Goal: Task Accomplishment & Management: Use online tool/utility

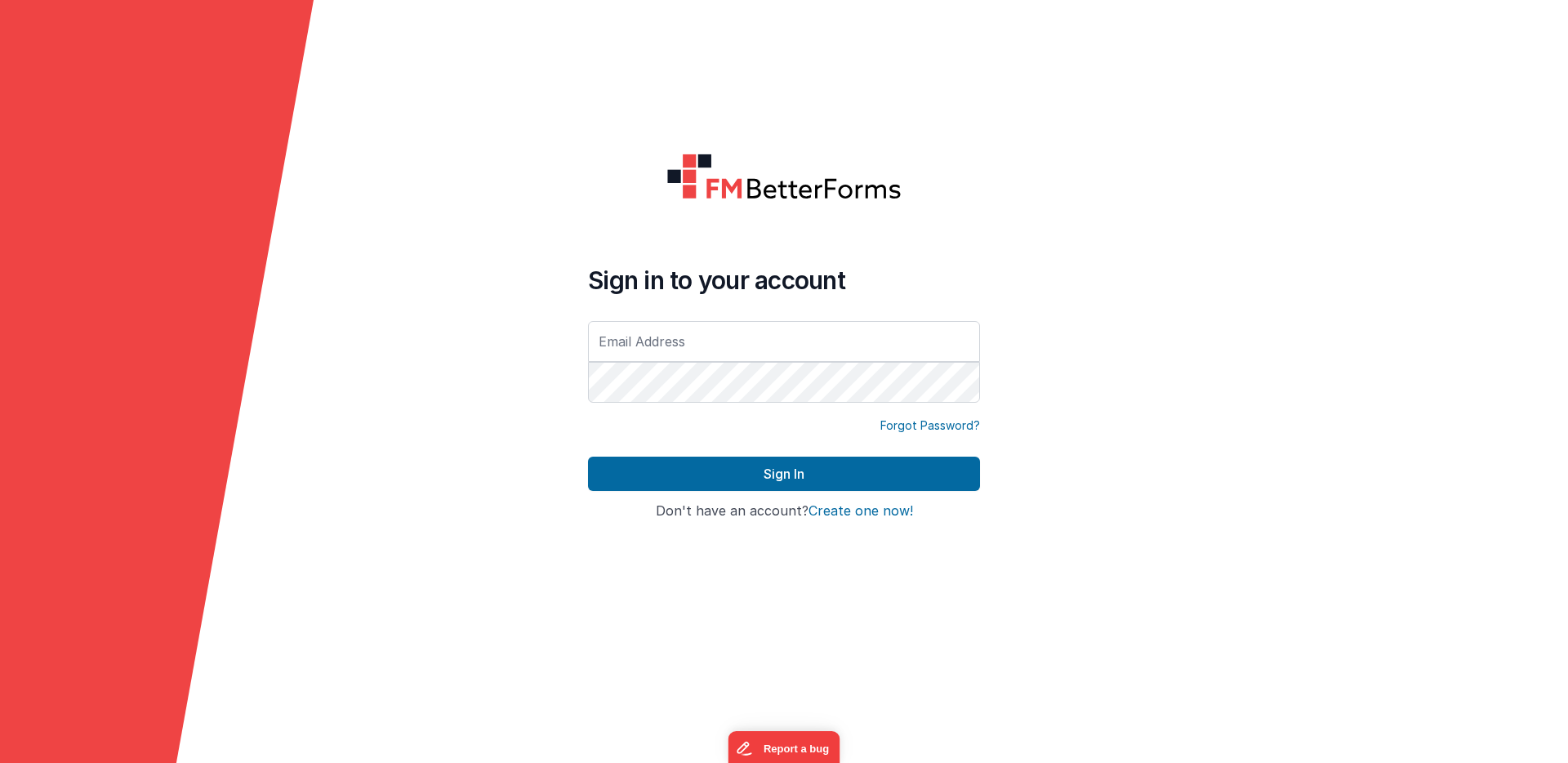
click at [1118, 432] on form "Sign in to your account Forgot Password? Sign In Sign in with Google Don't have…" at bounding box center [784, 382] width 1568 height 763
click at [714, 336] on input "text" at bounding box center [784, 341] width 392 height 41
type input "[EMAIL_ADDRESS][DOMAIN_NAME]"
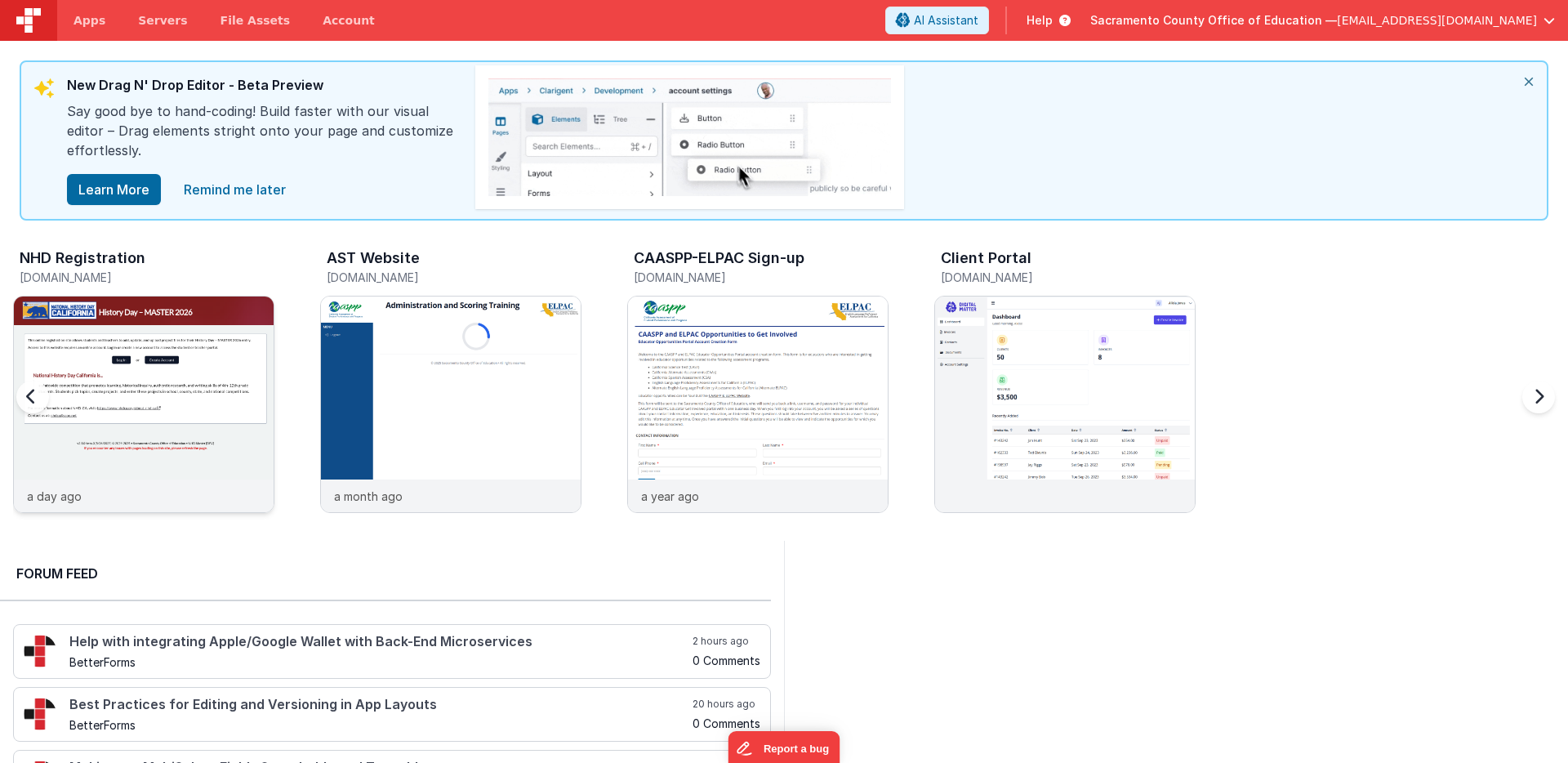
click at [160, 316] on img at bounding box center [143, 426] width 259 height 260
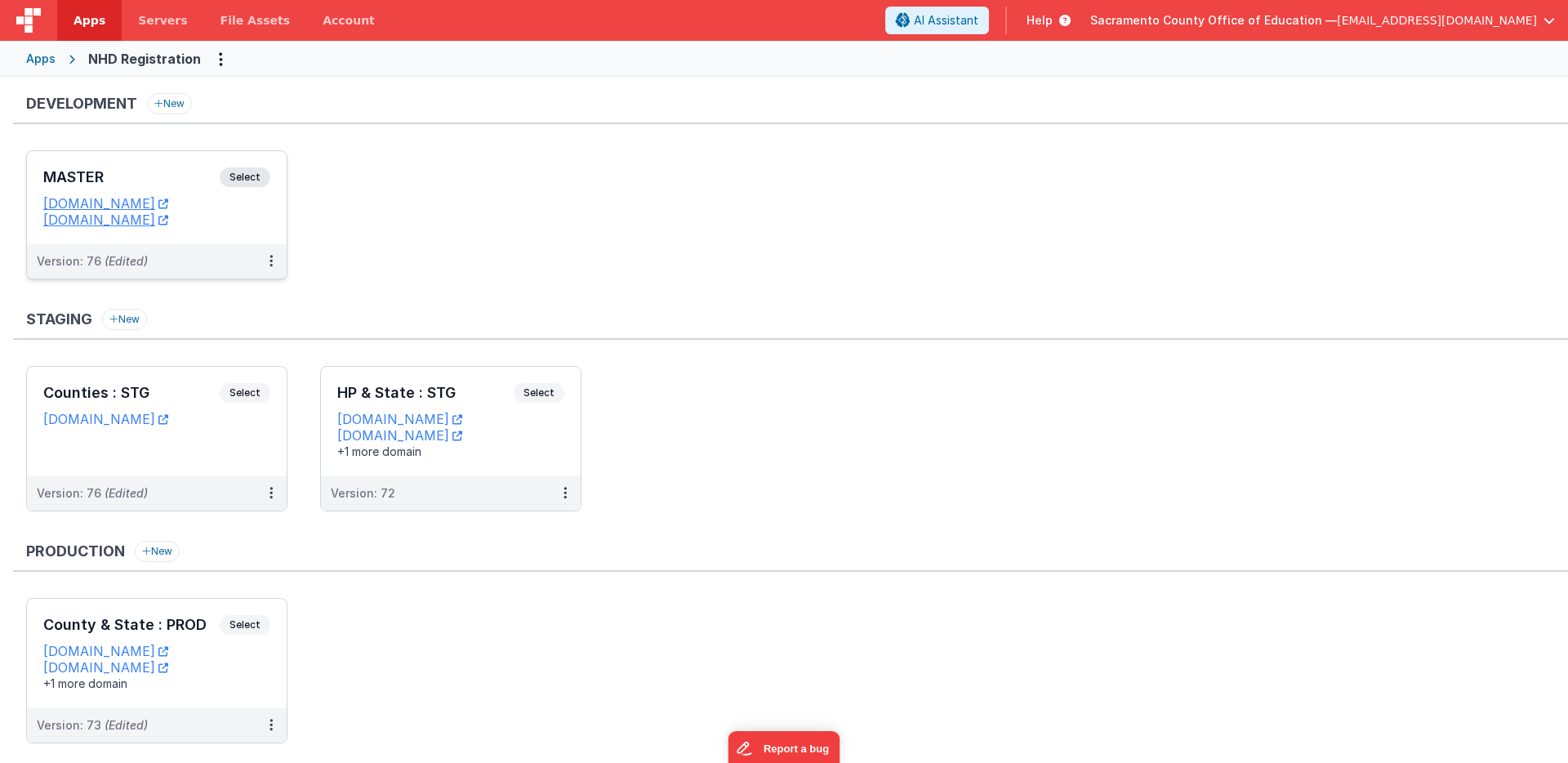
click at [245, 174] on span "Select" at bounding box center [245, 177] width 50 height 19
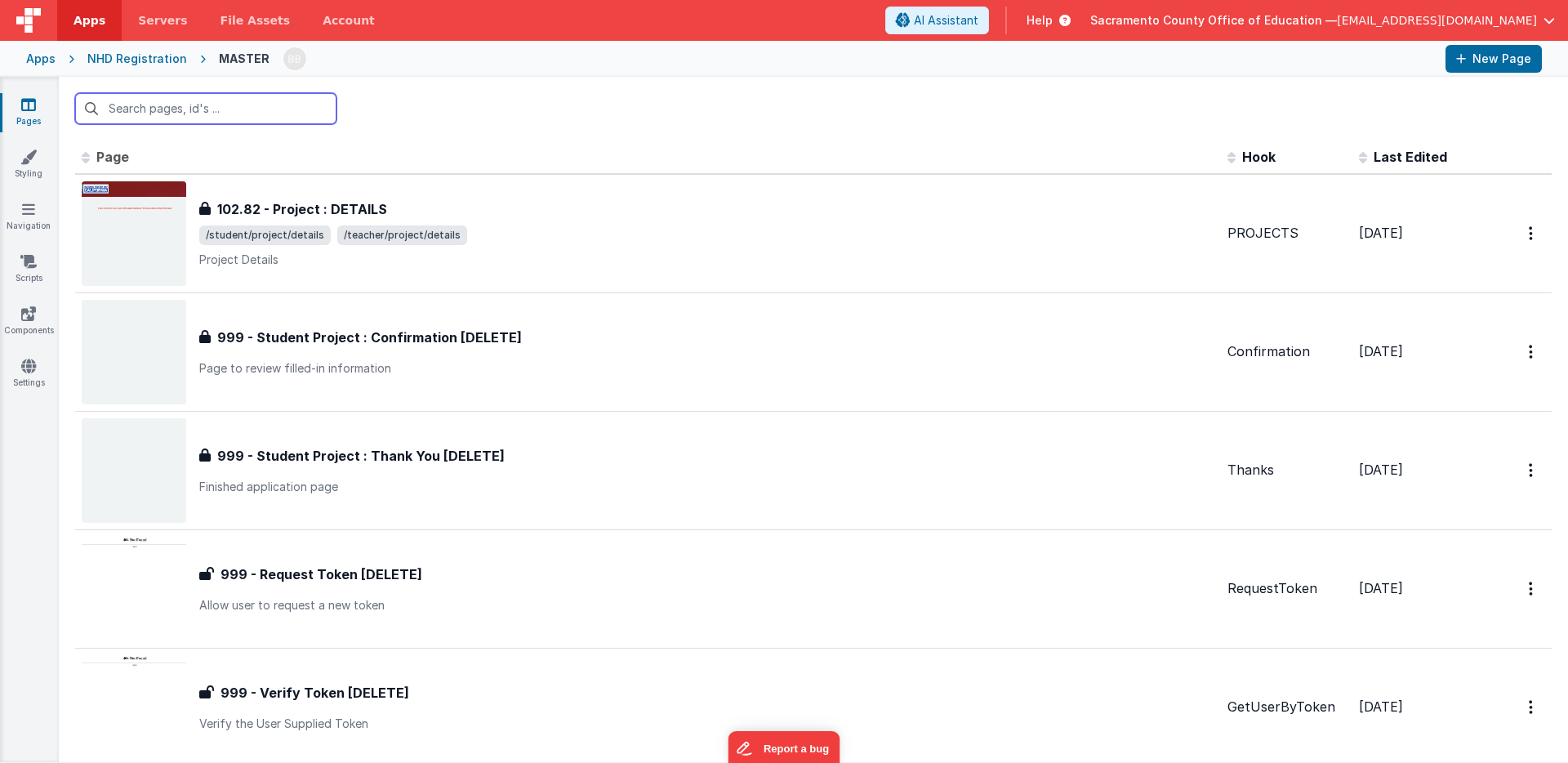
click at [166, 109] on input "text" at bounding box center [205, 109] width 261 height 31
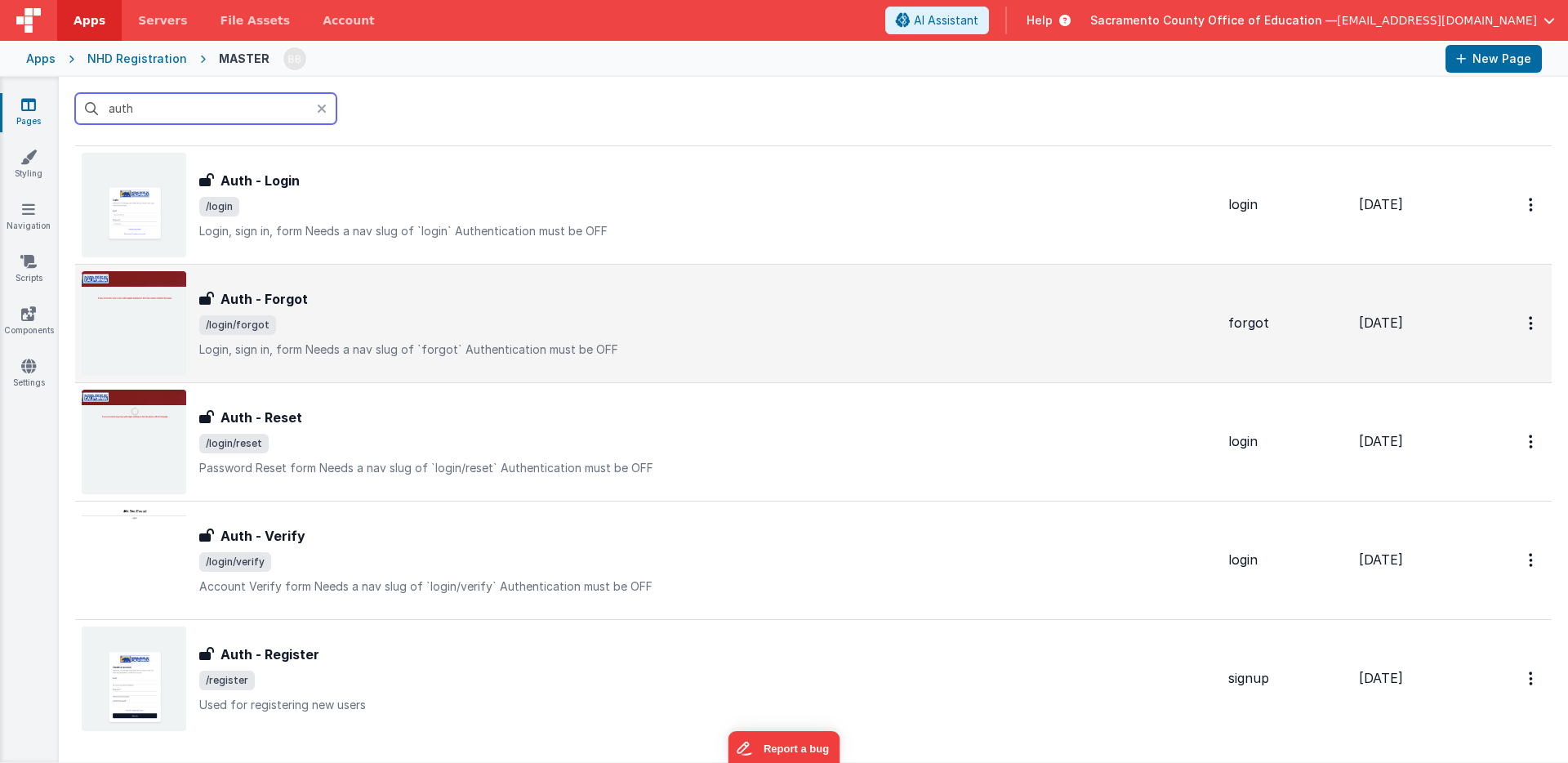
scroll to position [183, 0]
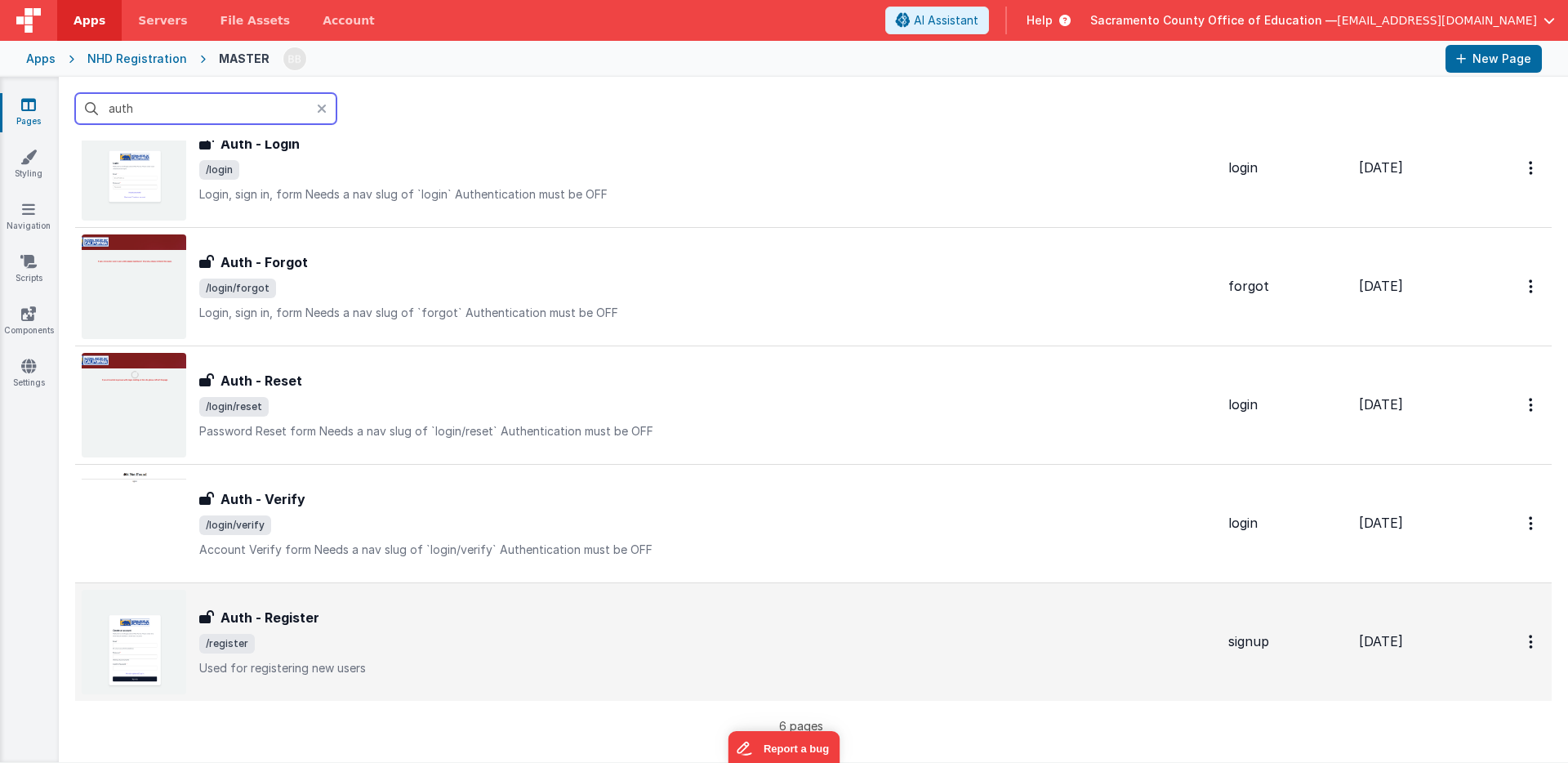
type input "auth"
click at [256, 615] on h3 "Auth - Register" at bounding box center [271, 617] width 99 height 19
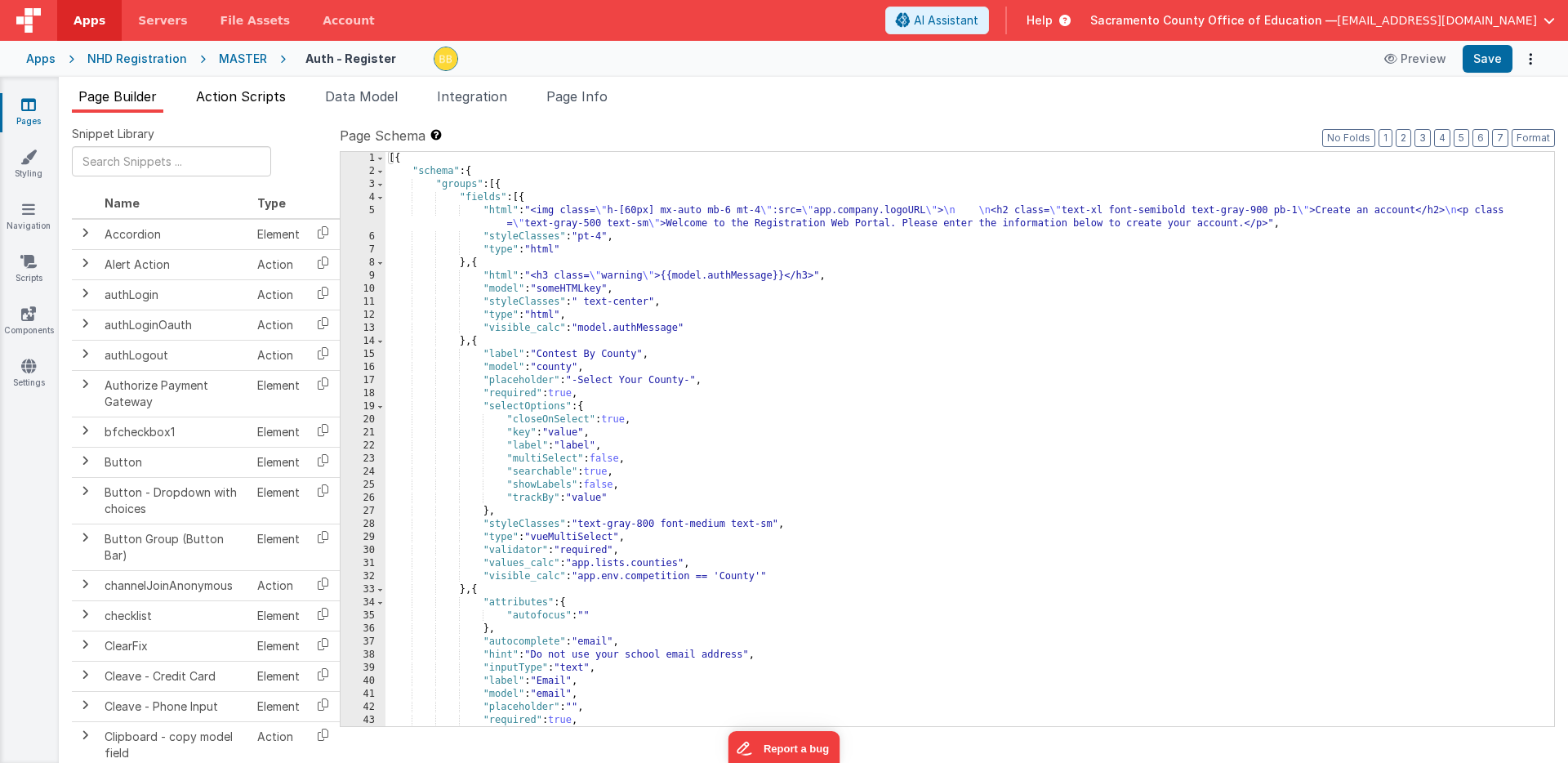
click at [266, 95] on span "Action Scripts" at bounding box center [241, 96] width 90 height 17
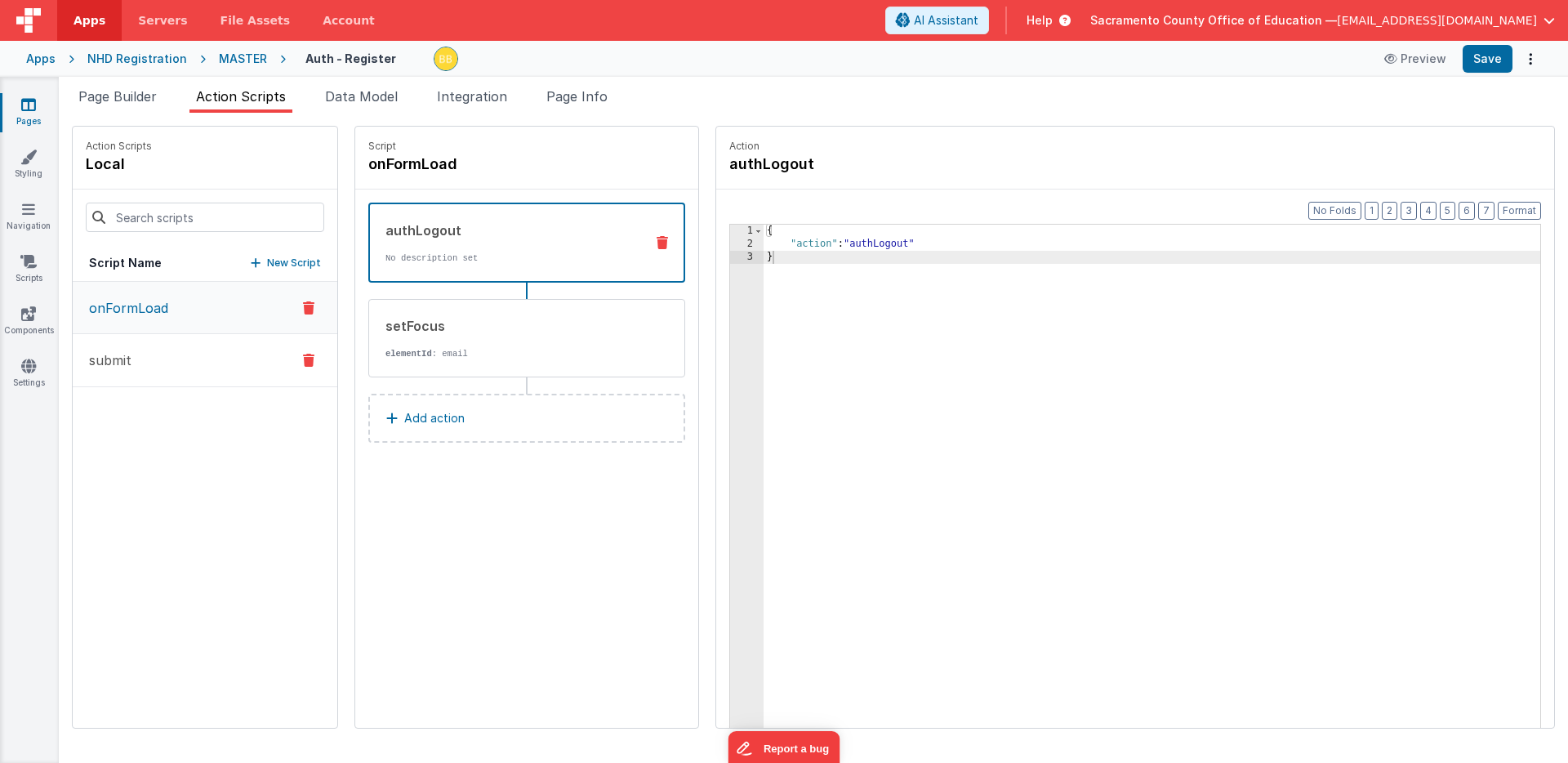
click at [124, 357] on p "submit" at bounding box center [105, 359] width 52 height 19
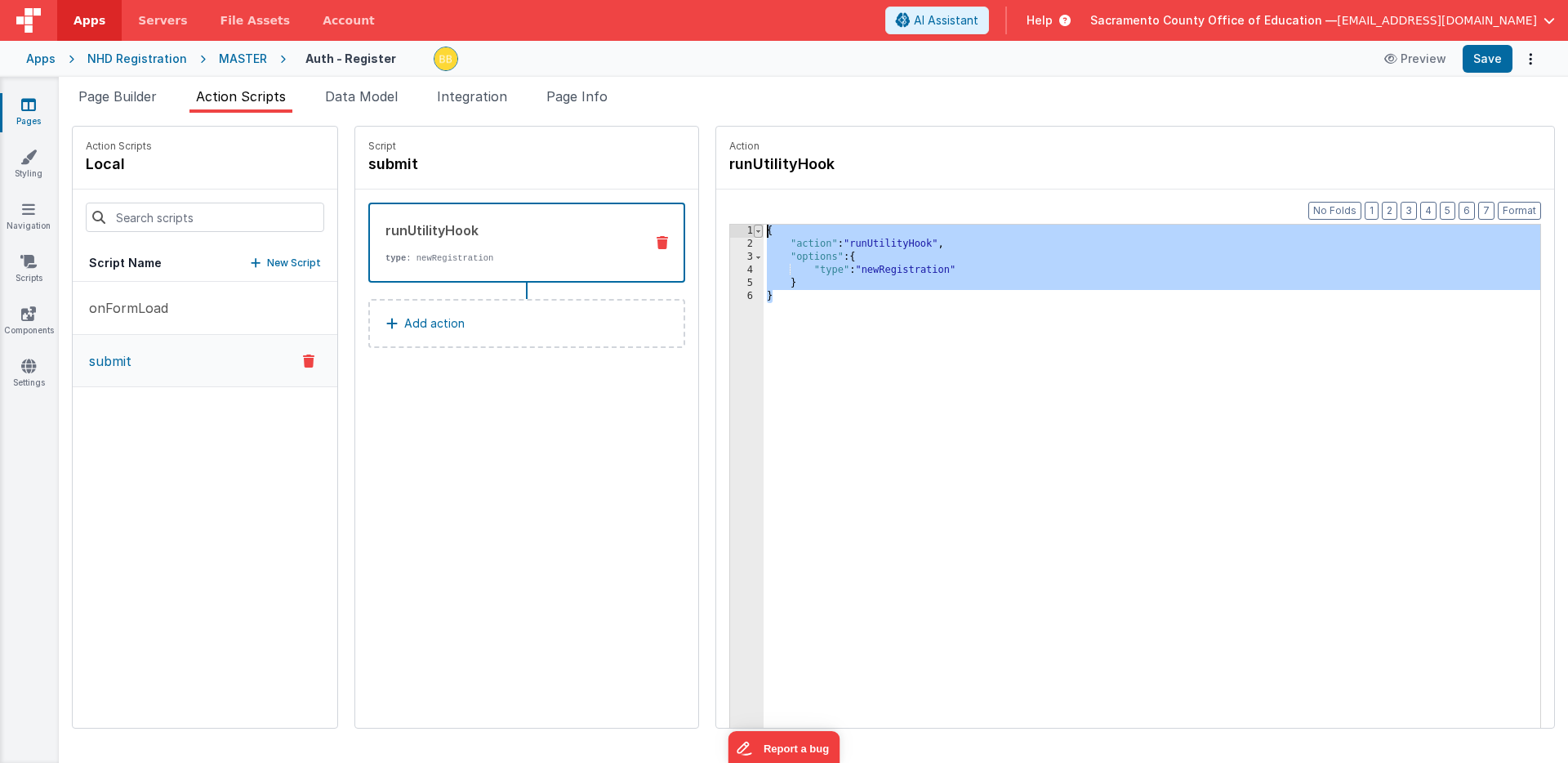
drag, startPoint x: 731, startPoint y: 304, endPoint x: 708, endPoint y: 232, distance: 75.6
click at [729, 232] on div "1 2 3 4 5 6 { "action" : "runUtilityHook" , "options" : { "type" : "newRegistra…" at bounding box center [1134, 502] width 812 height 556
click at [404, 322] on p "Add action" at bounding box center [435, 323] width 61 height 19
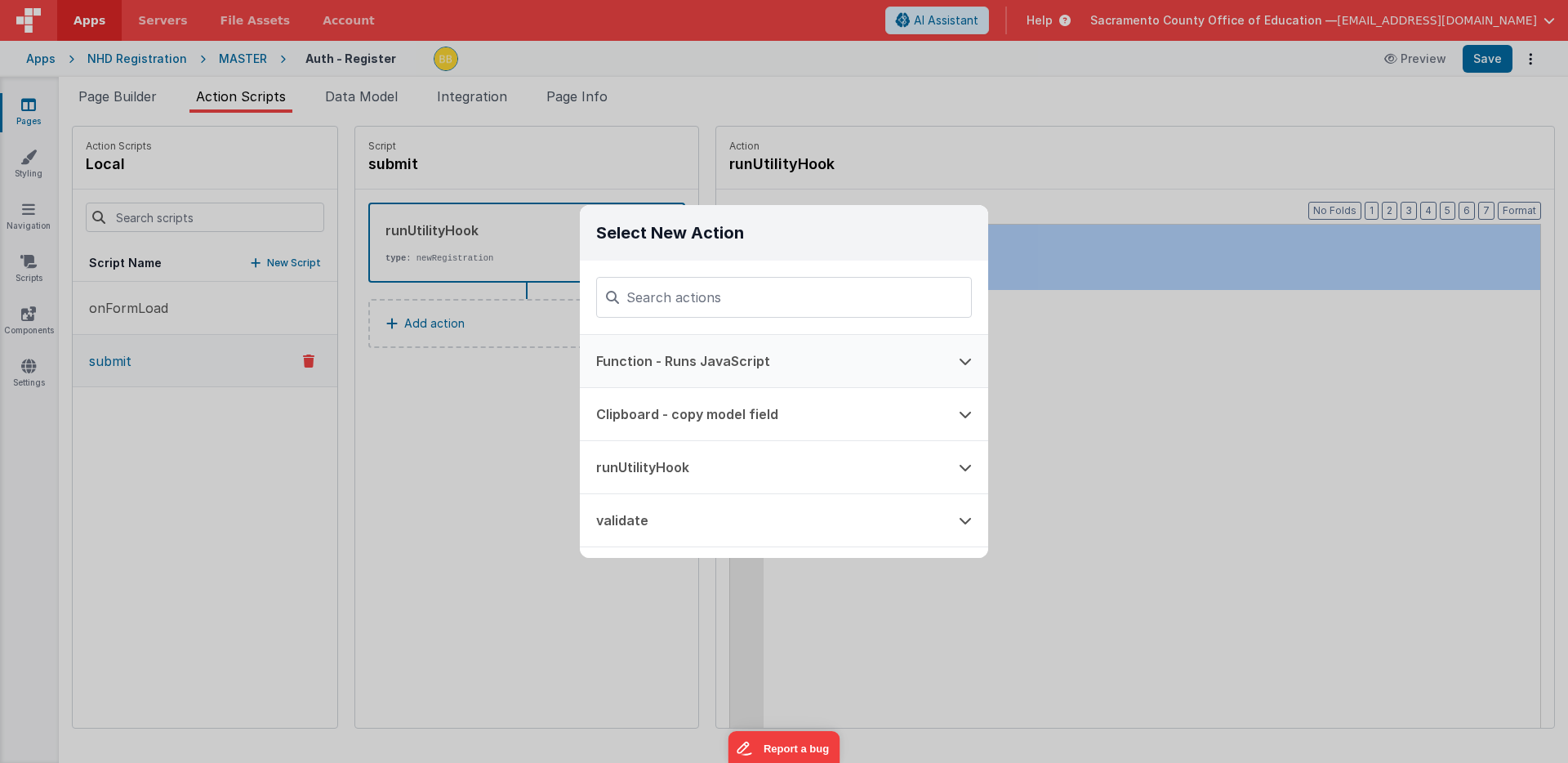
click at [679, 362] on button "Function - Runs JavaScript" at bounding box center [761, 360] width 363 height 52
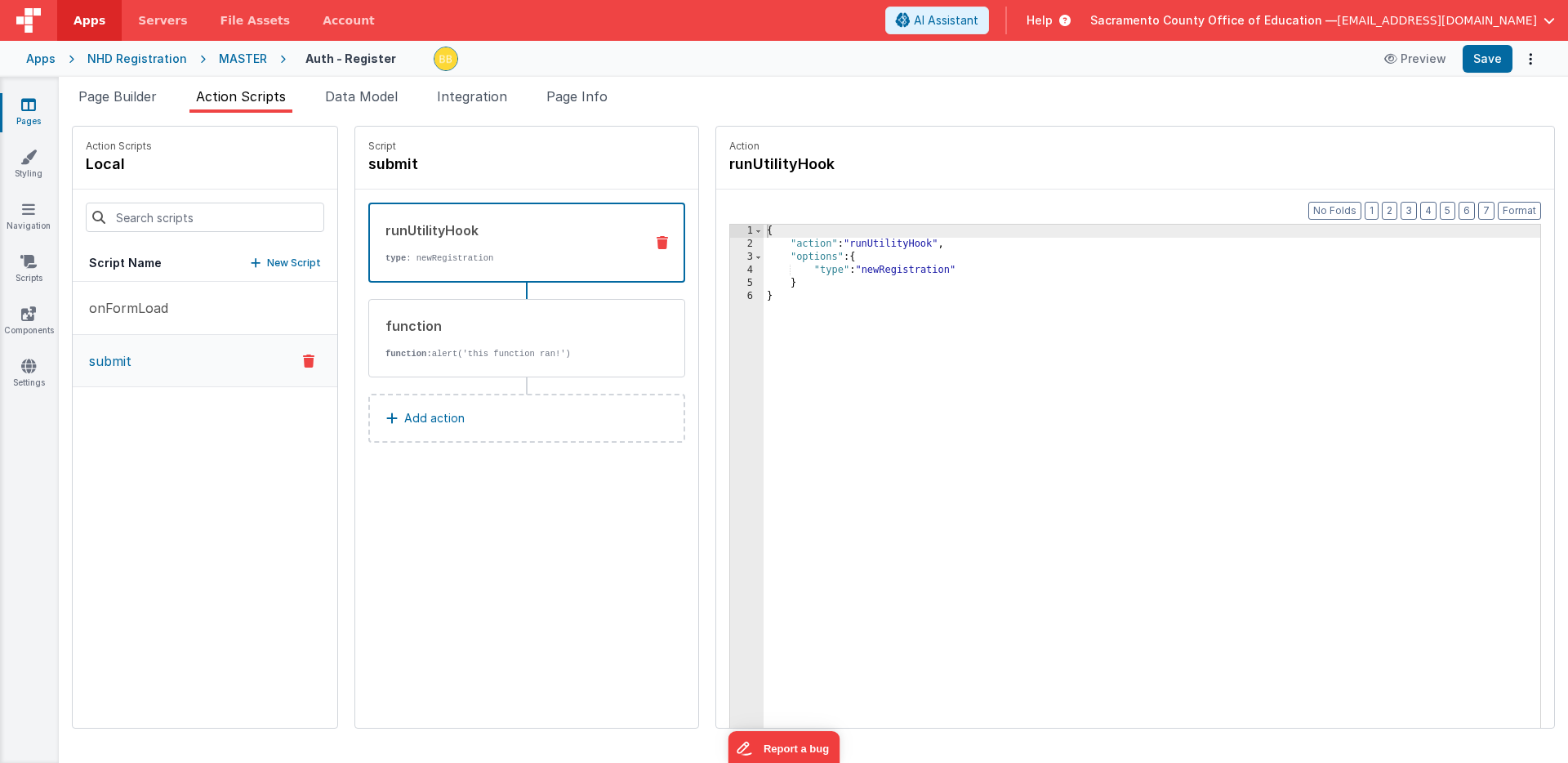
click at [502, 244] on div "runUtilityHook type : newRegistration" at bounding box center [501, 243] width 261 height 44
click at [657, 238] on icon at bounding box center [662, 242] width 11 height 13
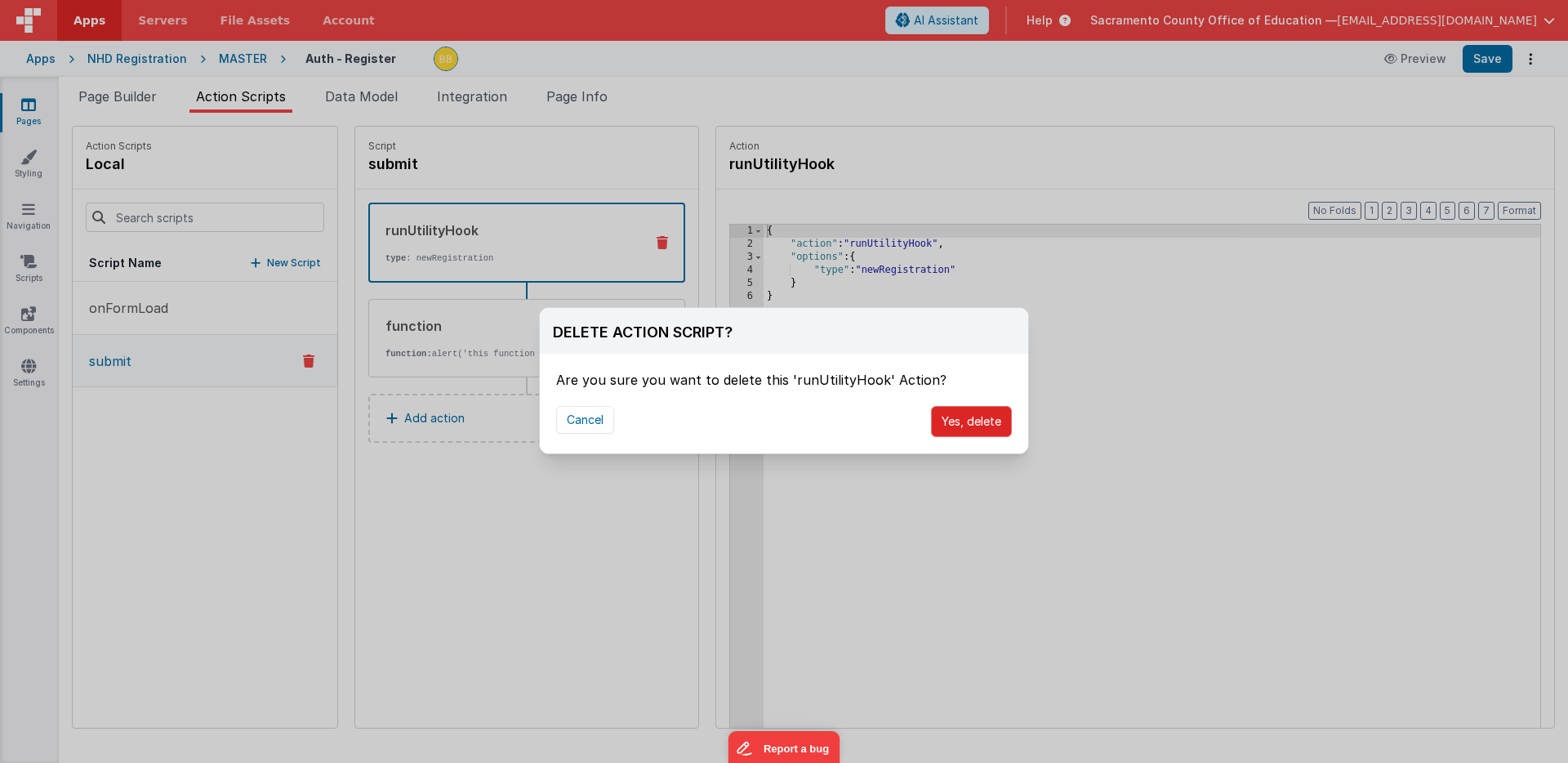
click at [963, 416] on button "Yes, delete" at bounding box center [971, 422] width 81 height 31
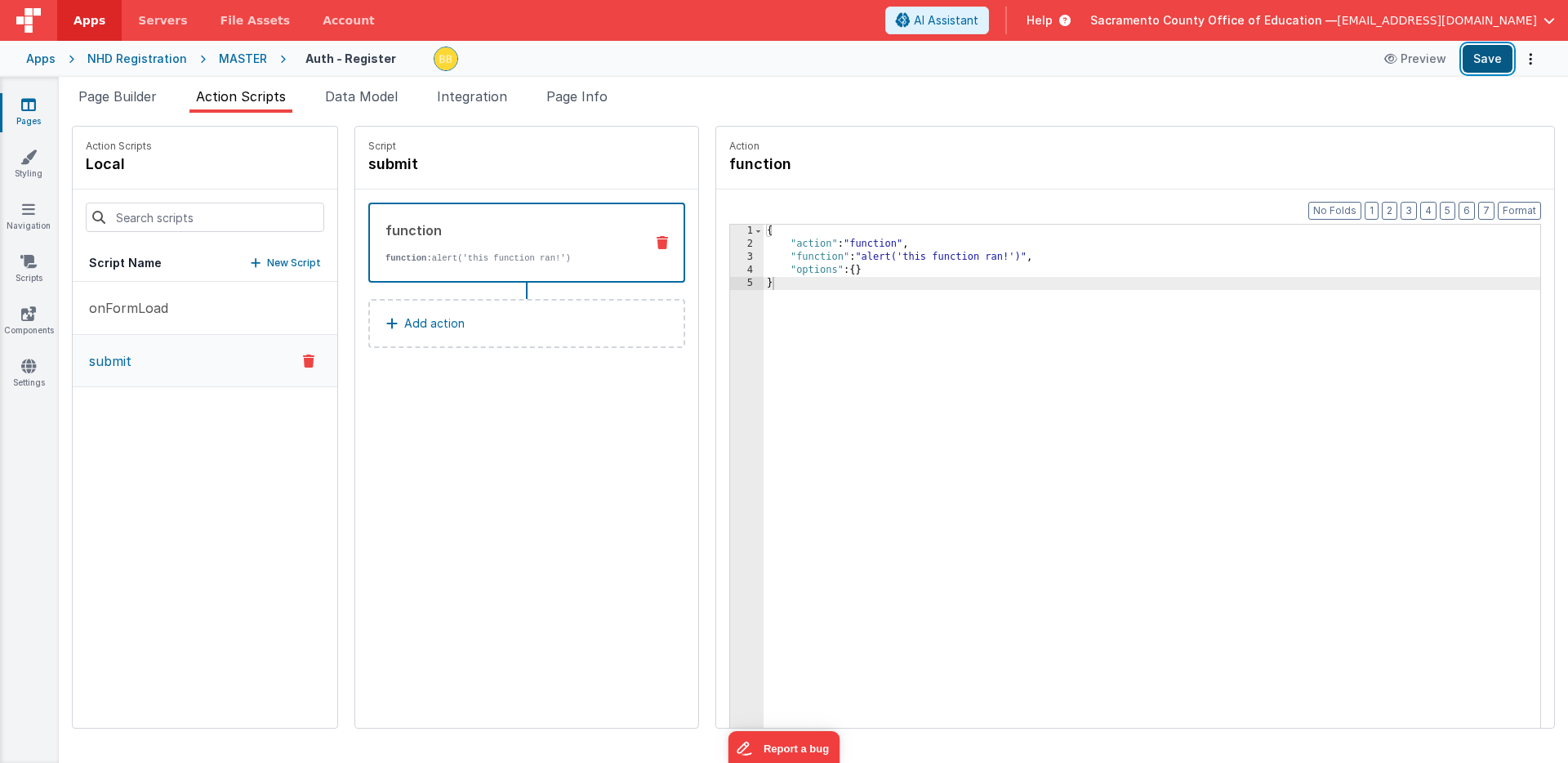
click at [1483, 55] on button "Save" at bounding box center [1487, 59] width 50 height 28
click at [1485, 55] on button "Save" at bounding box center [1487, 59] width 50 height 28
click at [481, 91] on span "Integration" at bounding box center [472, 96] width 71 height 17
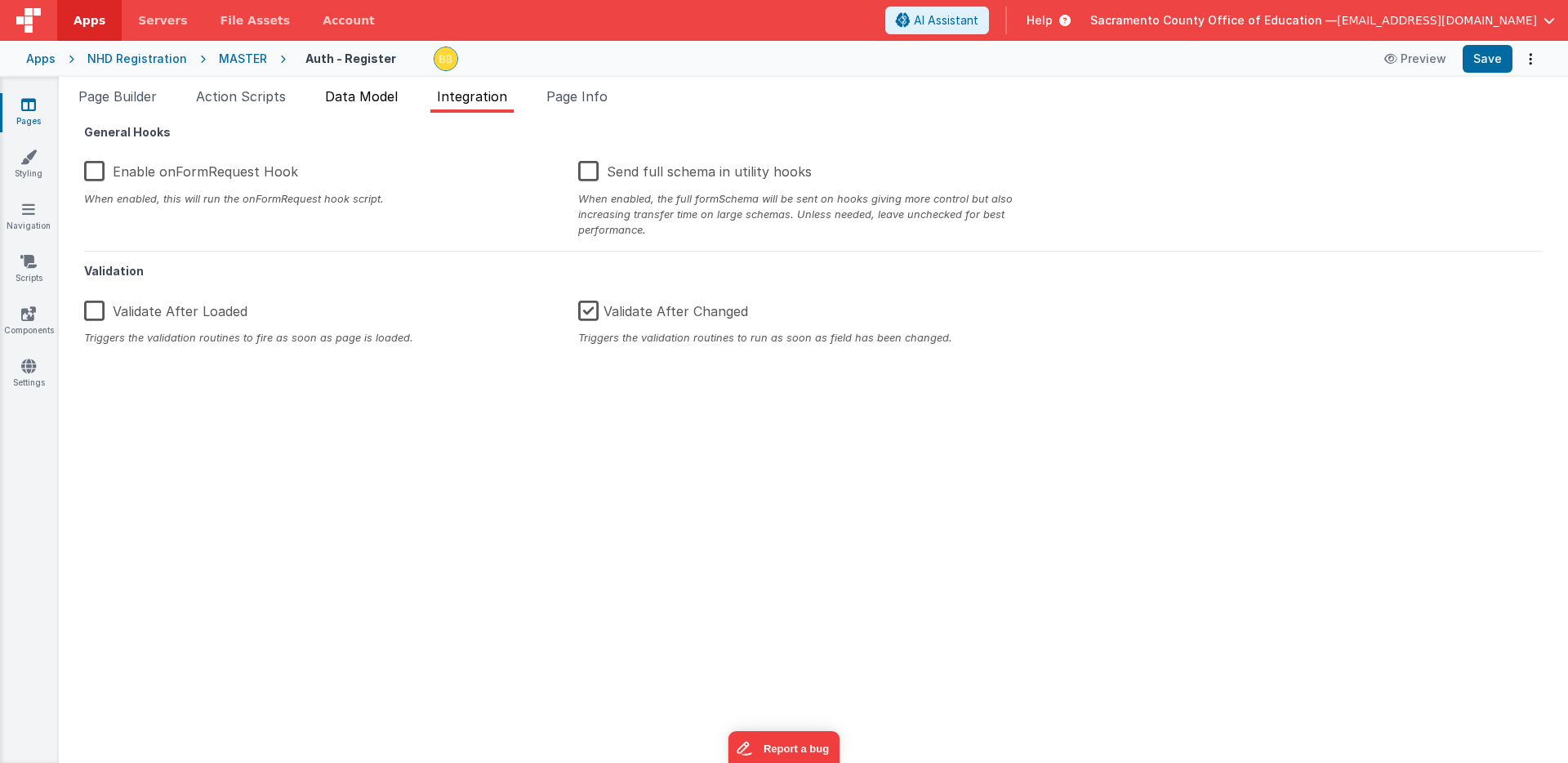
click at [370, 94] on span "Data Model" at bounding box center [361, 96] width 72 height 17
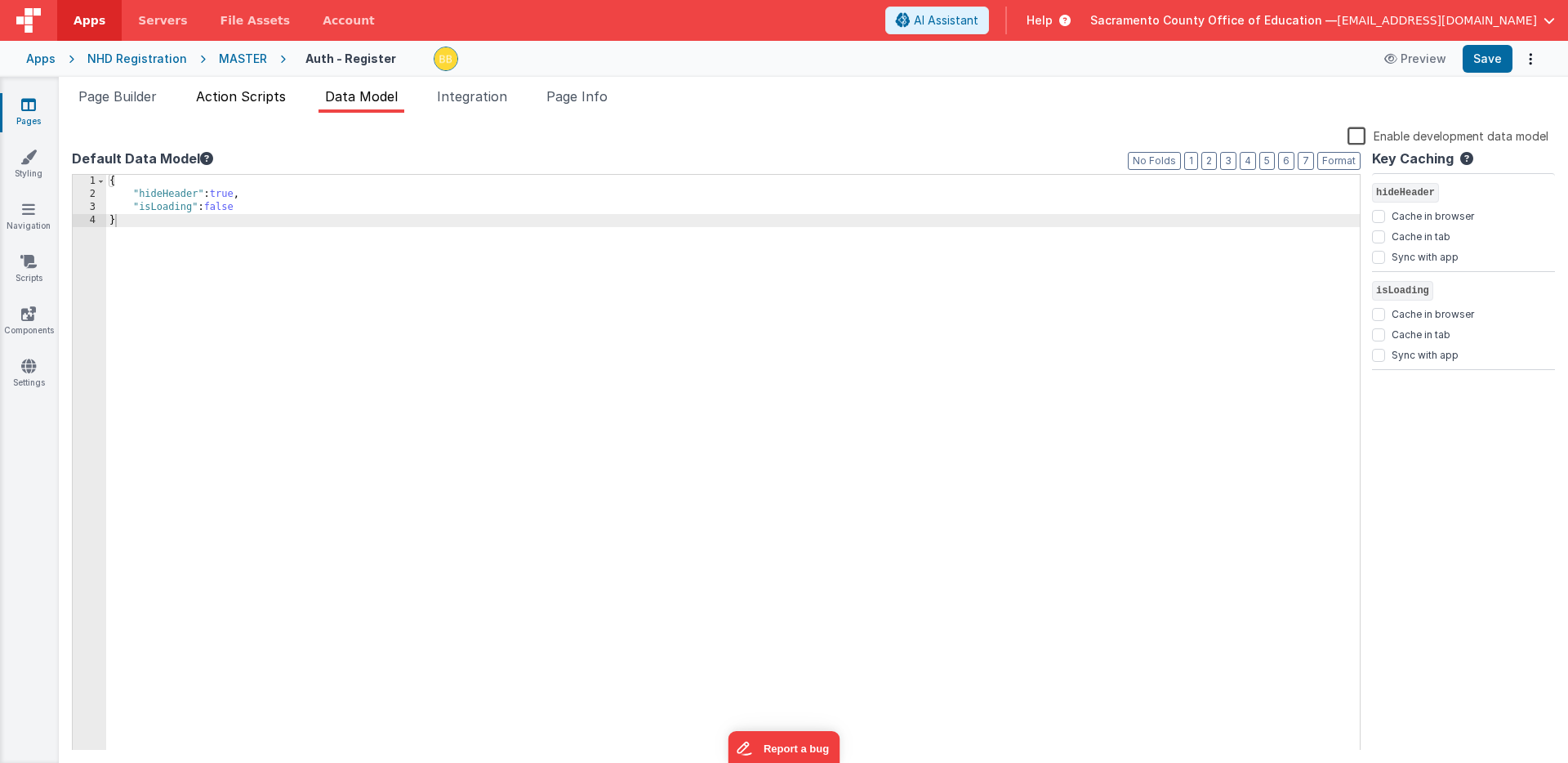
click at [260, 95] on span "Action Scripts" at bounding box center [241, 96] width 90 height 17
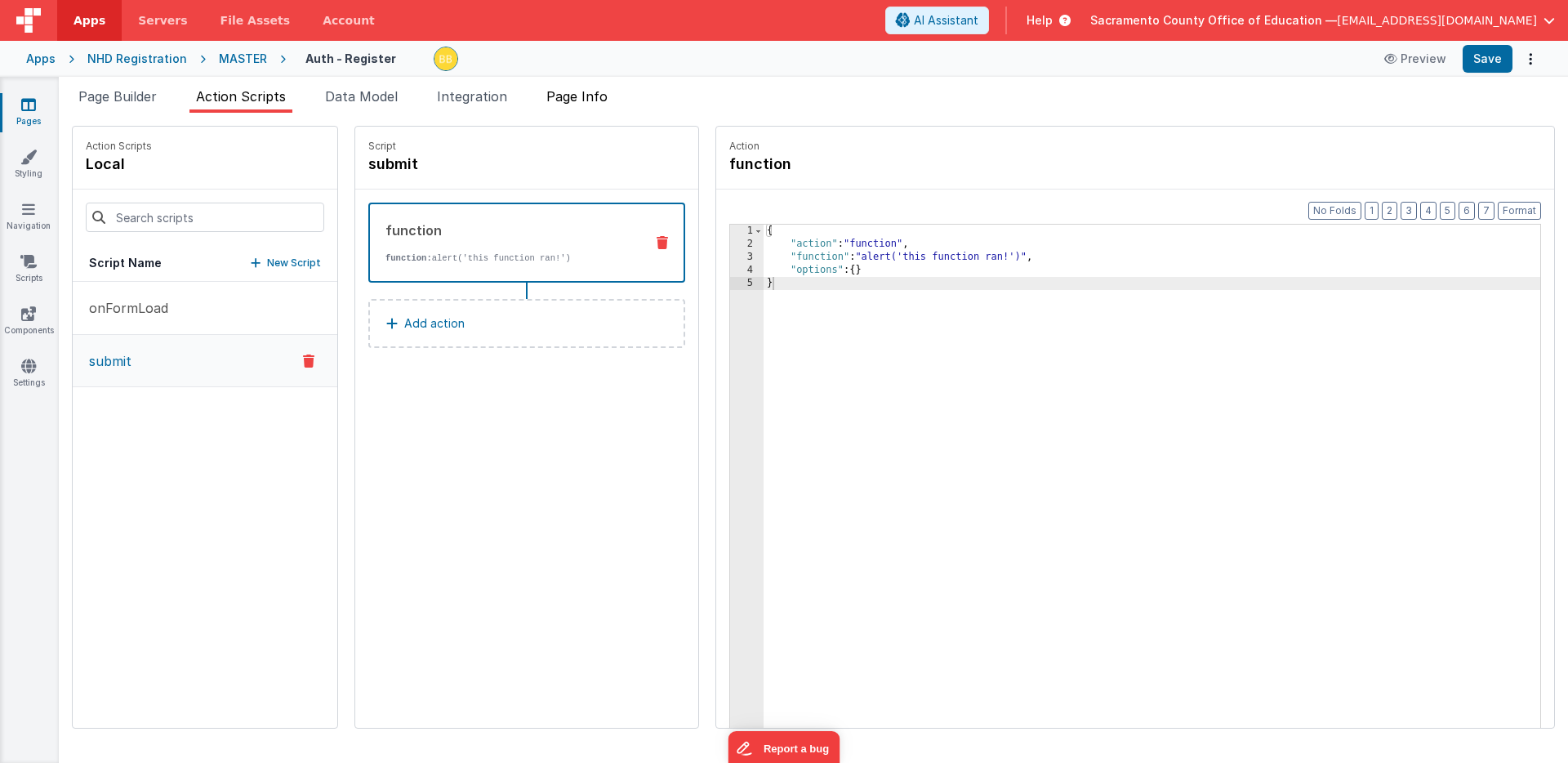
click at [582, 98] on span "Page Info" at bounding box center [577, 96] width 61 height 17
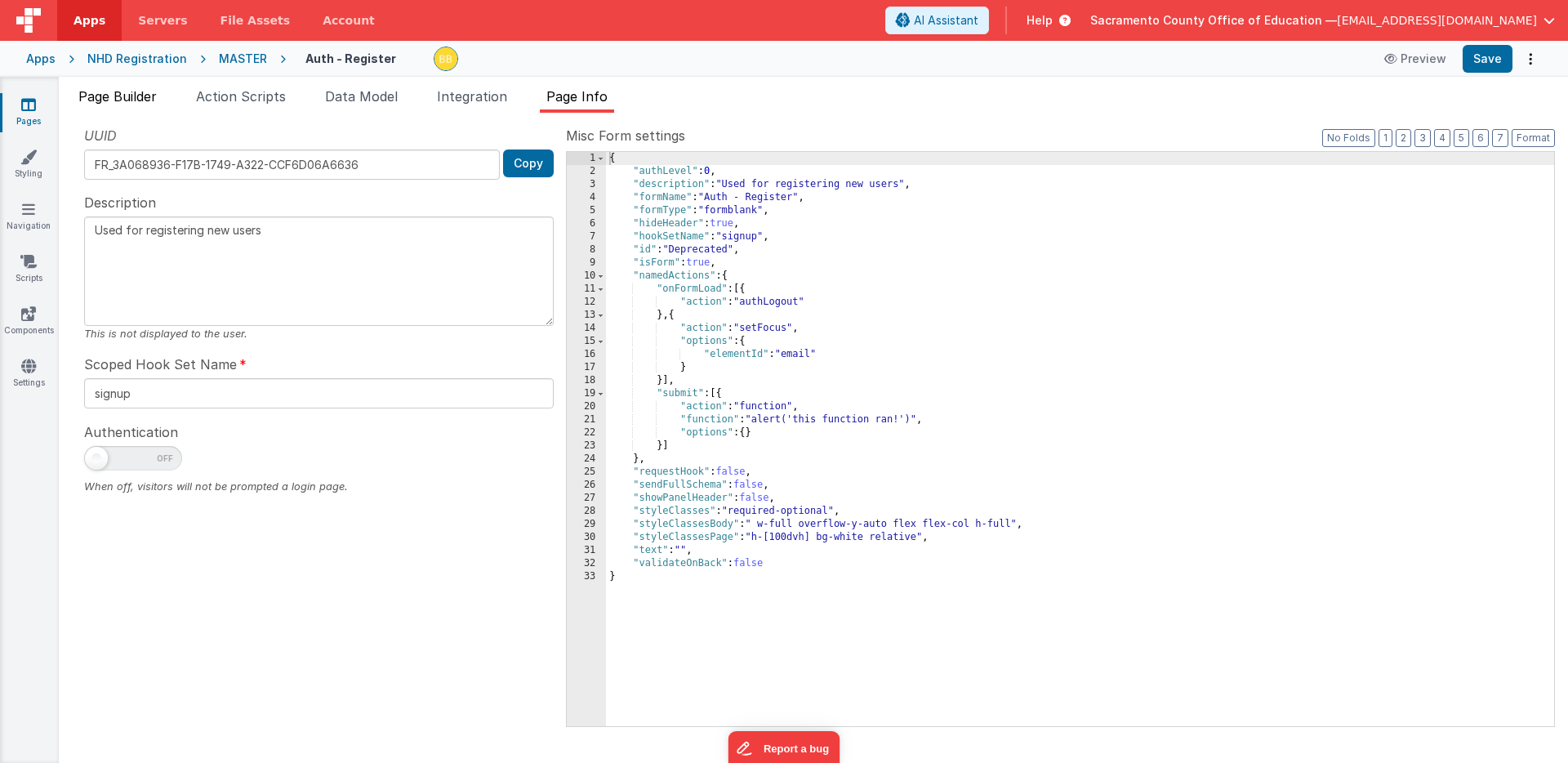
click at [135, 94] on span "Page Builder" at bounding box center [118, 96] width 79 height 17
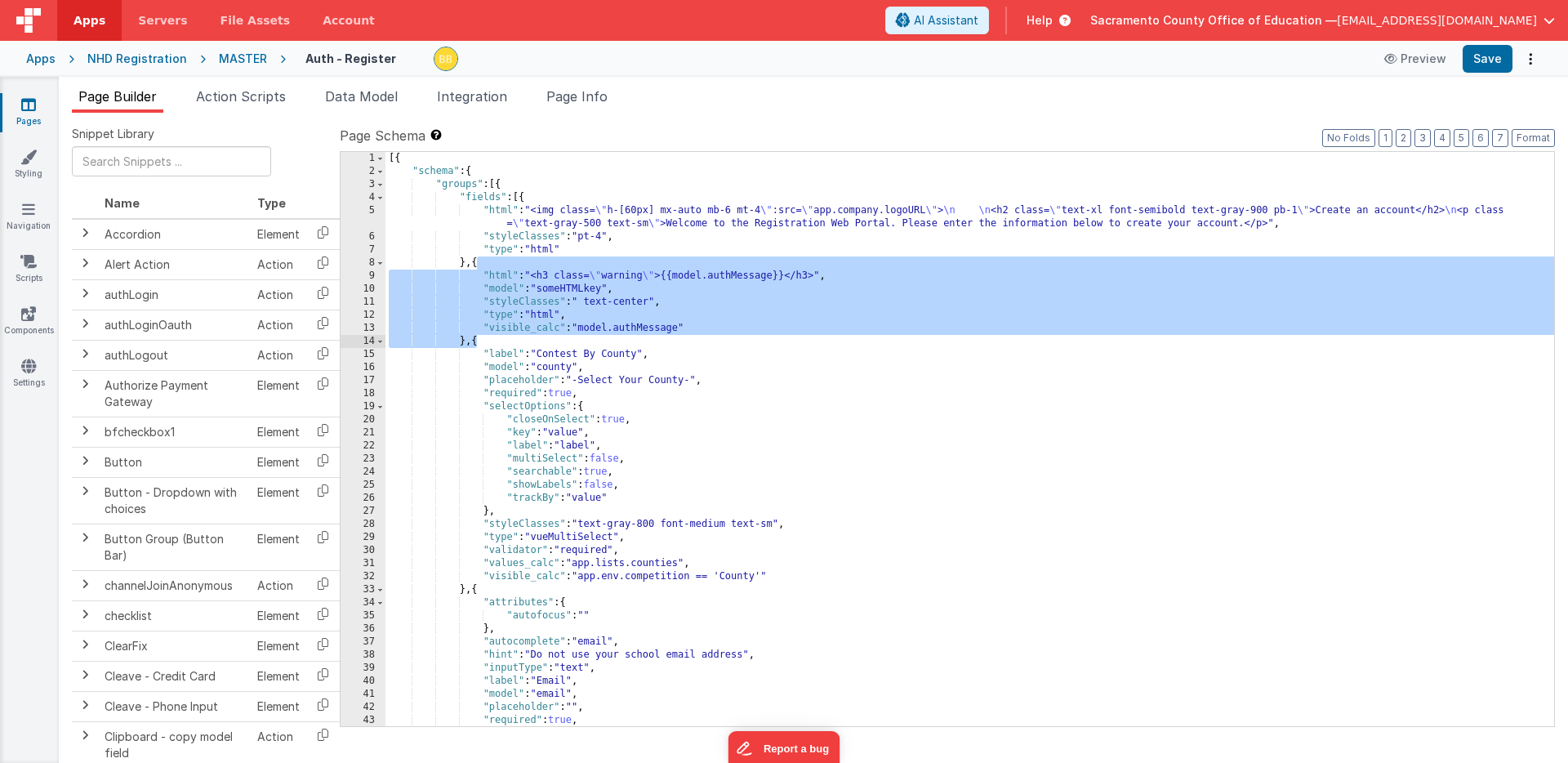
drag, startPoint x: 477, startPoint y: 261, endPoint x: 478, endPoint y: 337, distance: 76.0
click at [478, 337] on div "[{ "schema" : { "groups" : [{ "fields" : [{ "html" : "<img class= \" h-[60px] m…" at bounding box center [969, 452] width 1169 height 601
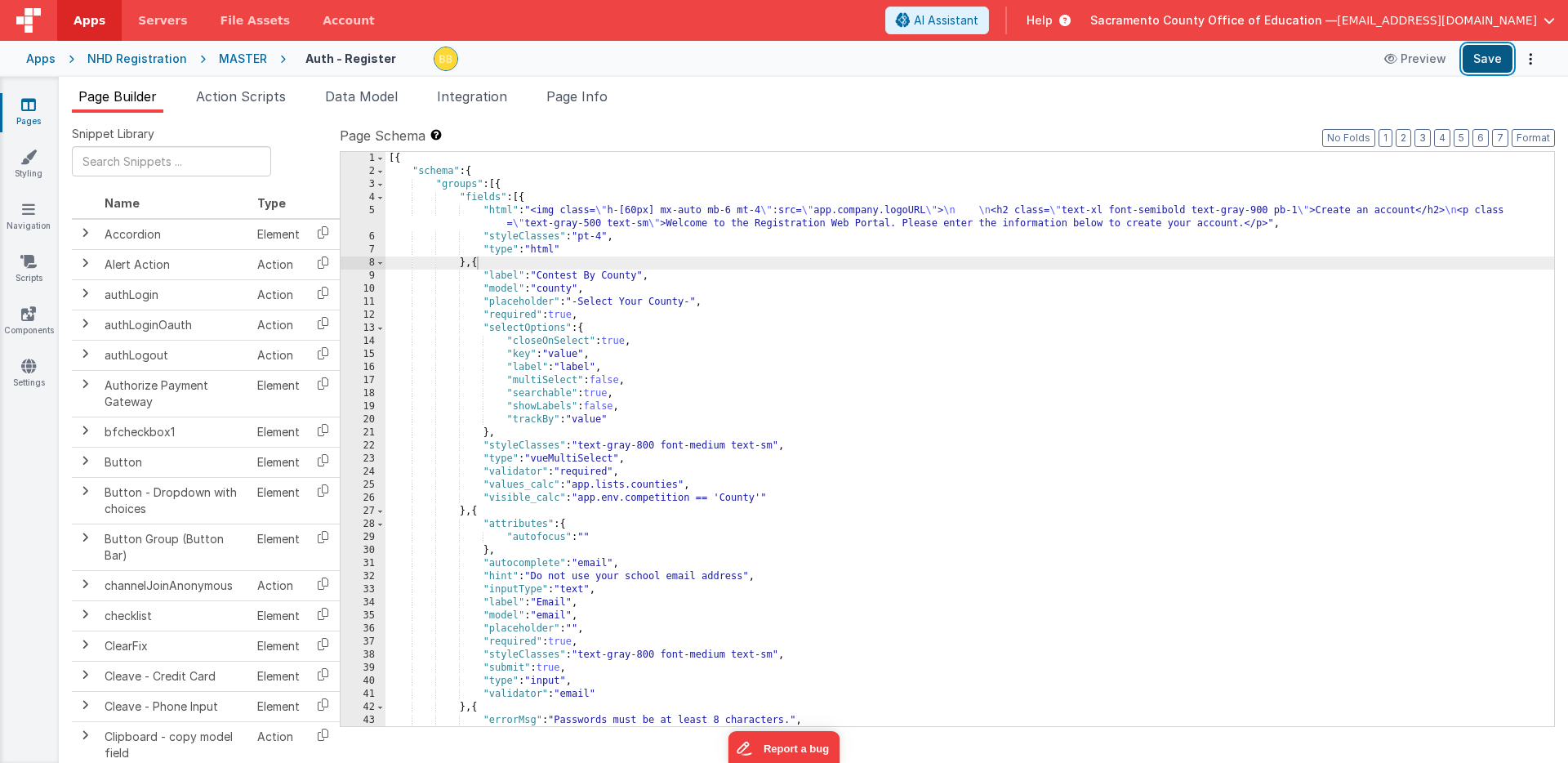
click at [1492, 55] on button "Save" at bounding box center [1487, 59] width 50 height 28
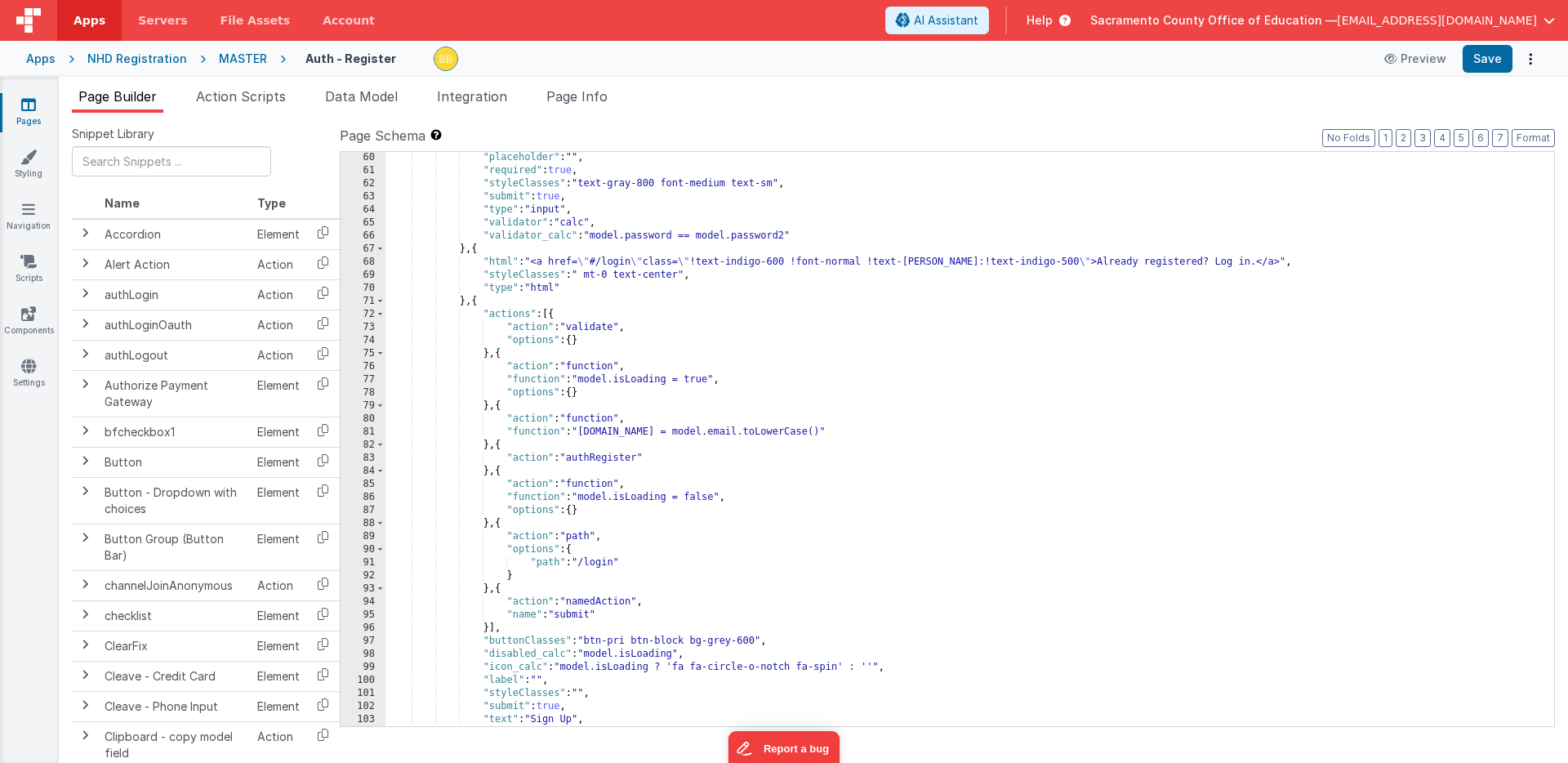
scroll to position [785, 0]
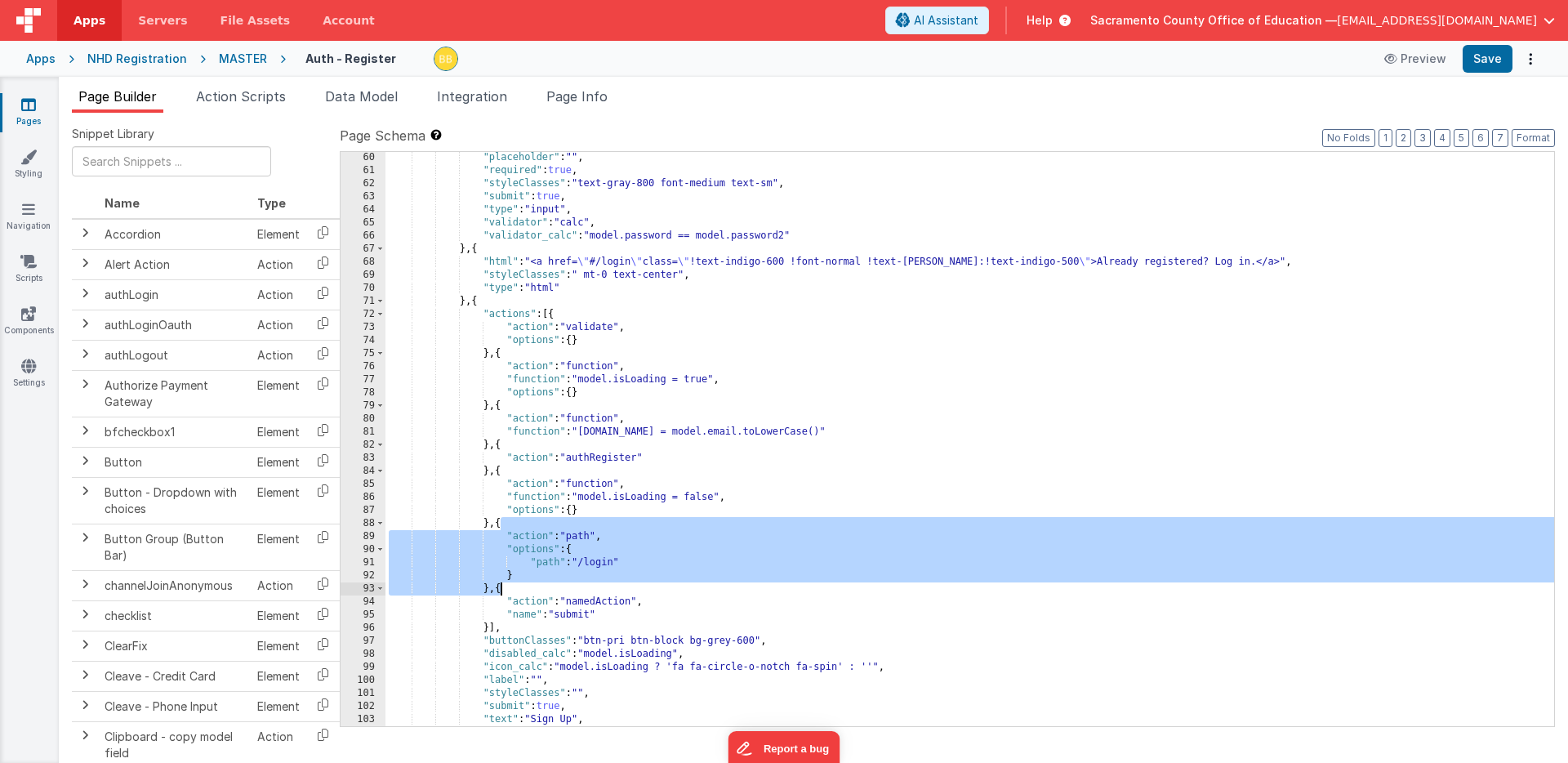
drag, startPoint x: 501, startPoint y: 524, endPoint x: 498, endPoint y: 586, distance: 62.1
click at [498, 586] on div ""placeholder" : "" , "required" : true , "styleClasses" : "text-gray-800 font-m…" at bounding box center [969, 451] width 1169 height 601
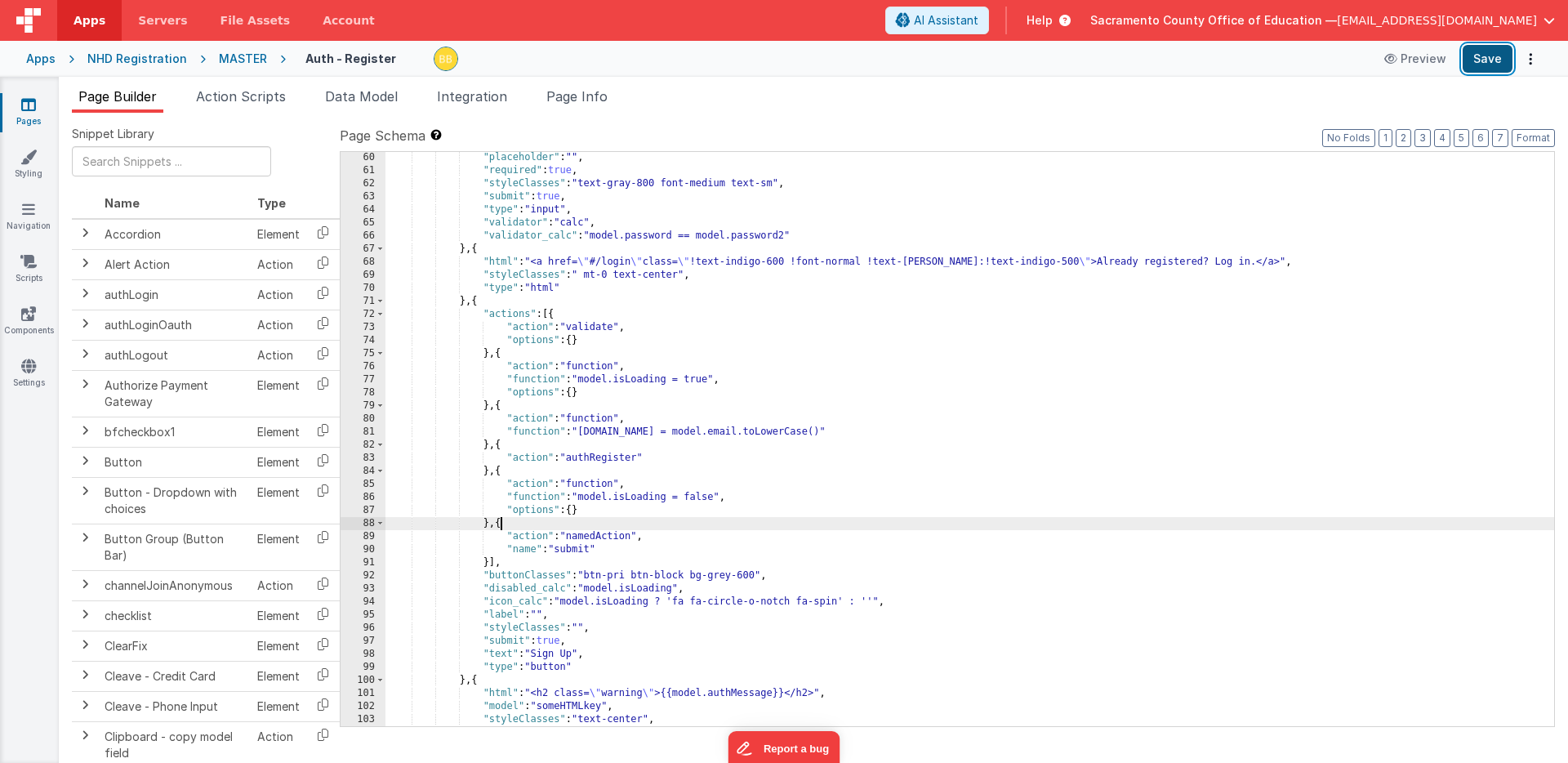
click at [1494, 54] on button "Save" at bounding box center [1487, 59] width 50 height 28
click at [239, 56] on div "MASTER" at bounding box center [243, 59] width 49 height 17
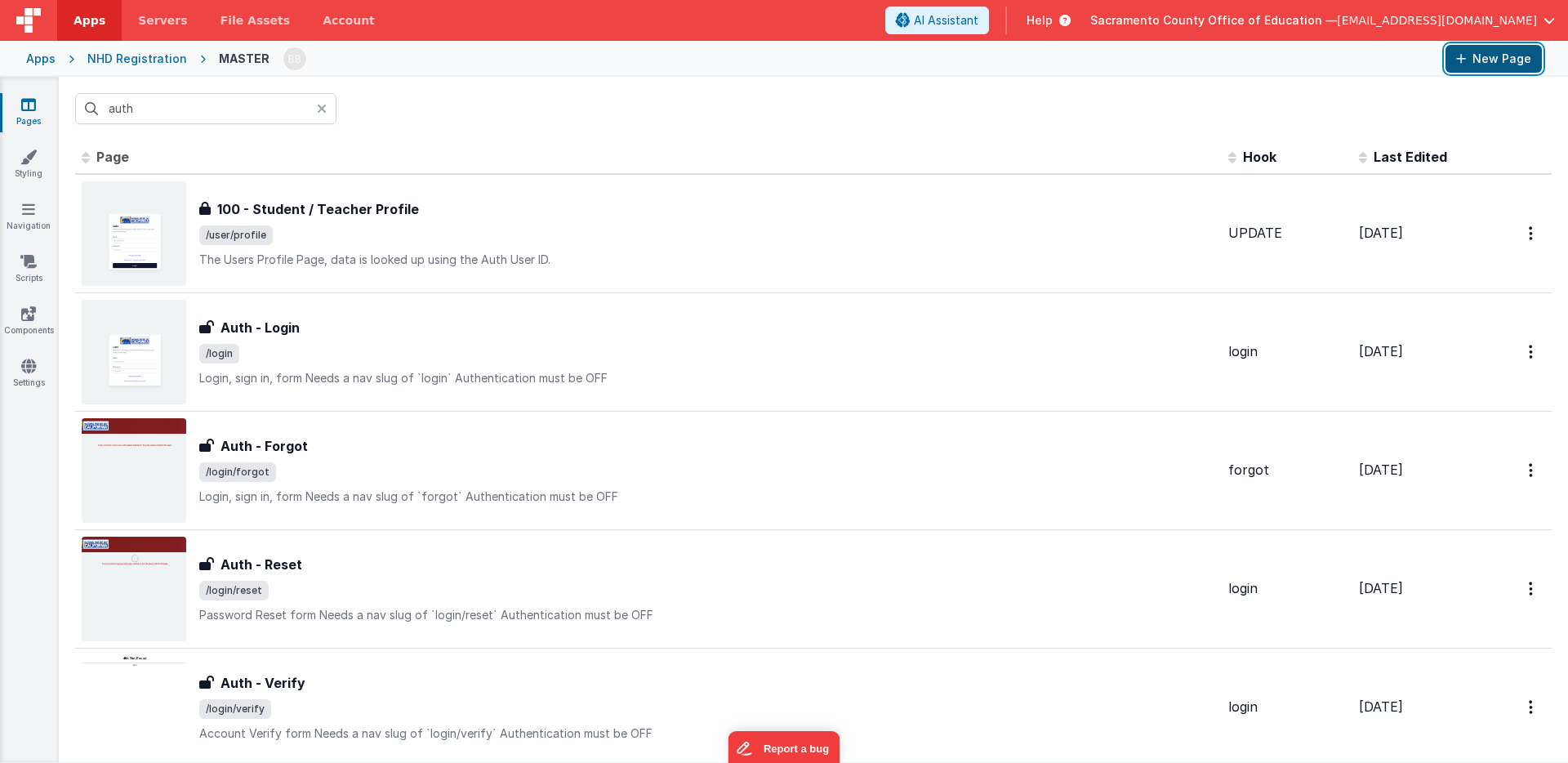
click at [1498, 56] on button "New Page" at bounding box center [1494, 59] width 96 height 28
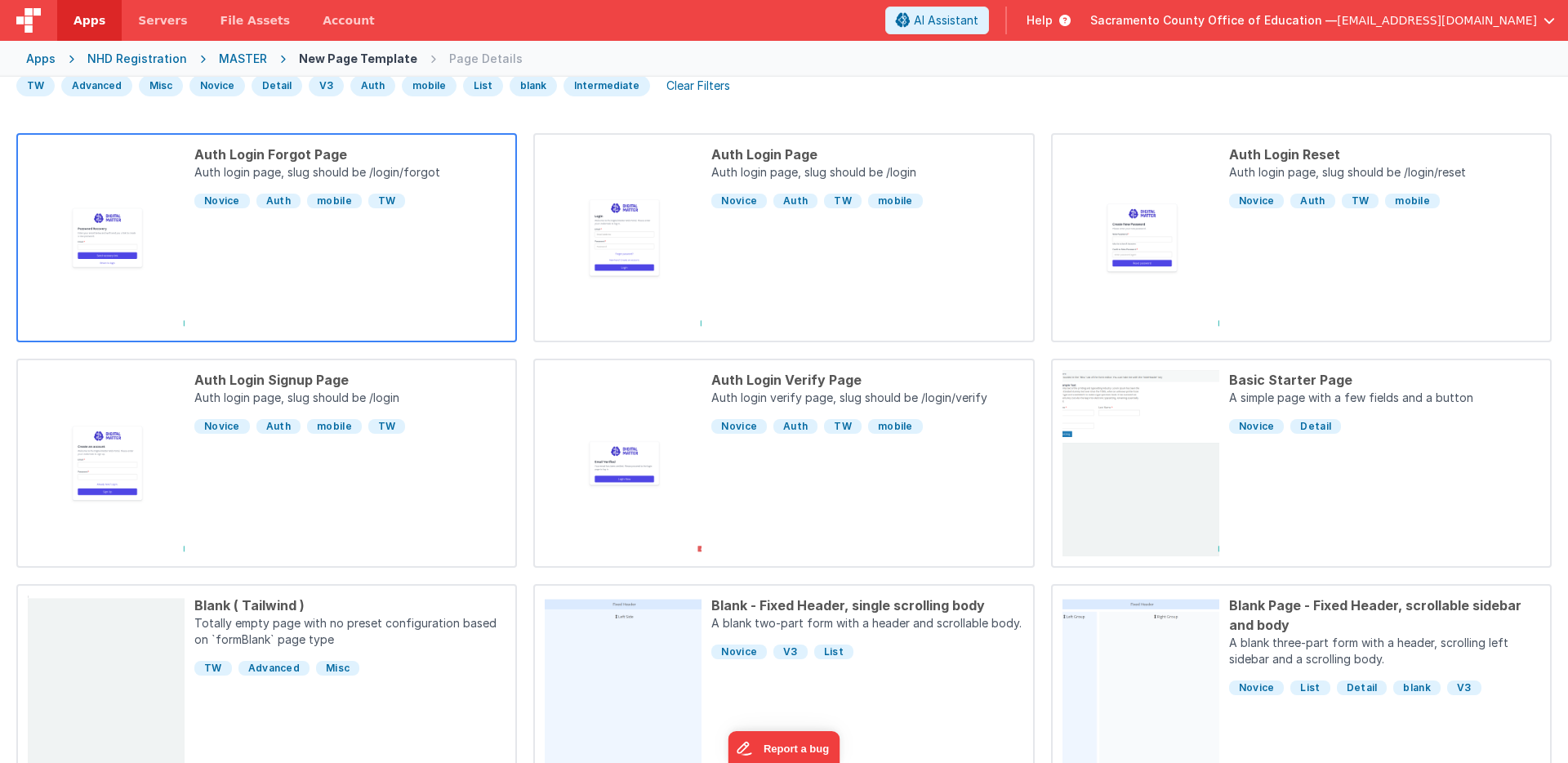
scroll to position [119, 0]
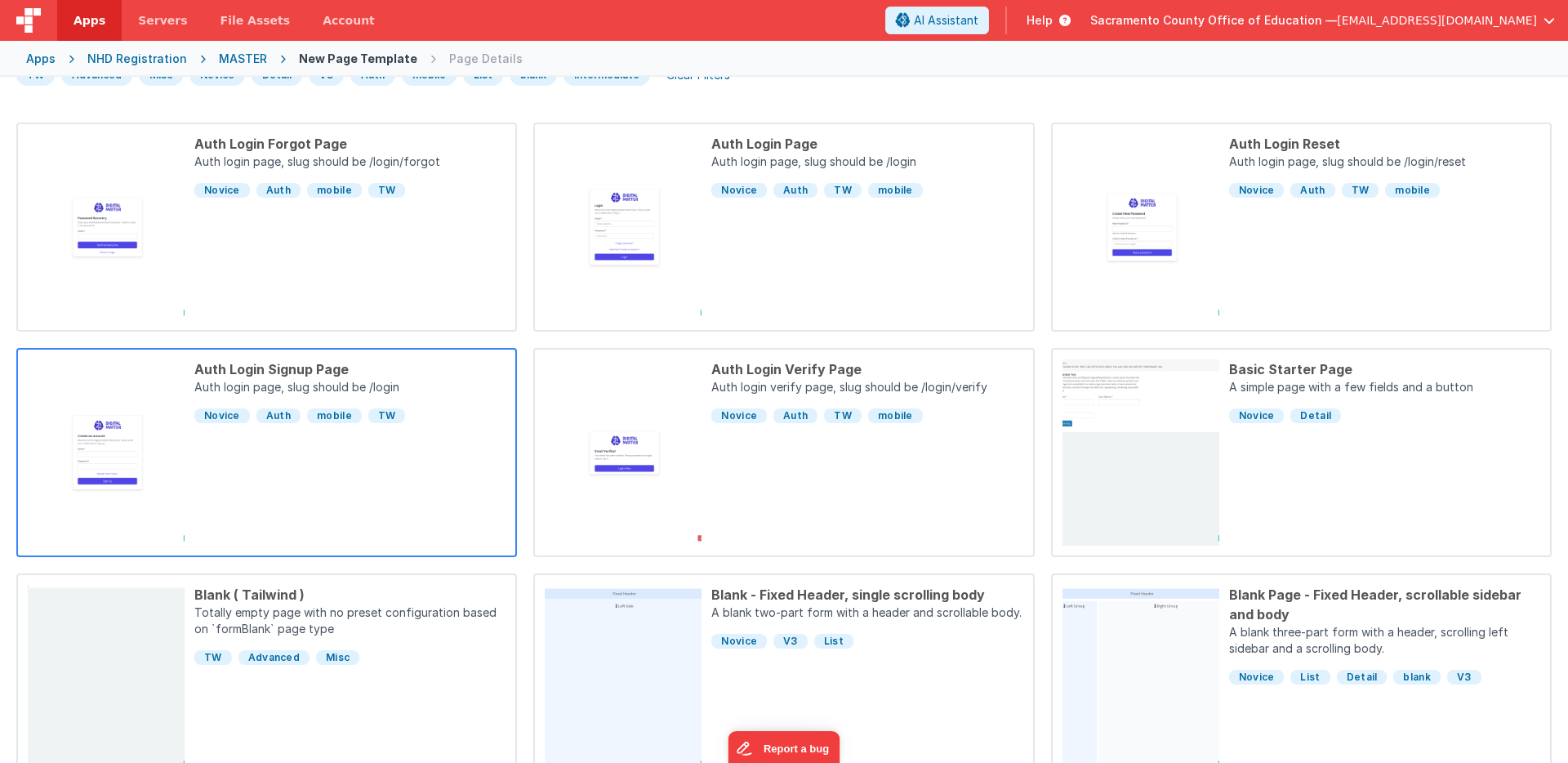
click at [314, 453] on div "Auth Login Signup Page Auth login page, slug should be /login Novice [GEOGRAPHI…" at bounding box center [345, 452] width 321 height 186
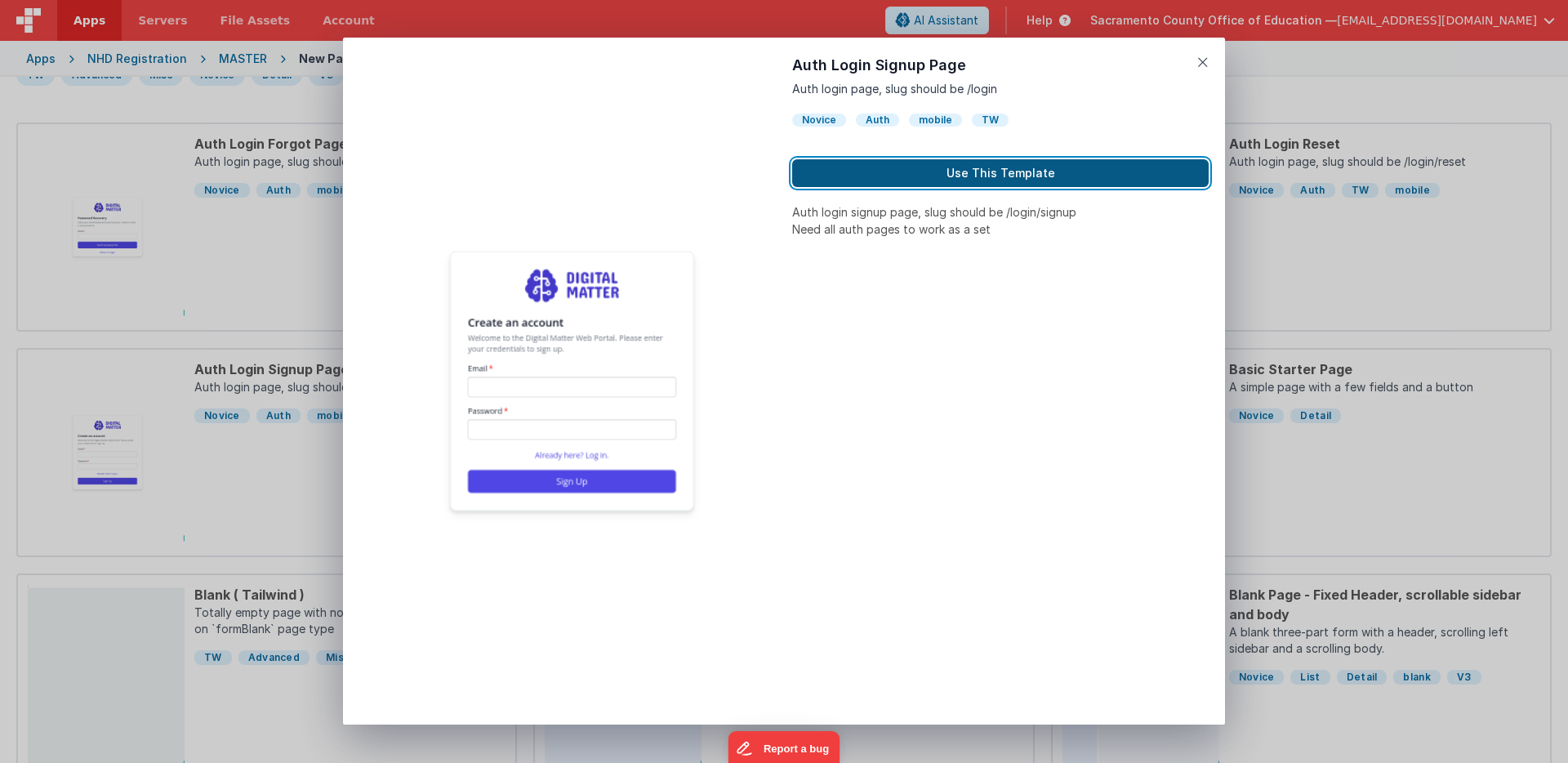
click at [954, 171] on button "Use This Template" at bounding box center [1000, 173] width 416 height 28
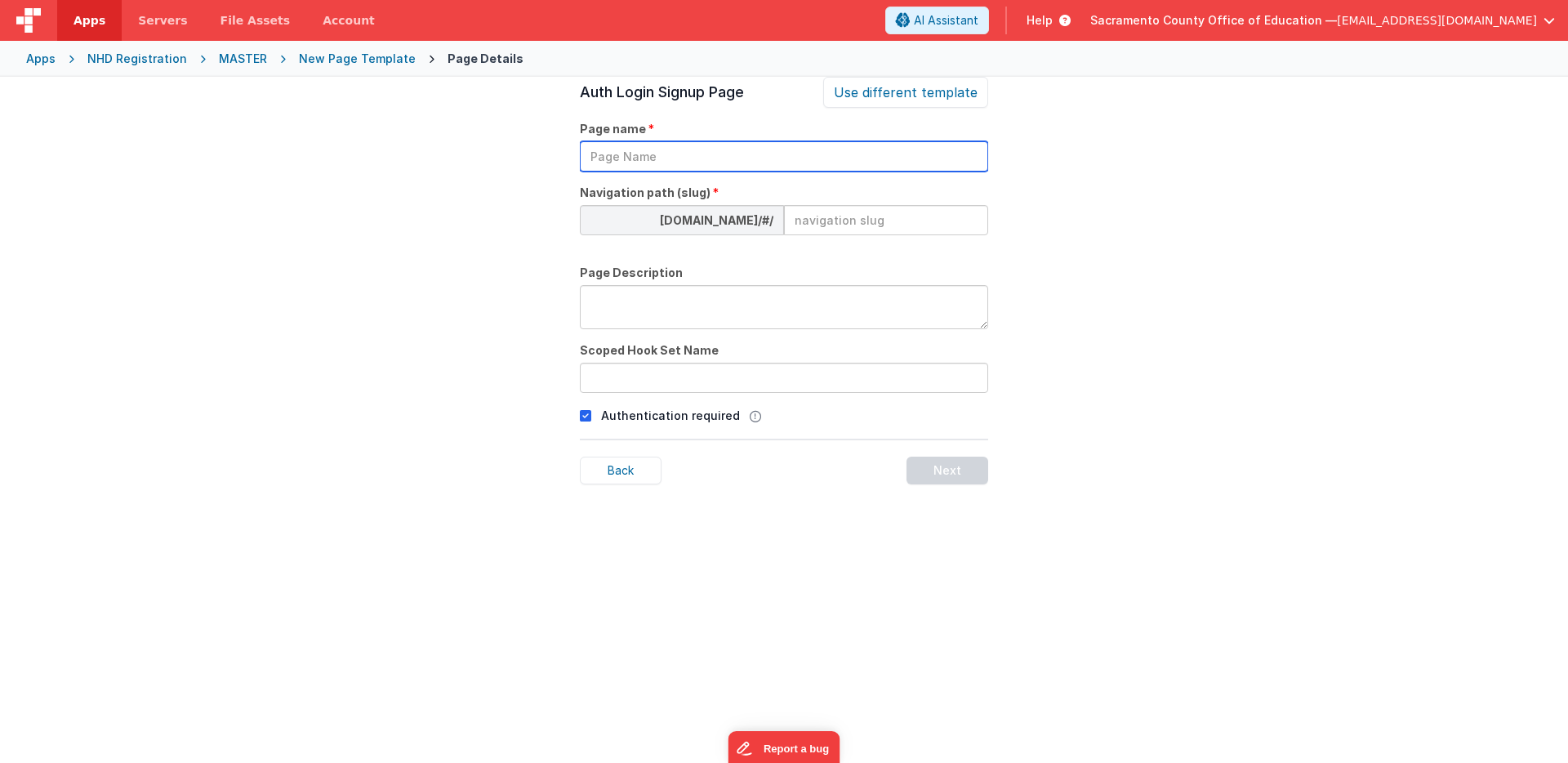
click at [697, 160] on input "text" at bounding box center [783, 156] width 408 height 30
type input "temp register"
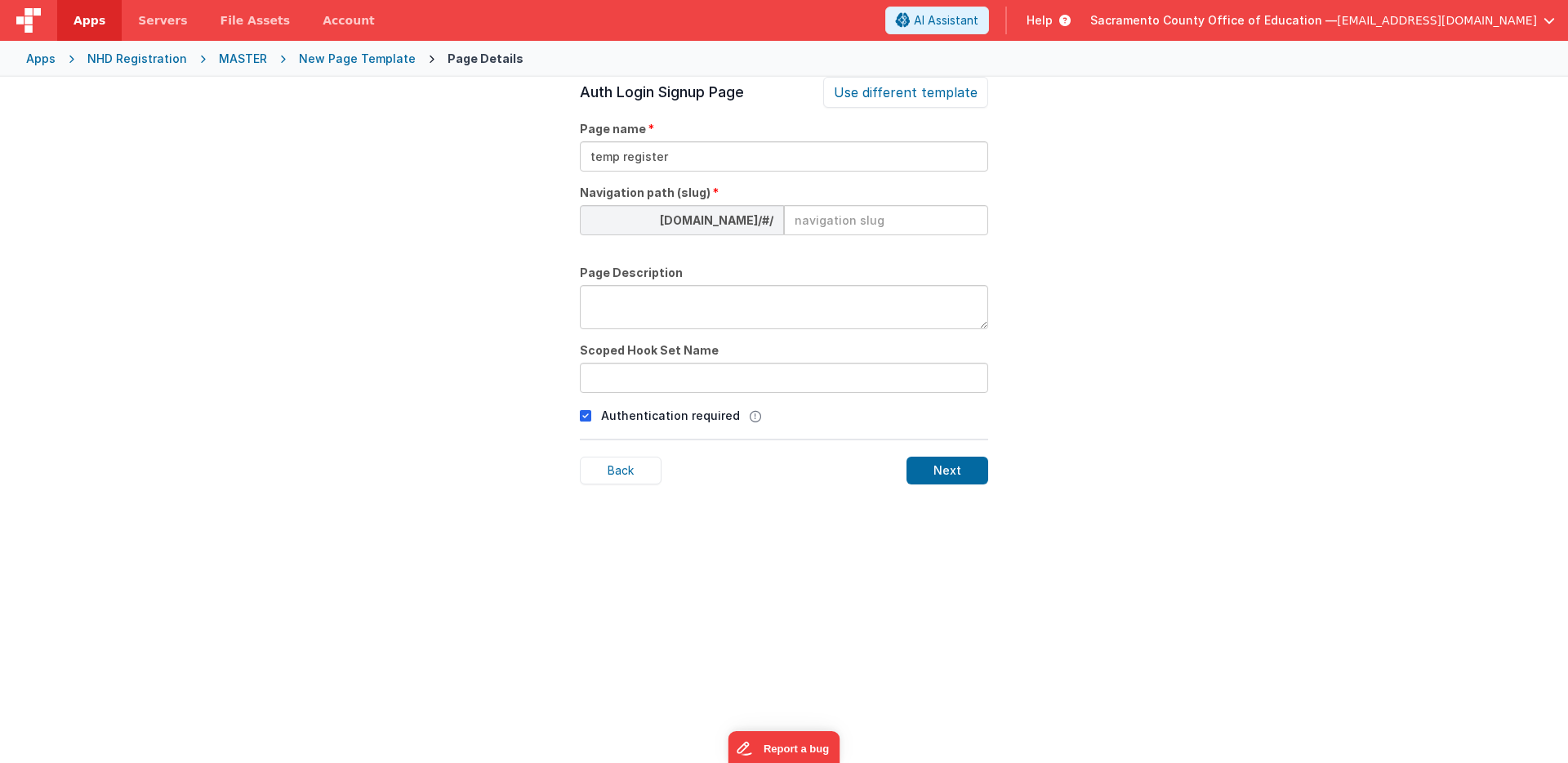
click at [839, 221] on input at bounding box center [886, 220] width 204 height 30
type input "registertest"
click at [641, 376] on input "text" at bounding box center [783, 378] width 408 height 30
paste input "newRegistration"
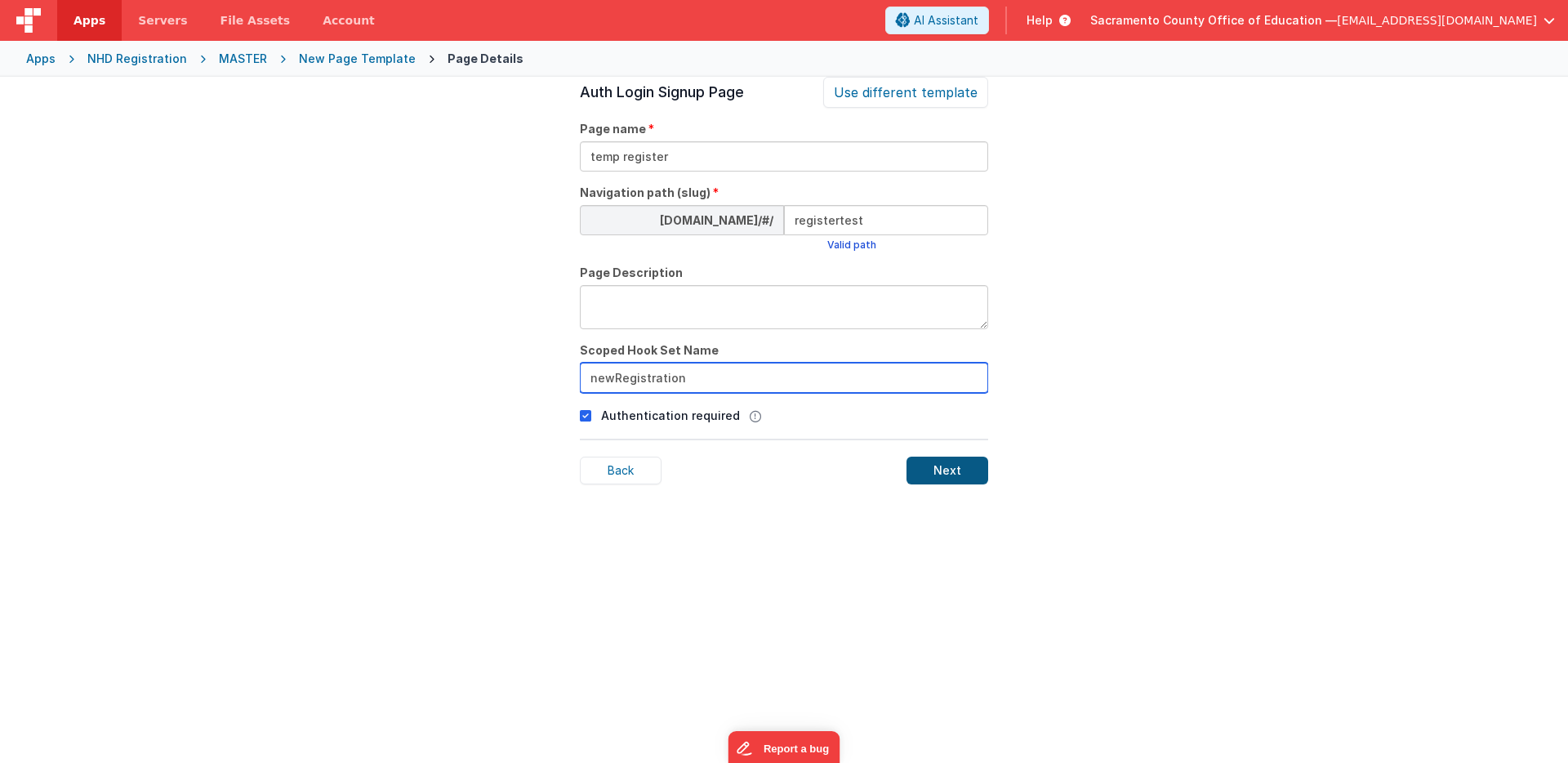
type input "newRegistration"
click at [946, 468] on div "Next" at bounding box center [947, 470] width 82 height 28
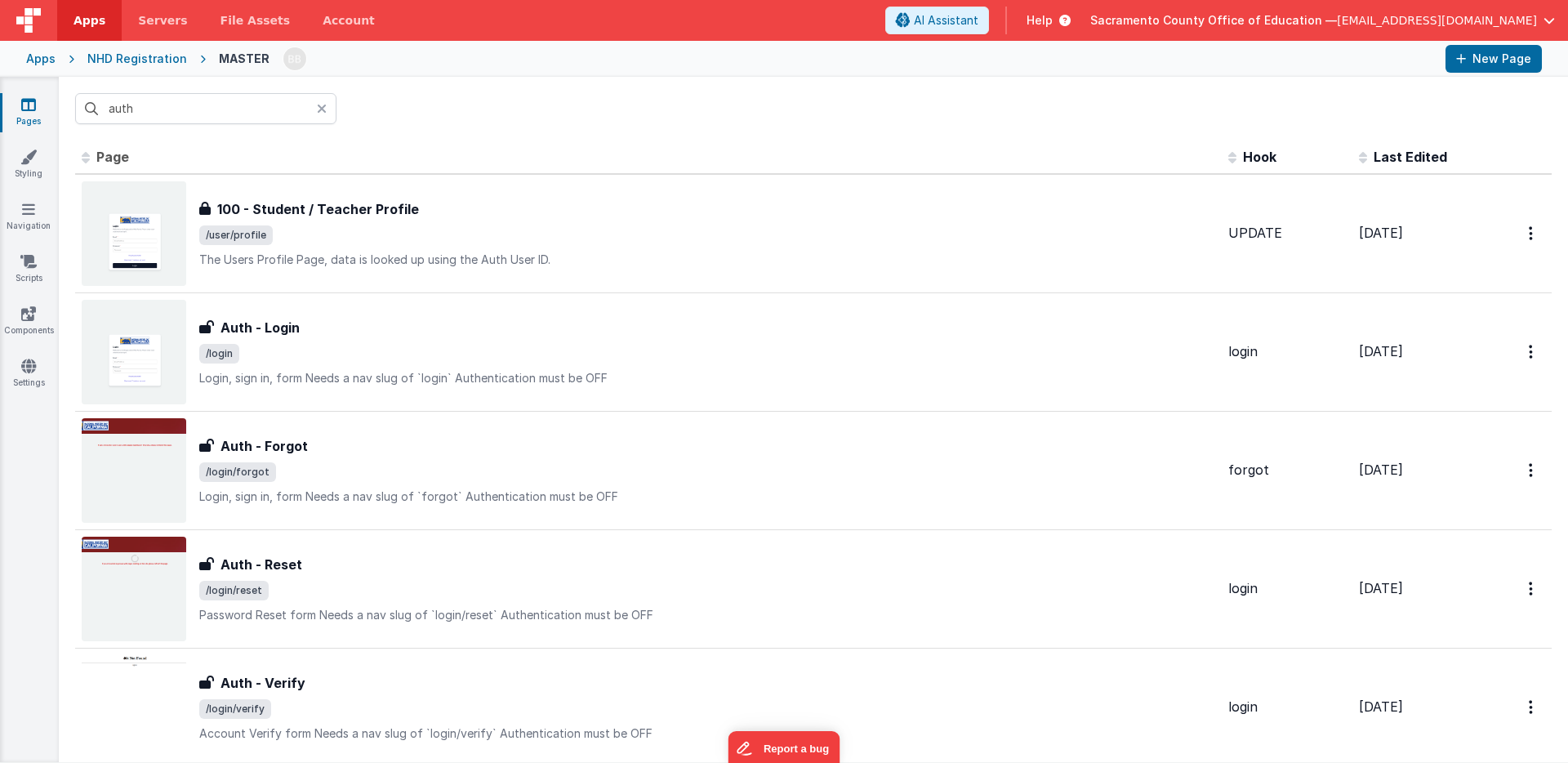
click at [326, 107] on div at bounding box center [326, 109] width 19 height 31
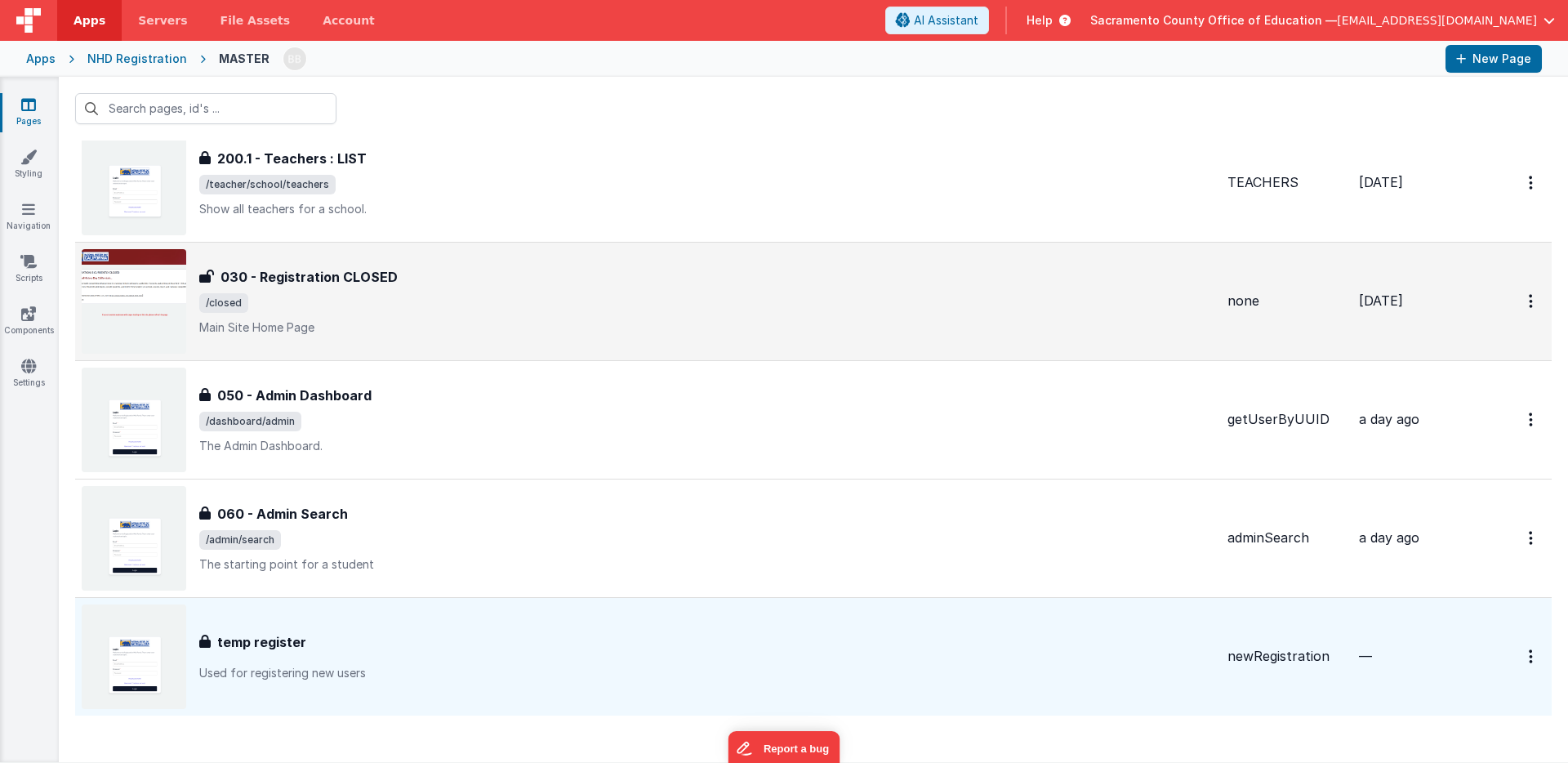
scroll to position [6220, 0]
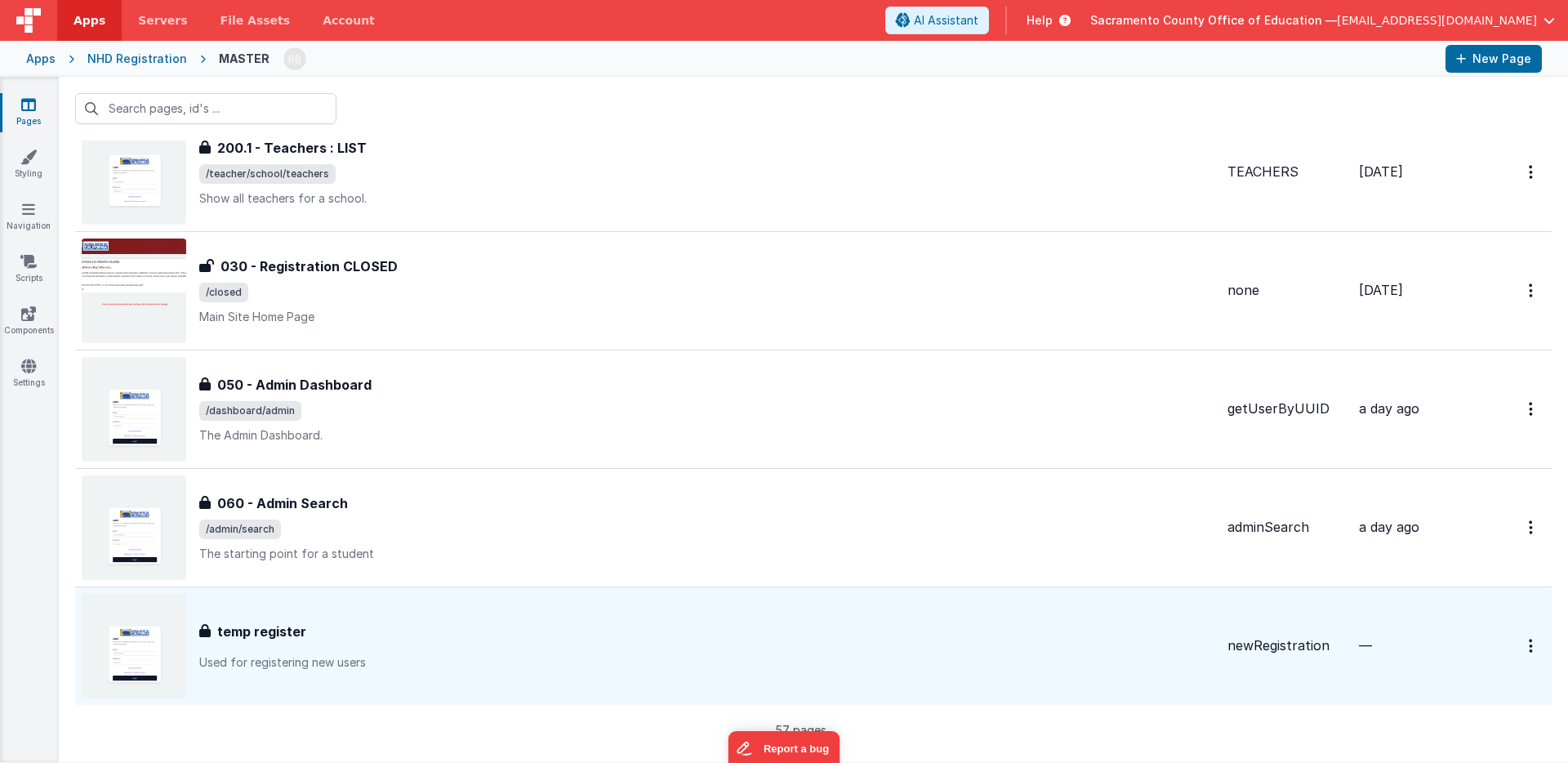
click at [319, 642] on div "temp register temp register Used for registering new users" at bounding box center [706, 646] width 1015 height 49
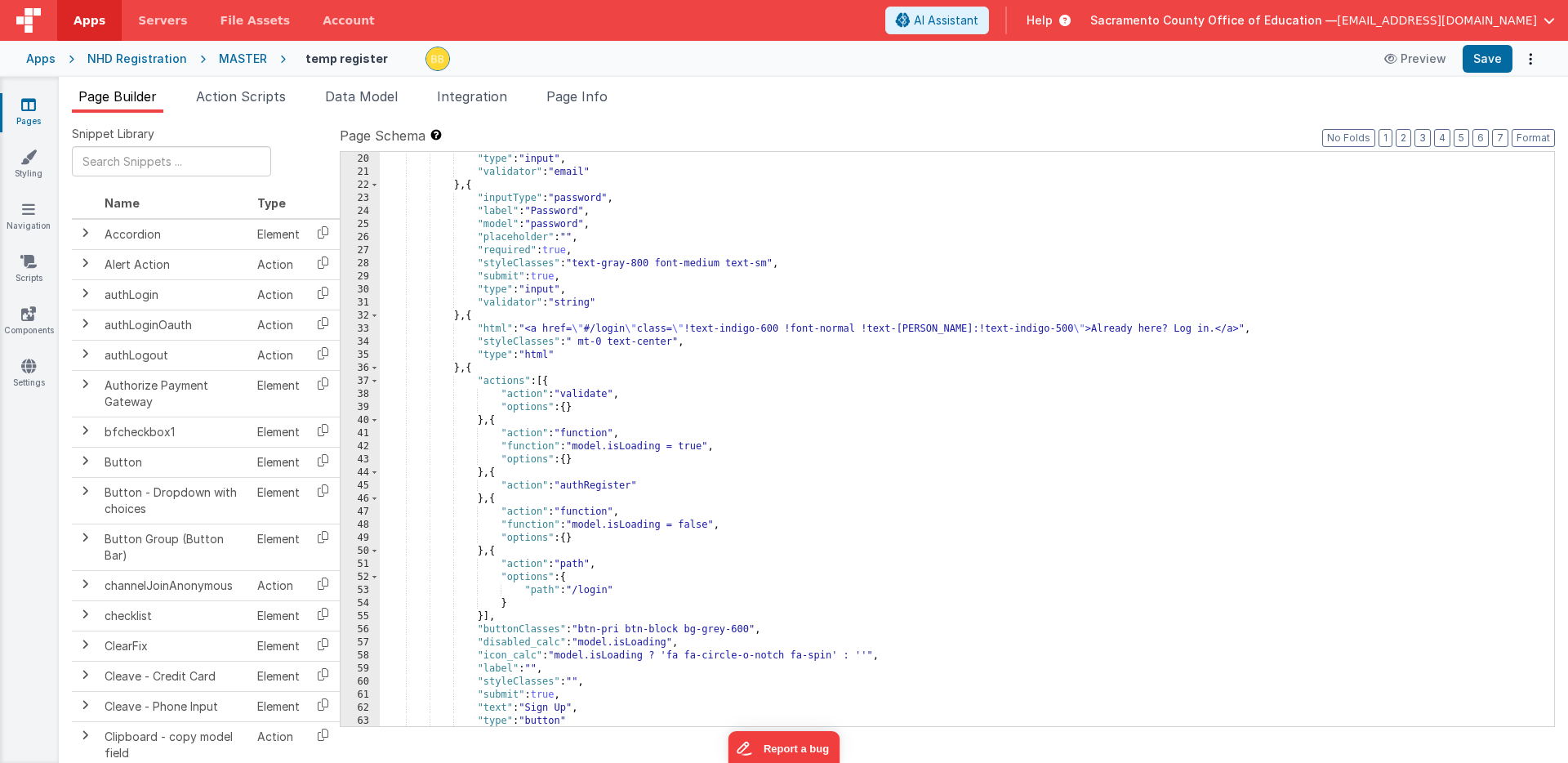
scroll to position [387, 0]
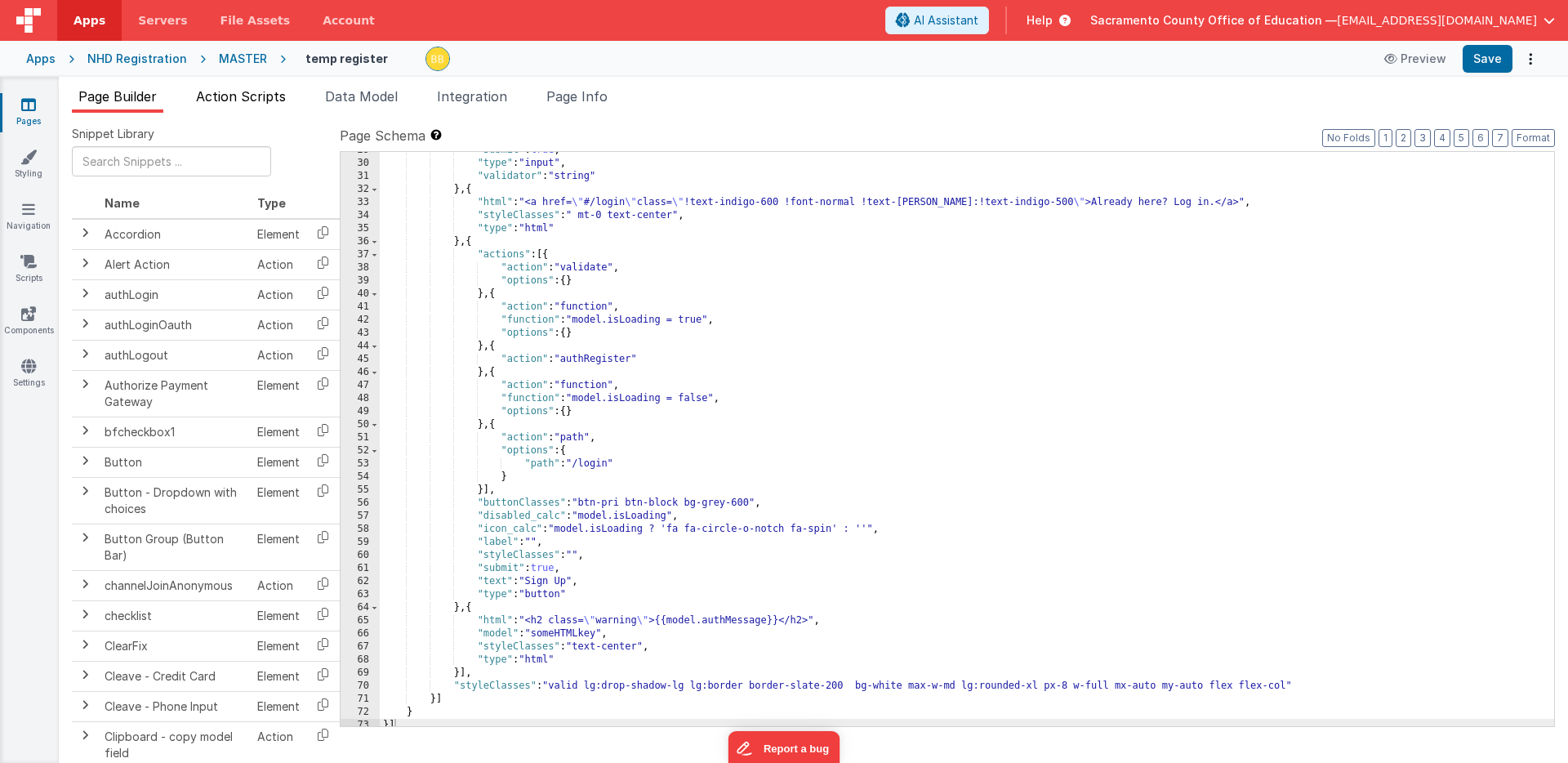
click at [245, 94] on span "Action Scripts" at bounding box center [241, 96] width 90 height 17
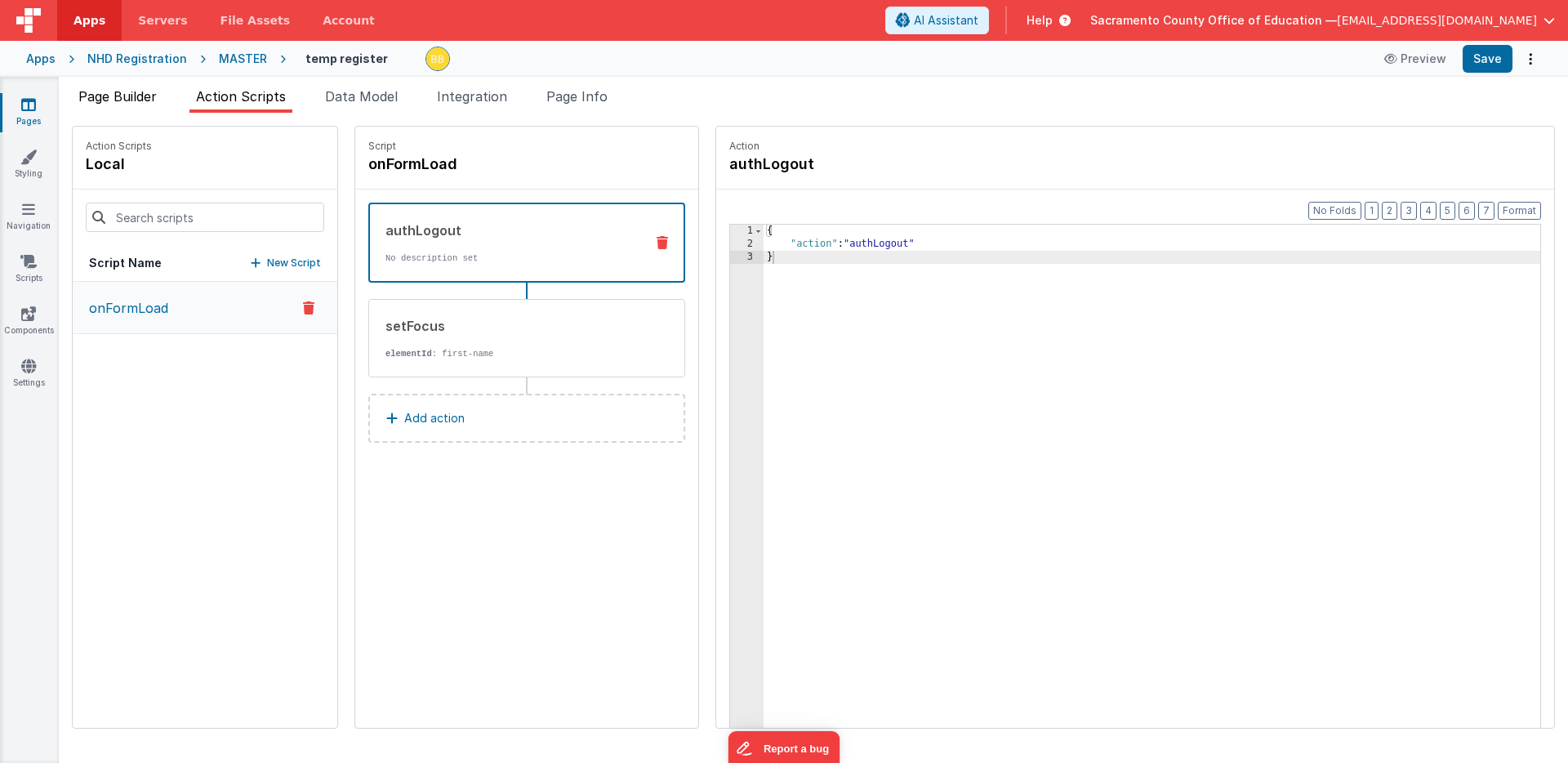
click at [133, 94] on span "Page Builder" at bounding box center [118, 96] width 79 height 17
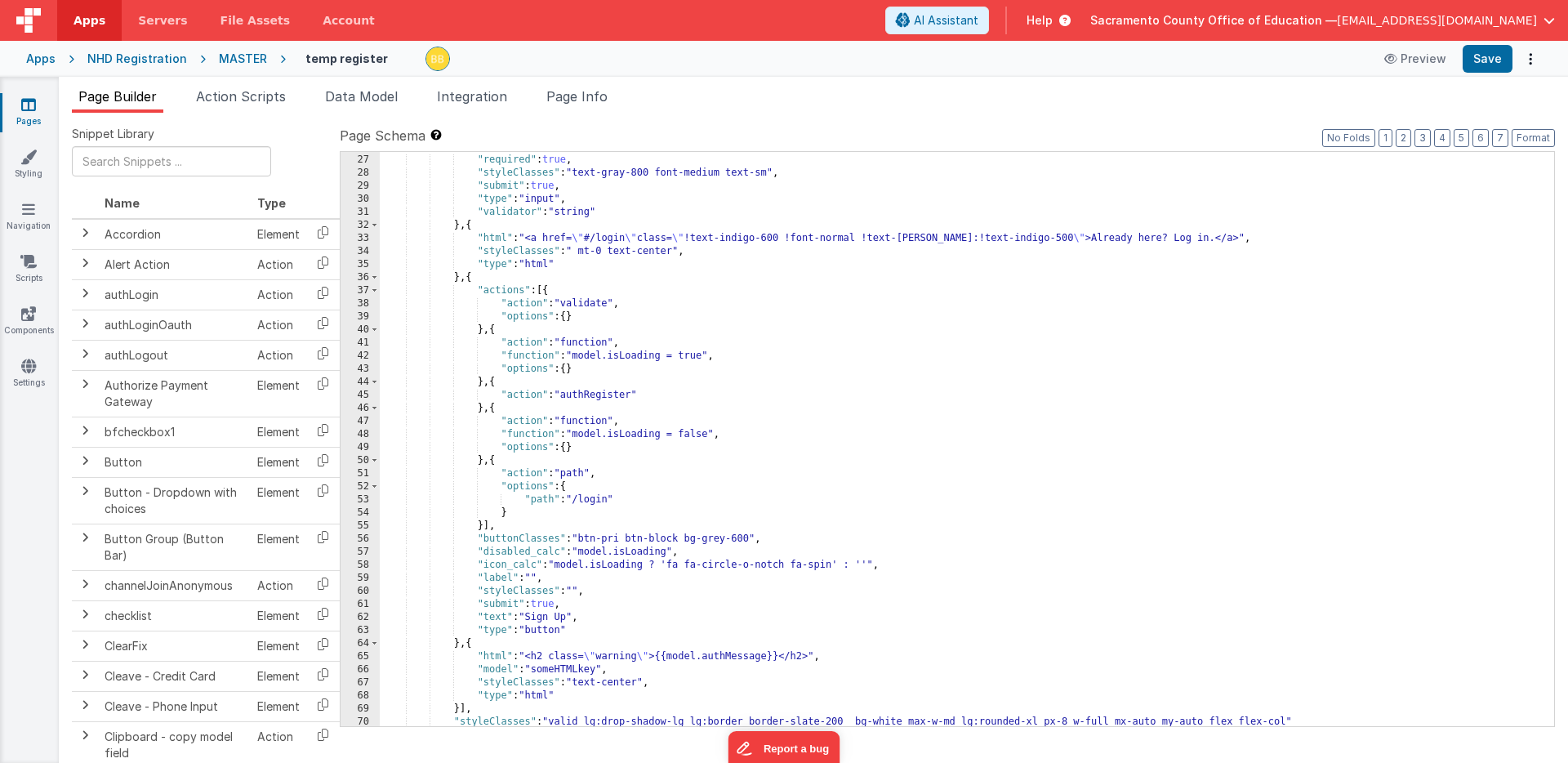
scroll to position [368, 0]
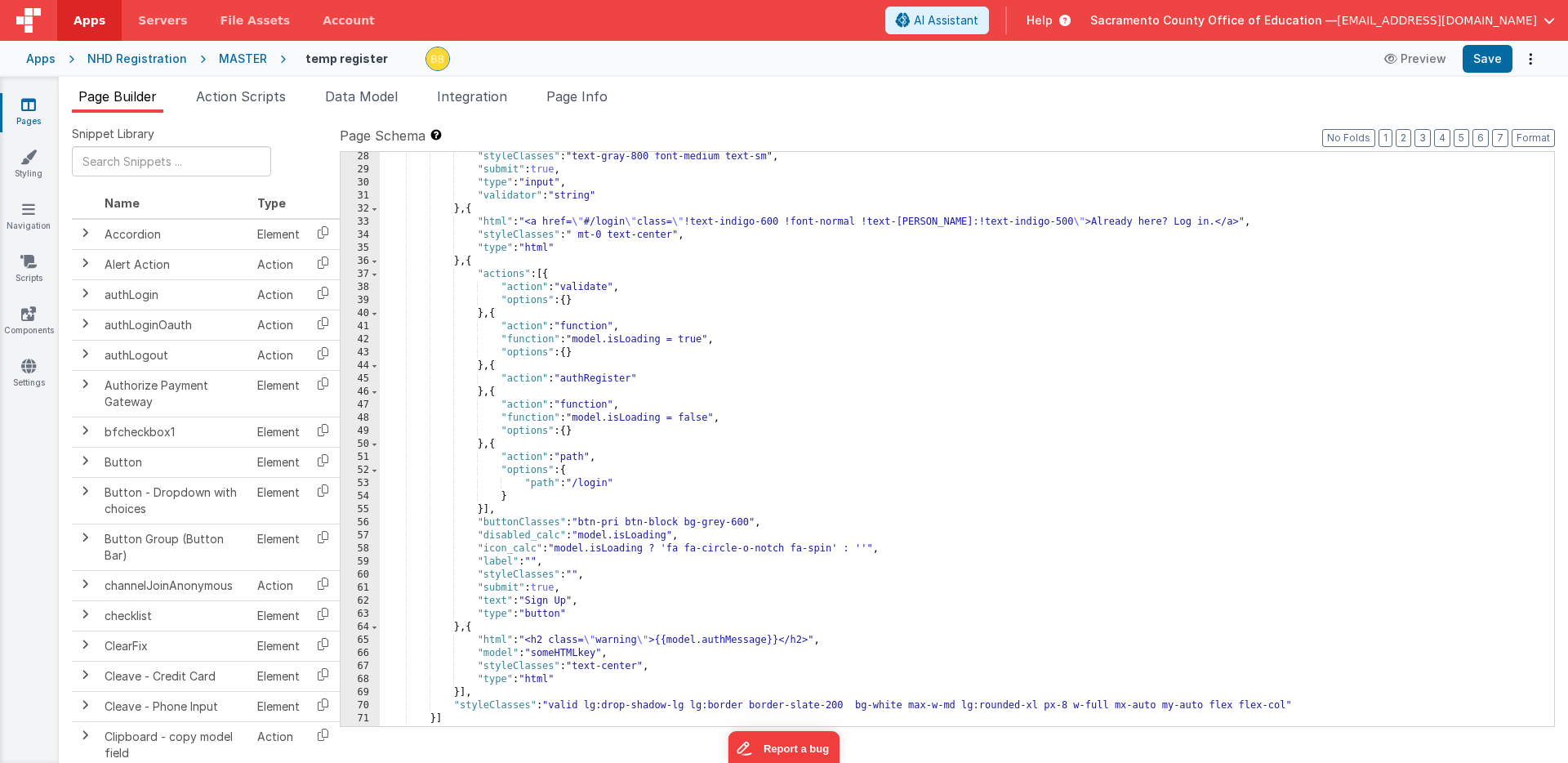
click at [244, 59] on div "MASTER" at bounding box center [243, 59] width 49 height 17
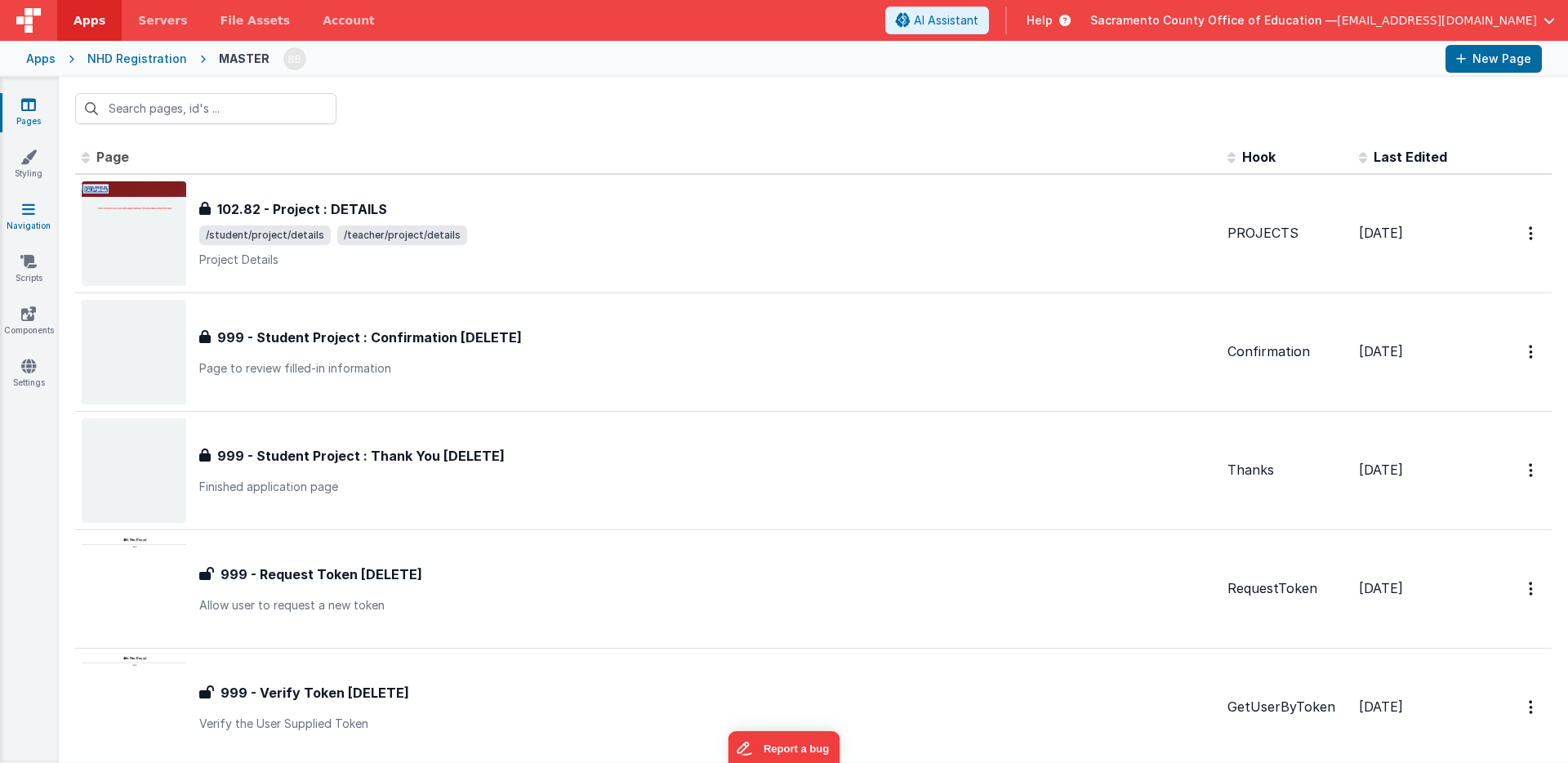
click at [26, 205] on icon at bounding box center [28, 209] width 13 height 17
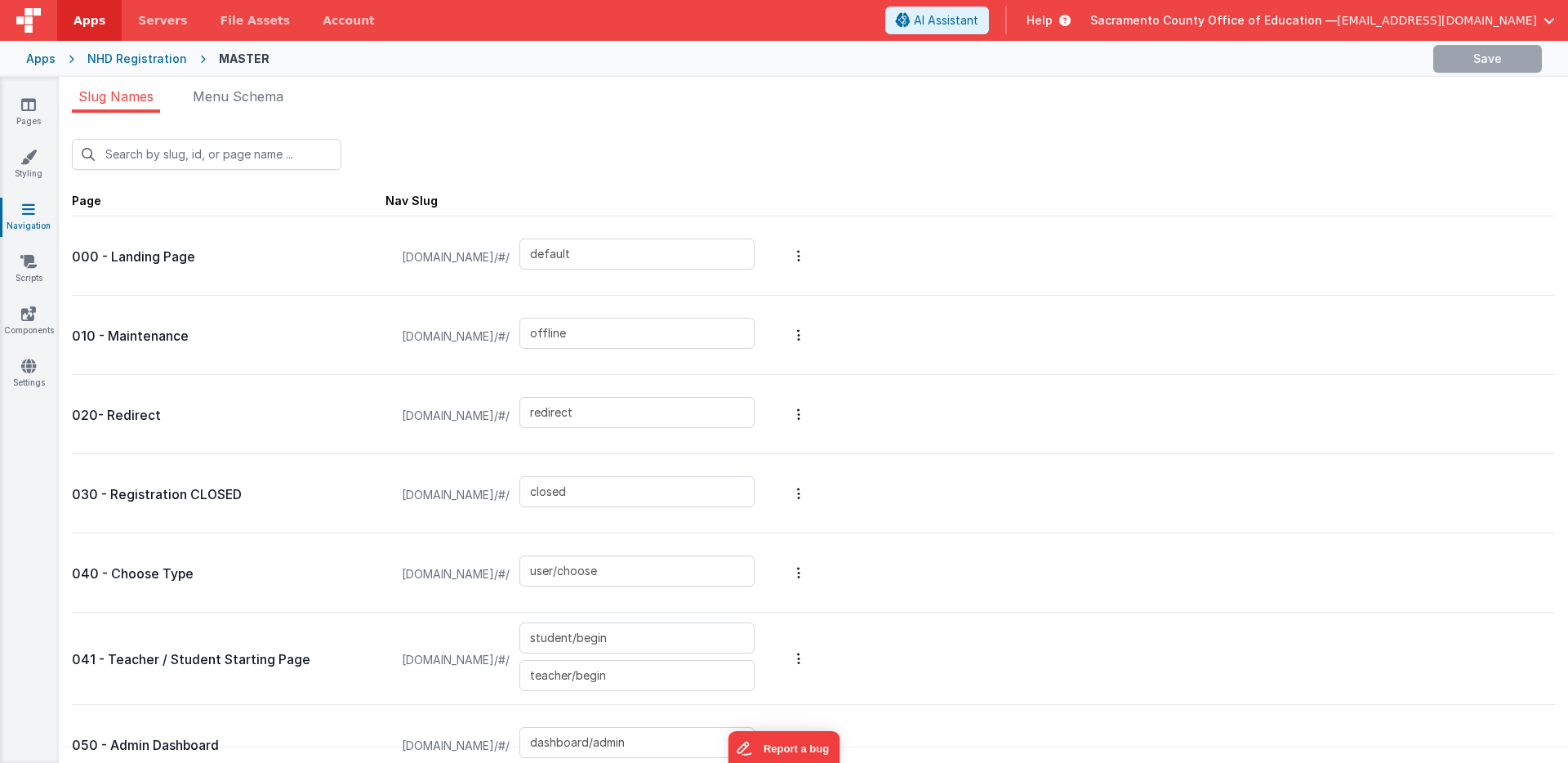
type input "registertest"
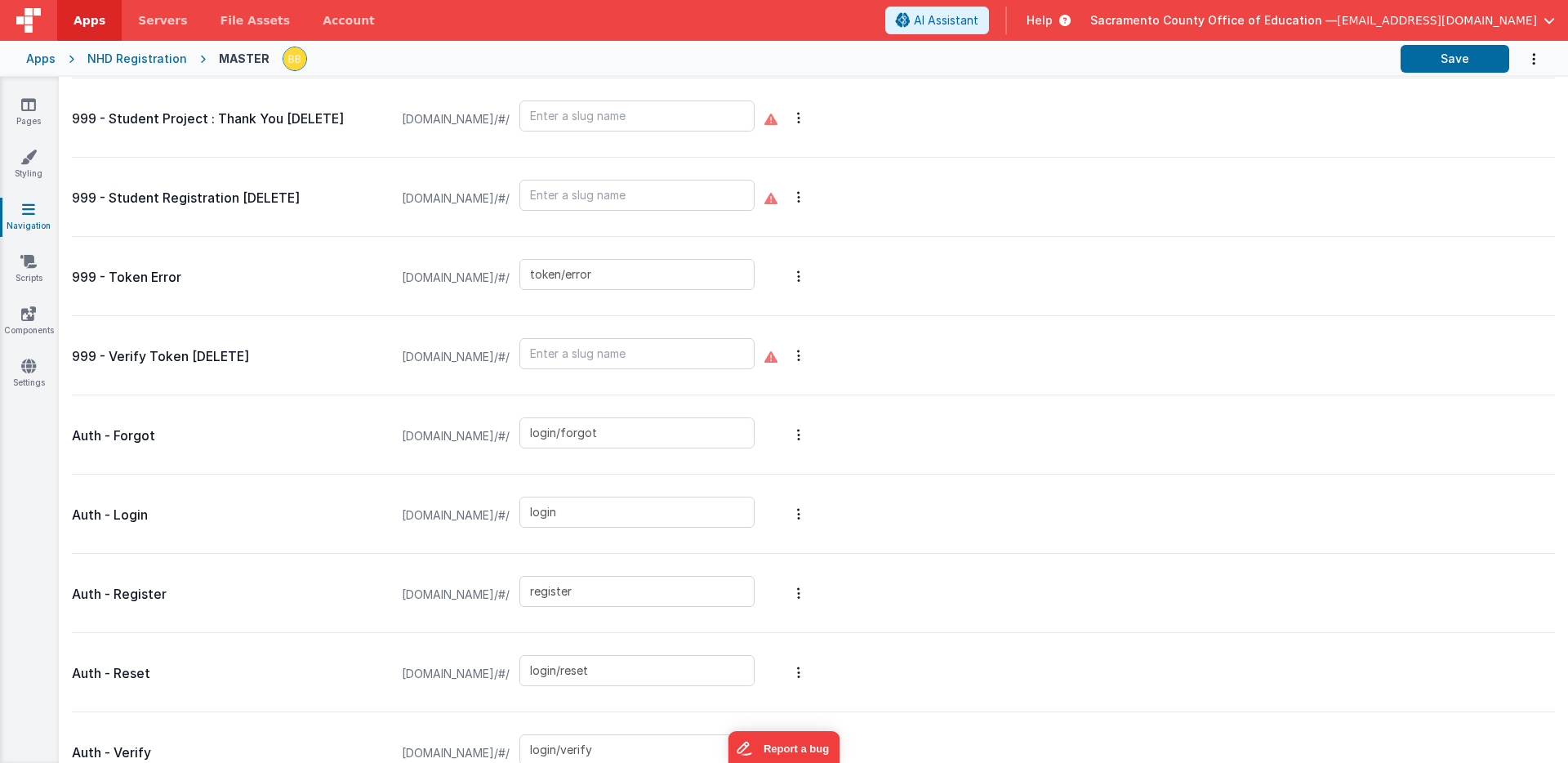
scroll to position [4096, 0]
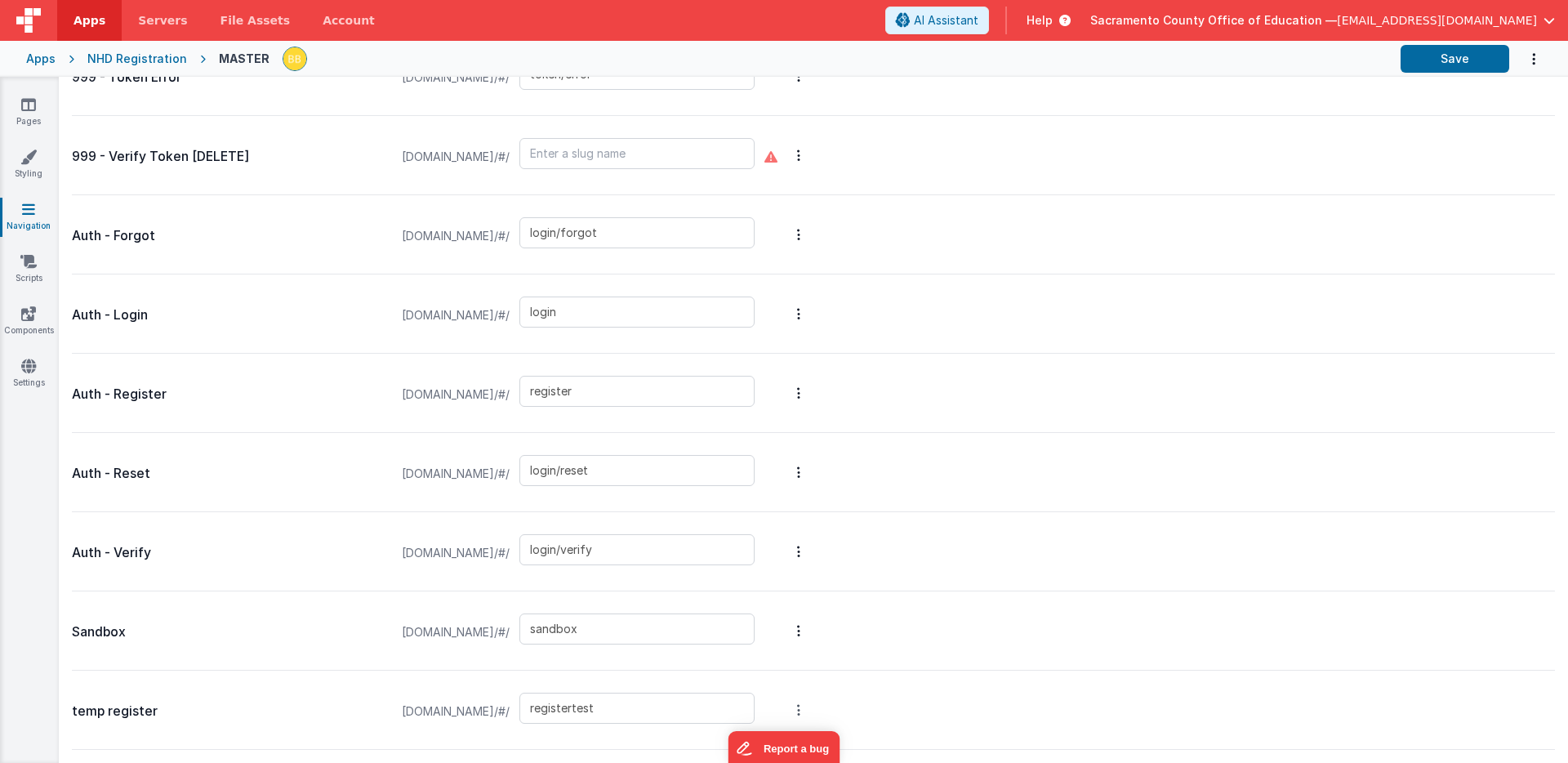
click at [783, 680] on link "Preview" at bounding box center [712, 680] width 142 height 29
click at [824, 42] on button at bounding box center [784, 382] width 1568 height 763
click at [28, 105] on icon at bounding box center [28, 105] width 15 height 17
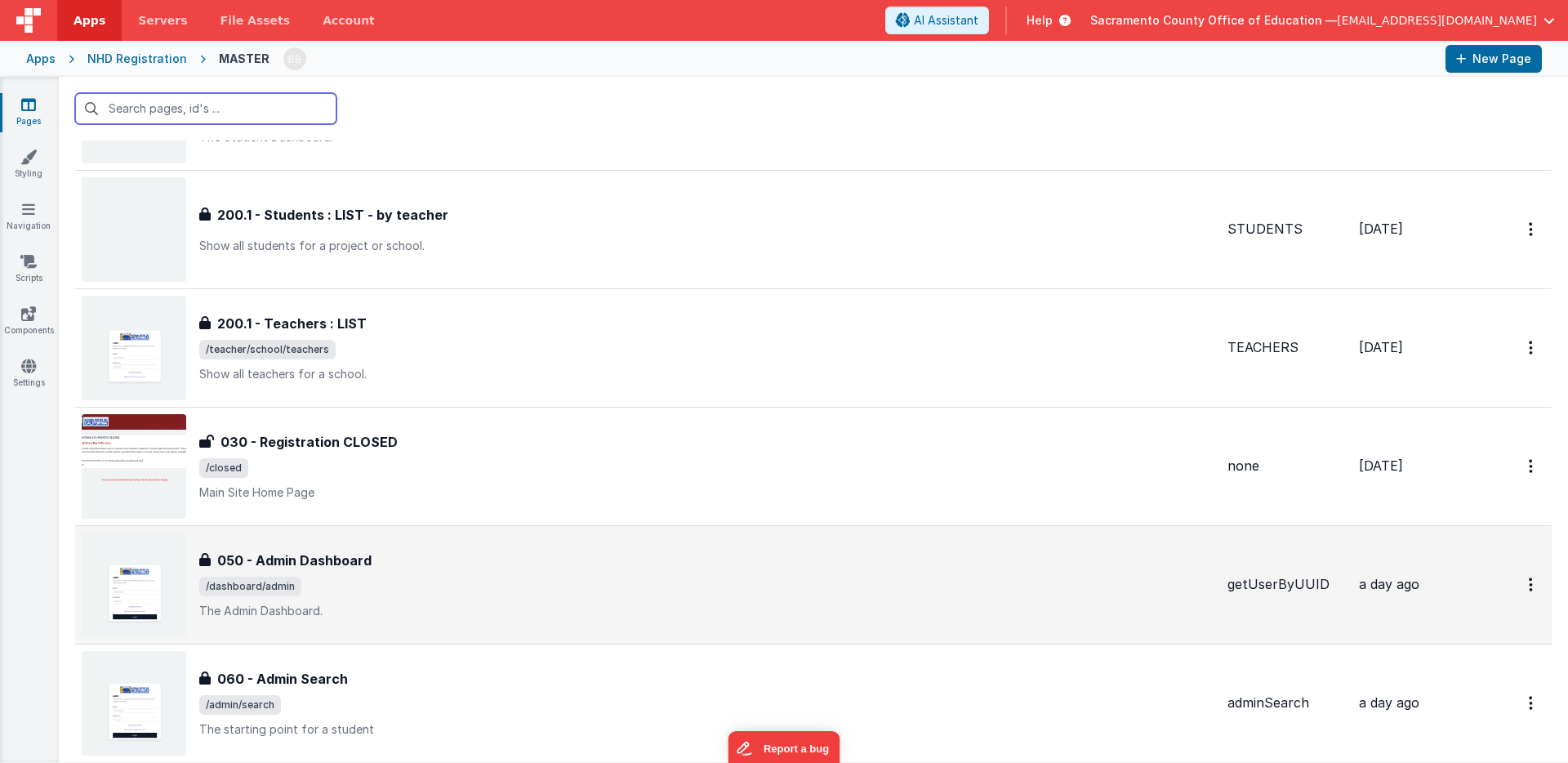
scroll to position [6242, 0]
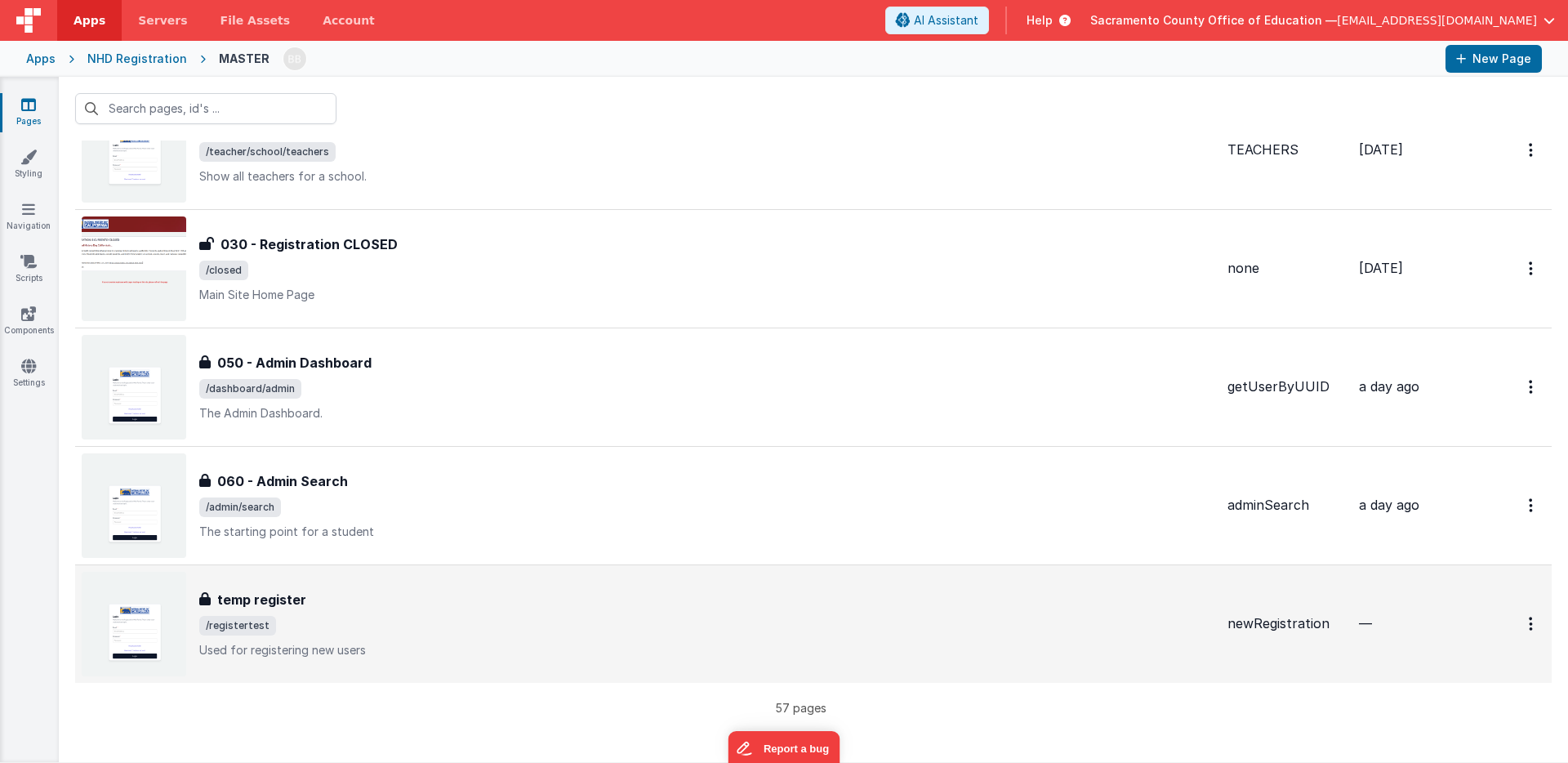
click at [260, 596] on h3 "temp register" at bounding box center [261, 599] width 89 height 19
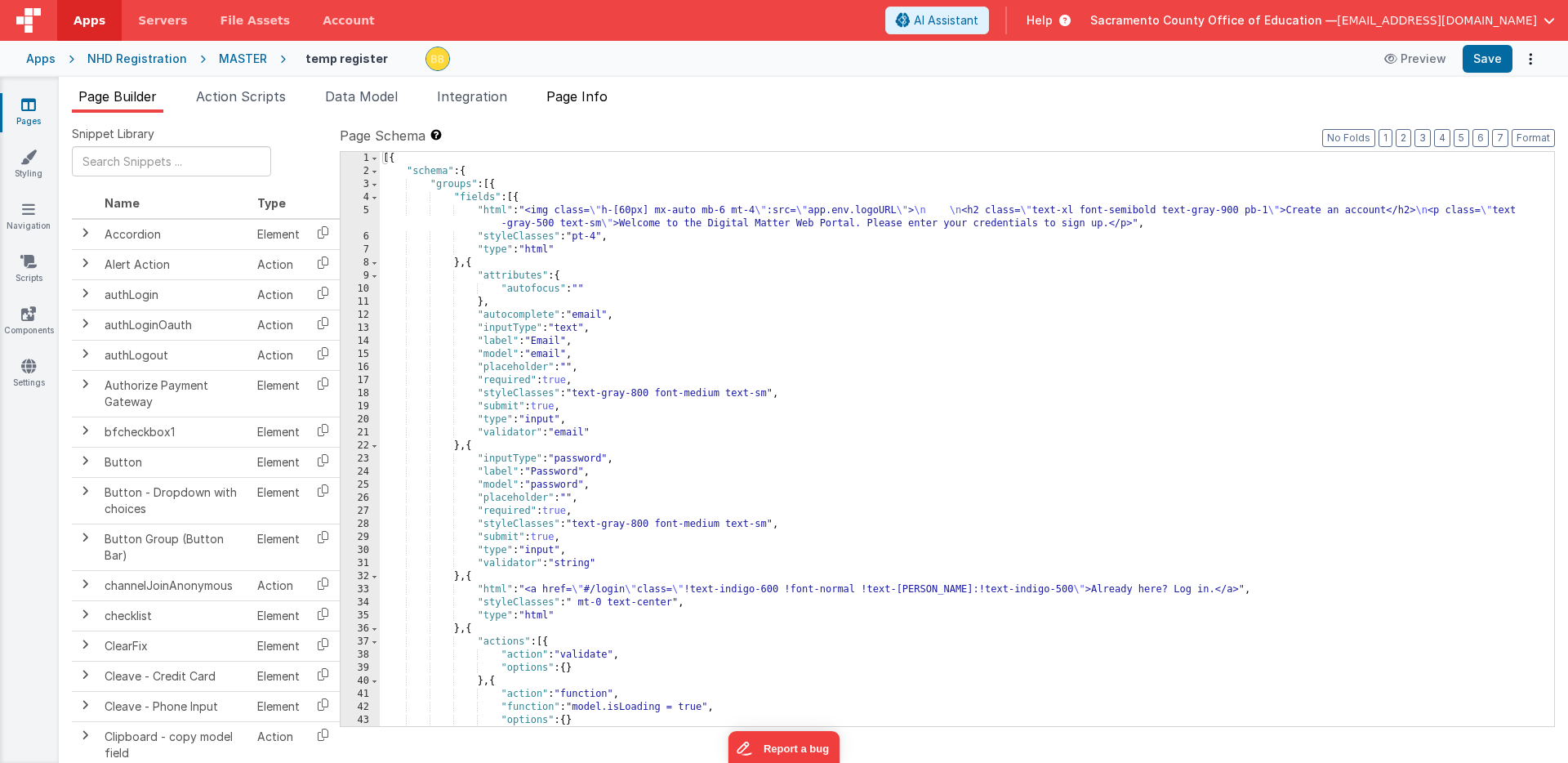
click at [583, 96] on span "Page Info" at bounding box center [577, 96] width 61 height 17
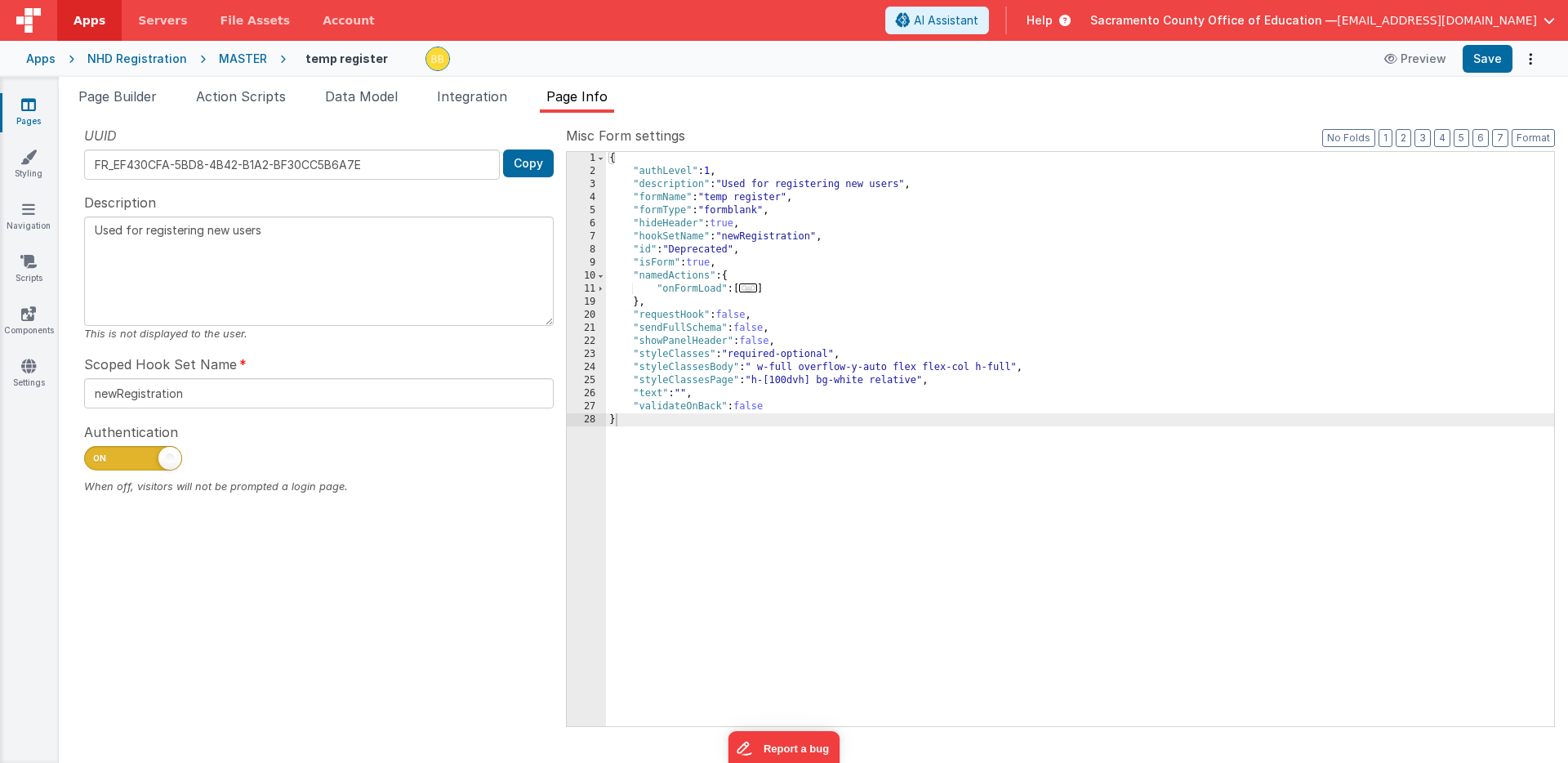
click at [131, 459] on span at bounding box center [133, 458] width 98 height 25
click at [97, 459] on input "checkbox" at bounding box center [91, 456] width 13 height 13
checkbox input "false"
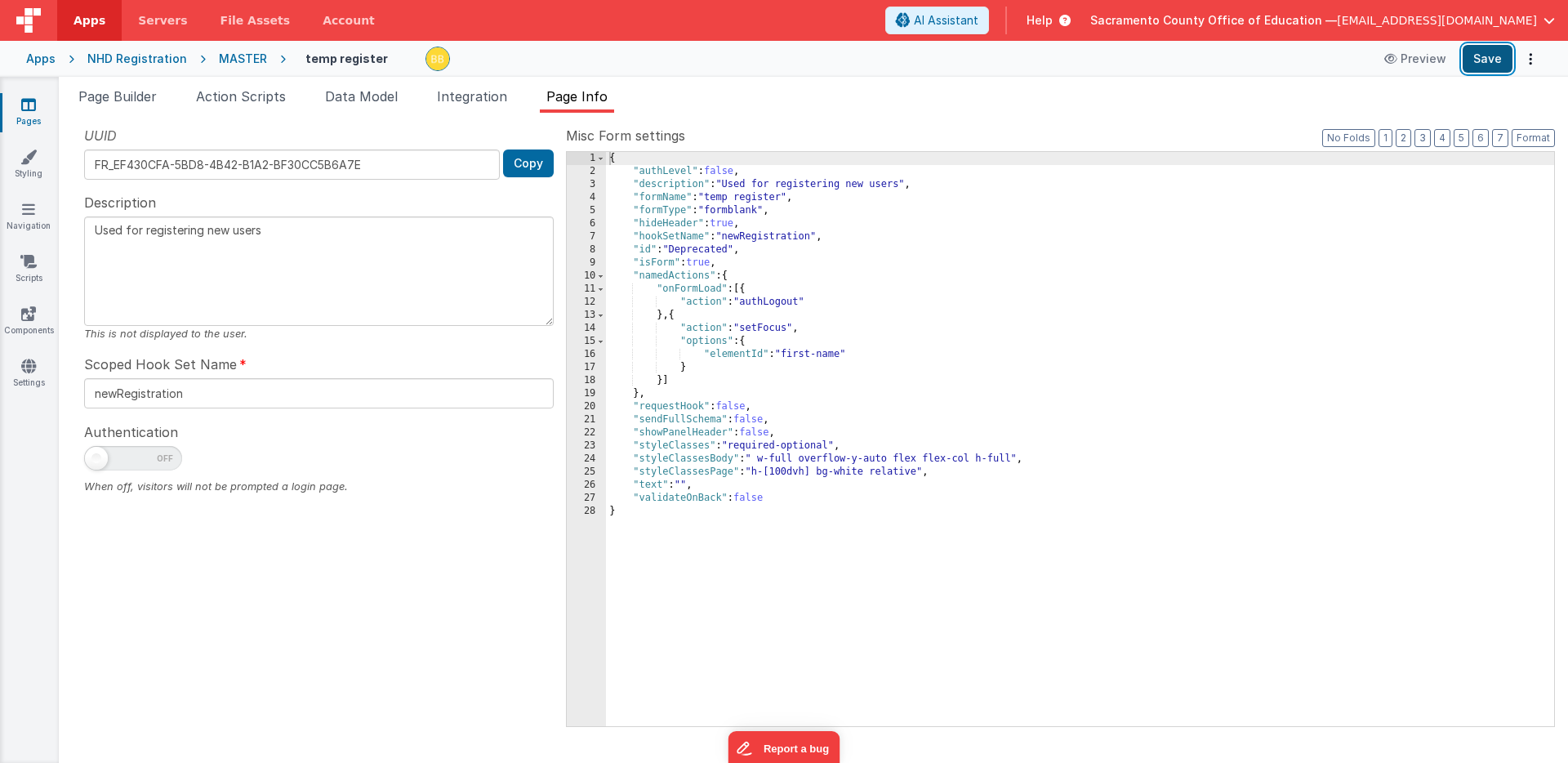
click at [1492, 56] on button "Save" at bounding box center [1487, 59] width 50 height 28
click at [365, 91] on span "Data Model" at bounding box center [361, 96] width 72 height 17
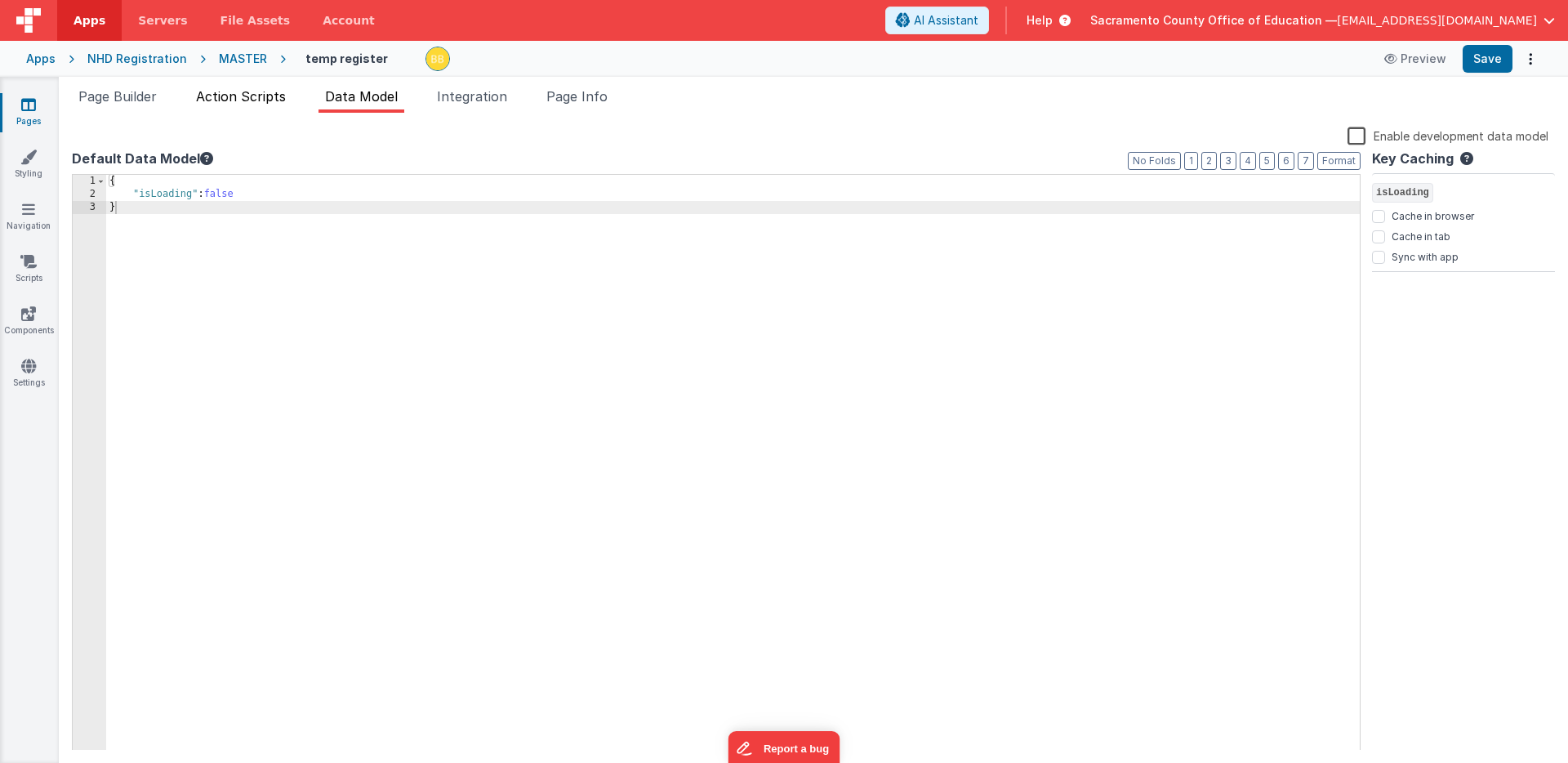
click at [269, 94] on span "Action Scripts" at bounding box center [241, 96] width 90 height 17
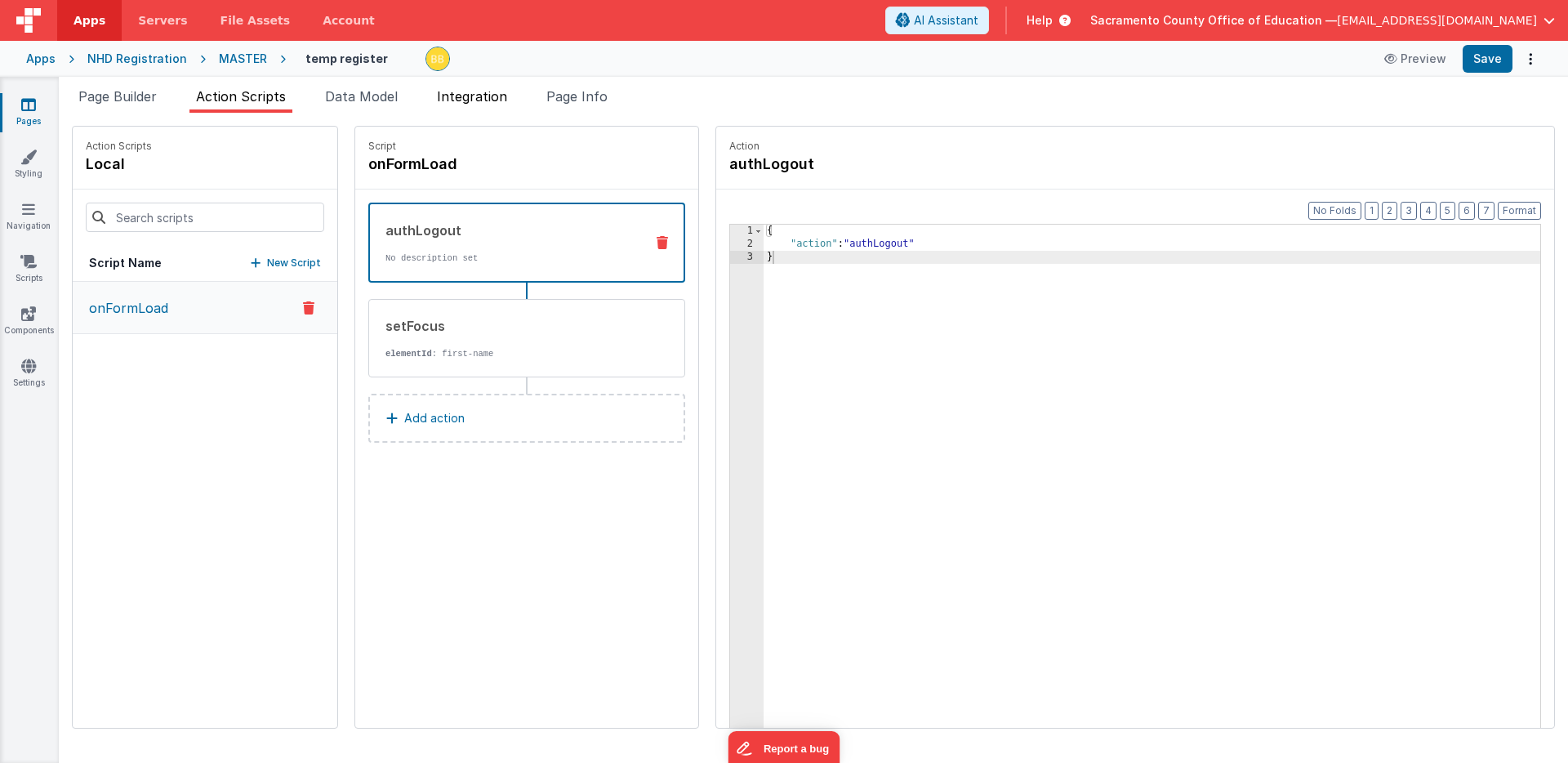
click at [469, 94] on span "Integration" at bounding box center [472, 96] width 71 height 17
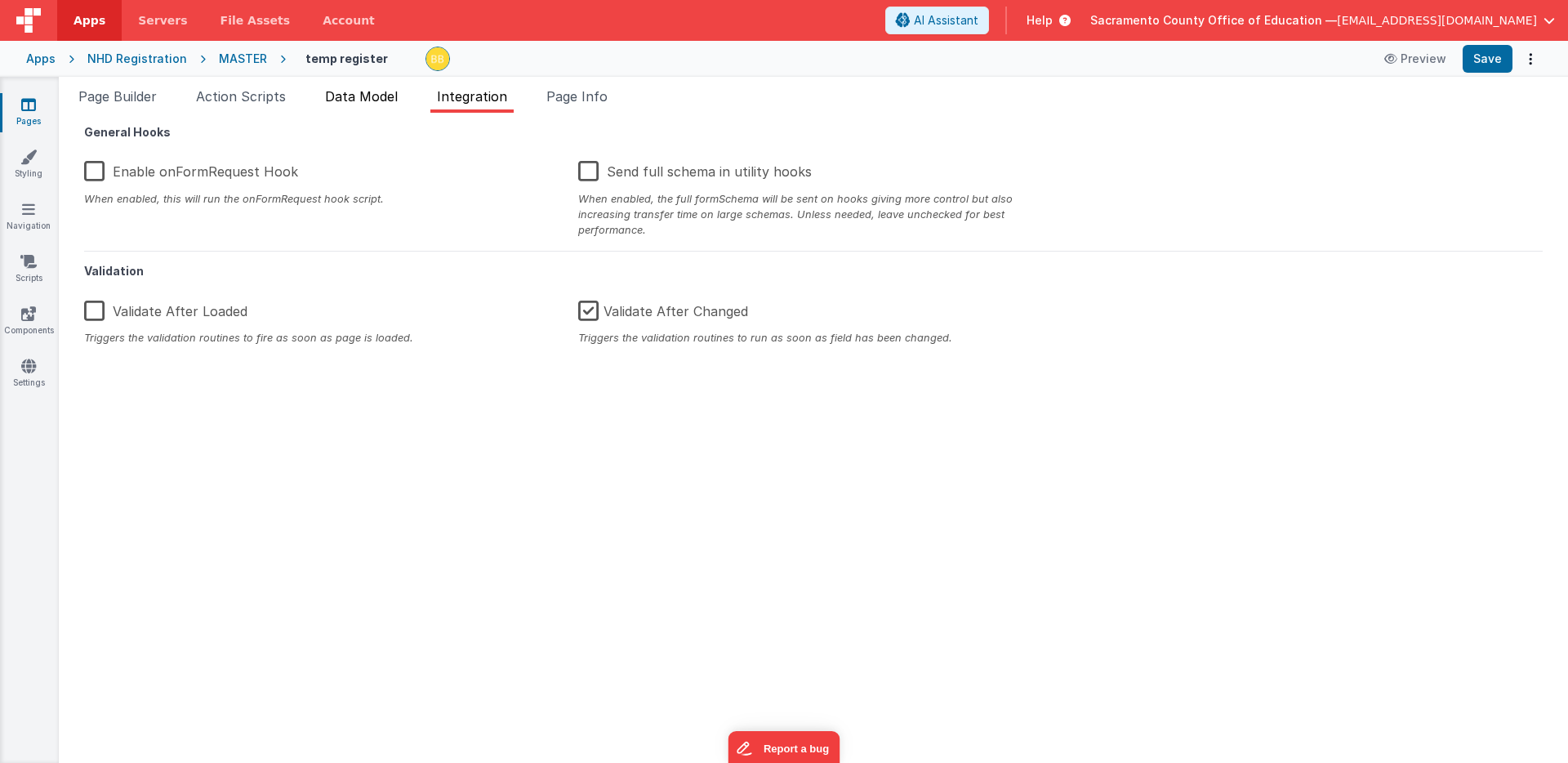
click at [384, 95] on span "Data Model" at bounding box center [361, 96] width 72 height 17
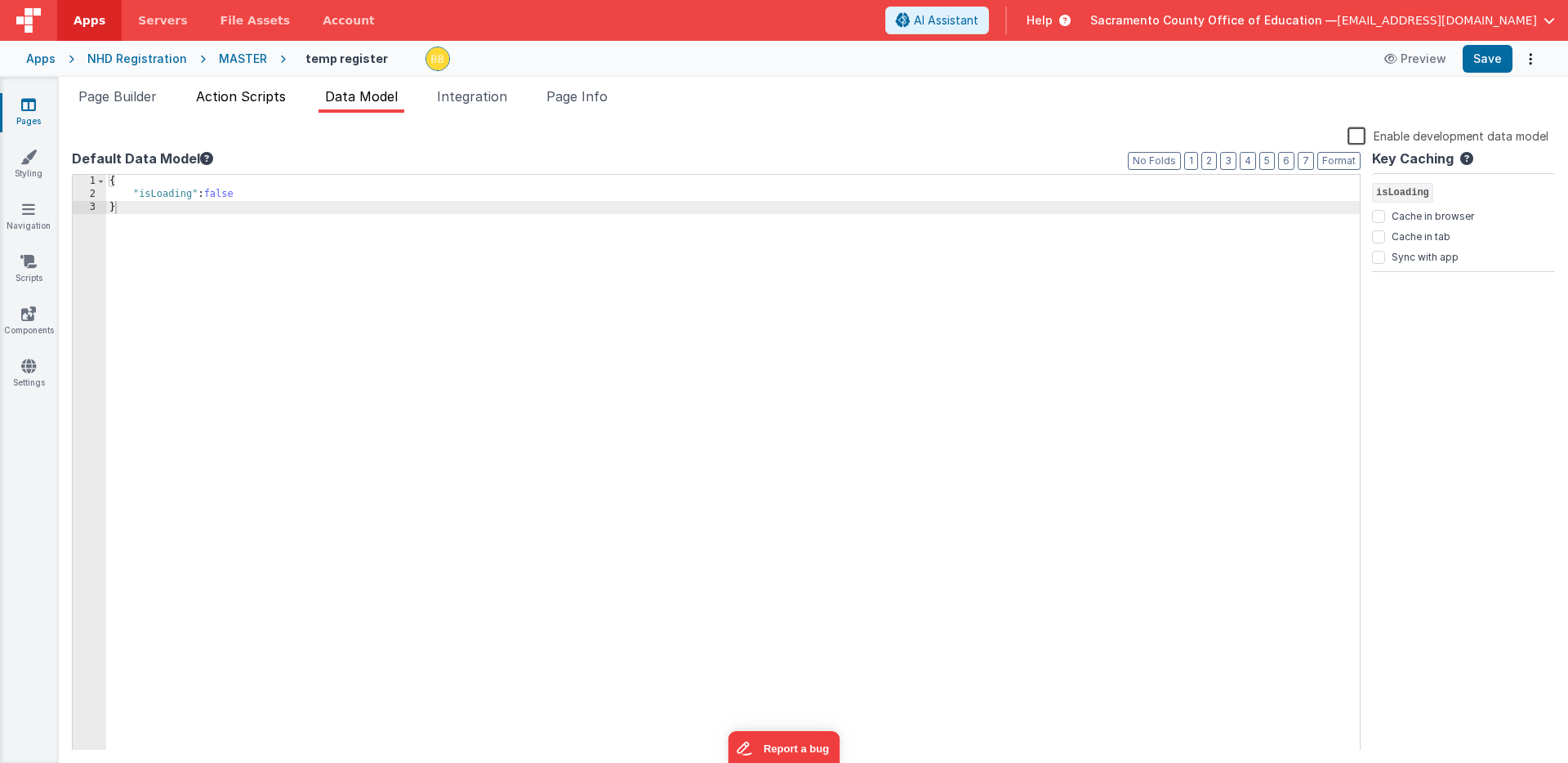
click at [266, 95] on span "Action Scripts" at bounding box center [241, 96] width 90 height 17
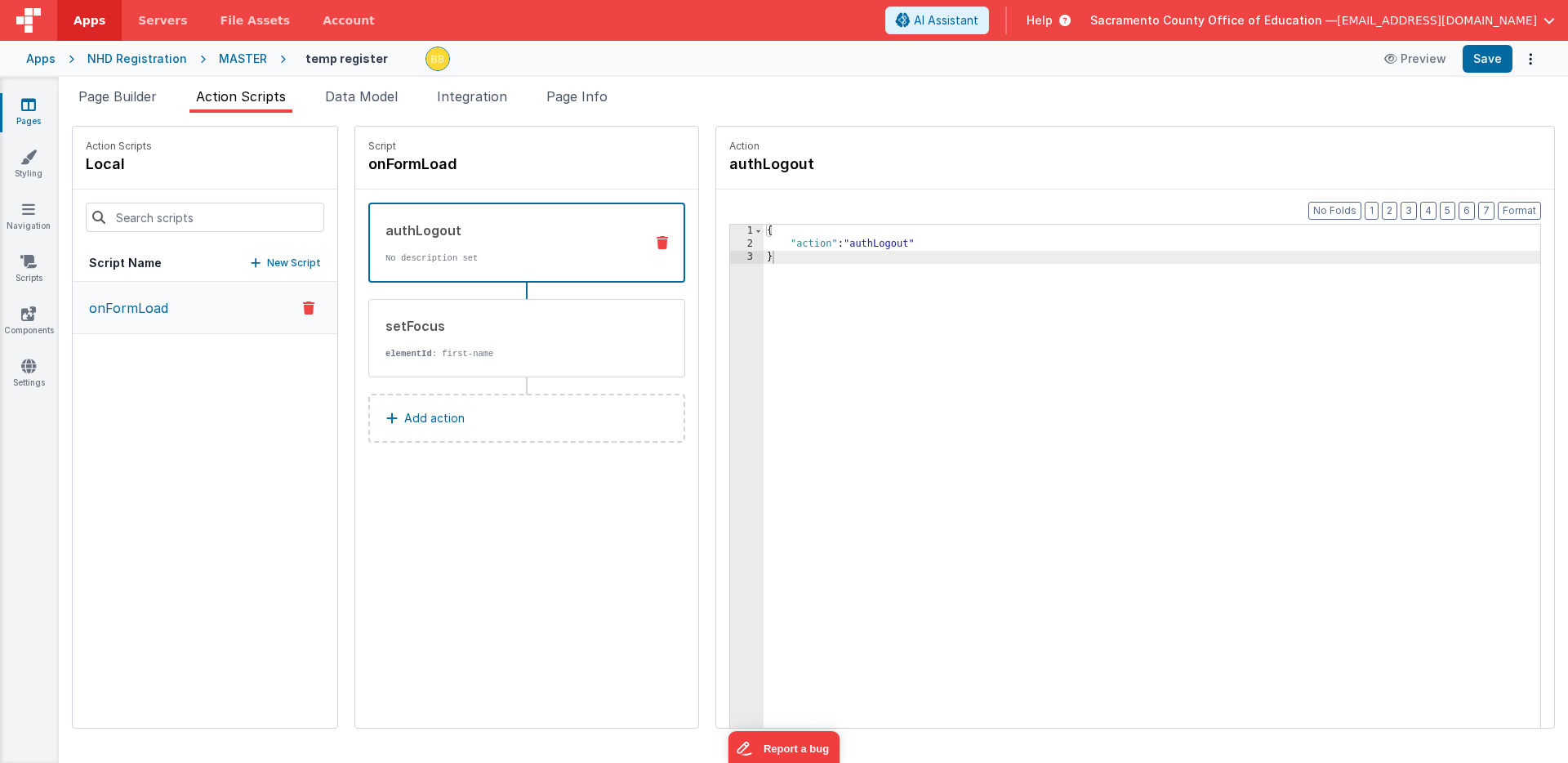
click at [28, 104] on icon at bounding box center [28, 105] width 15 height 17
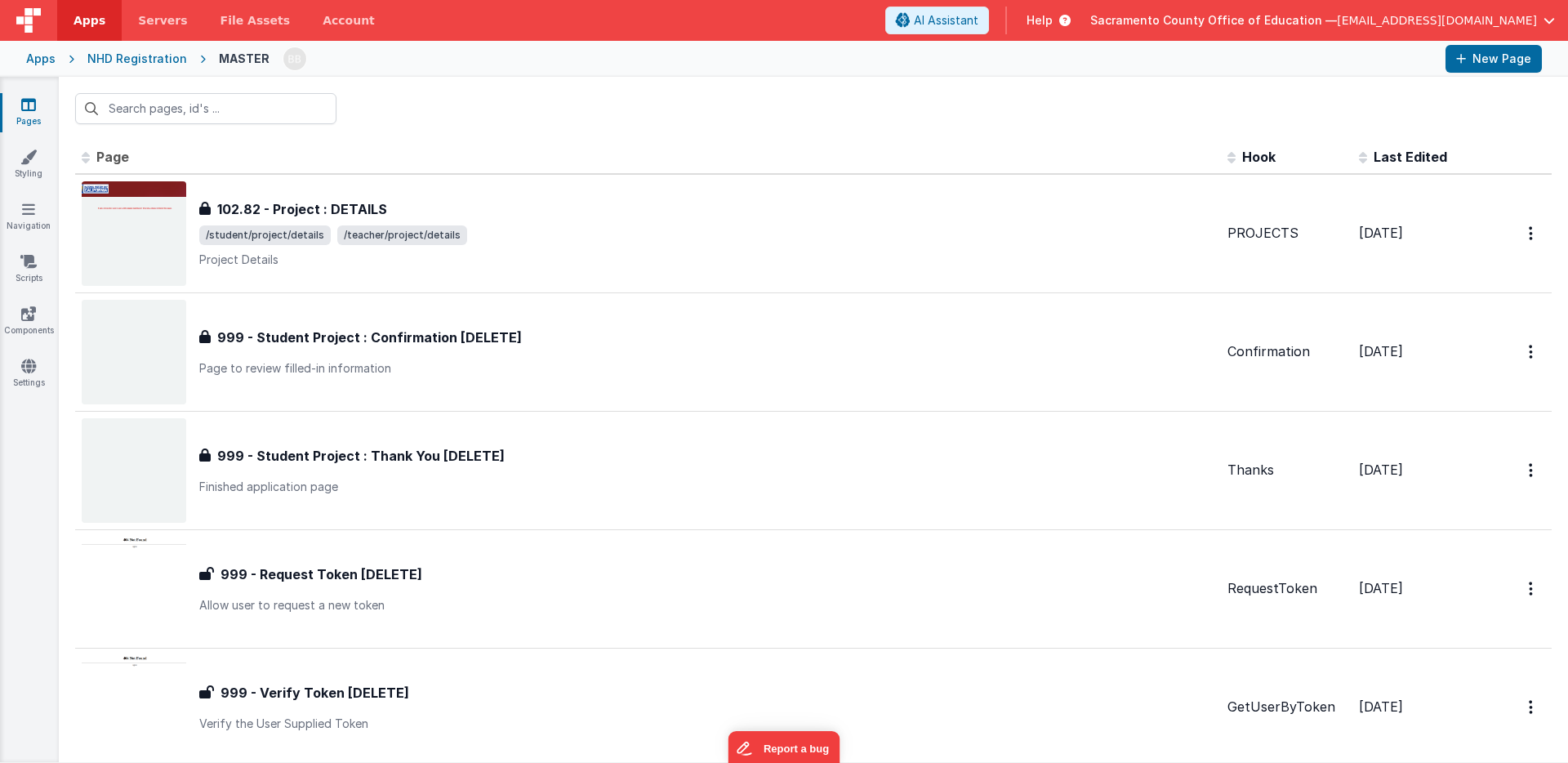
click at [110, 153] on span "Page" at bounding box center [113, 157] width 33 height 17
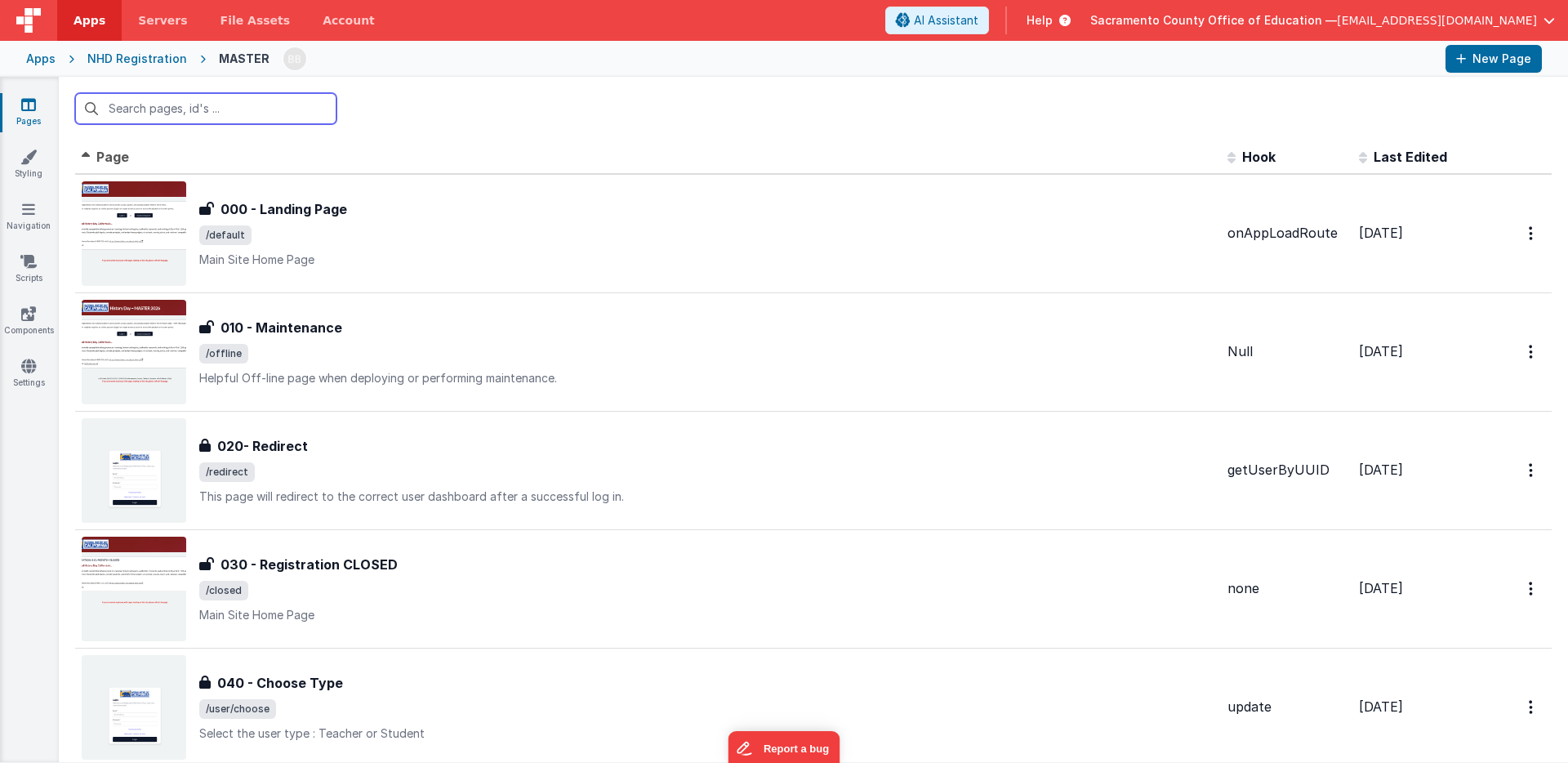
click at [205, 108] on input "text" at bounding box center [205, 109] width 261 height 31
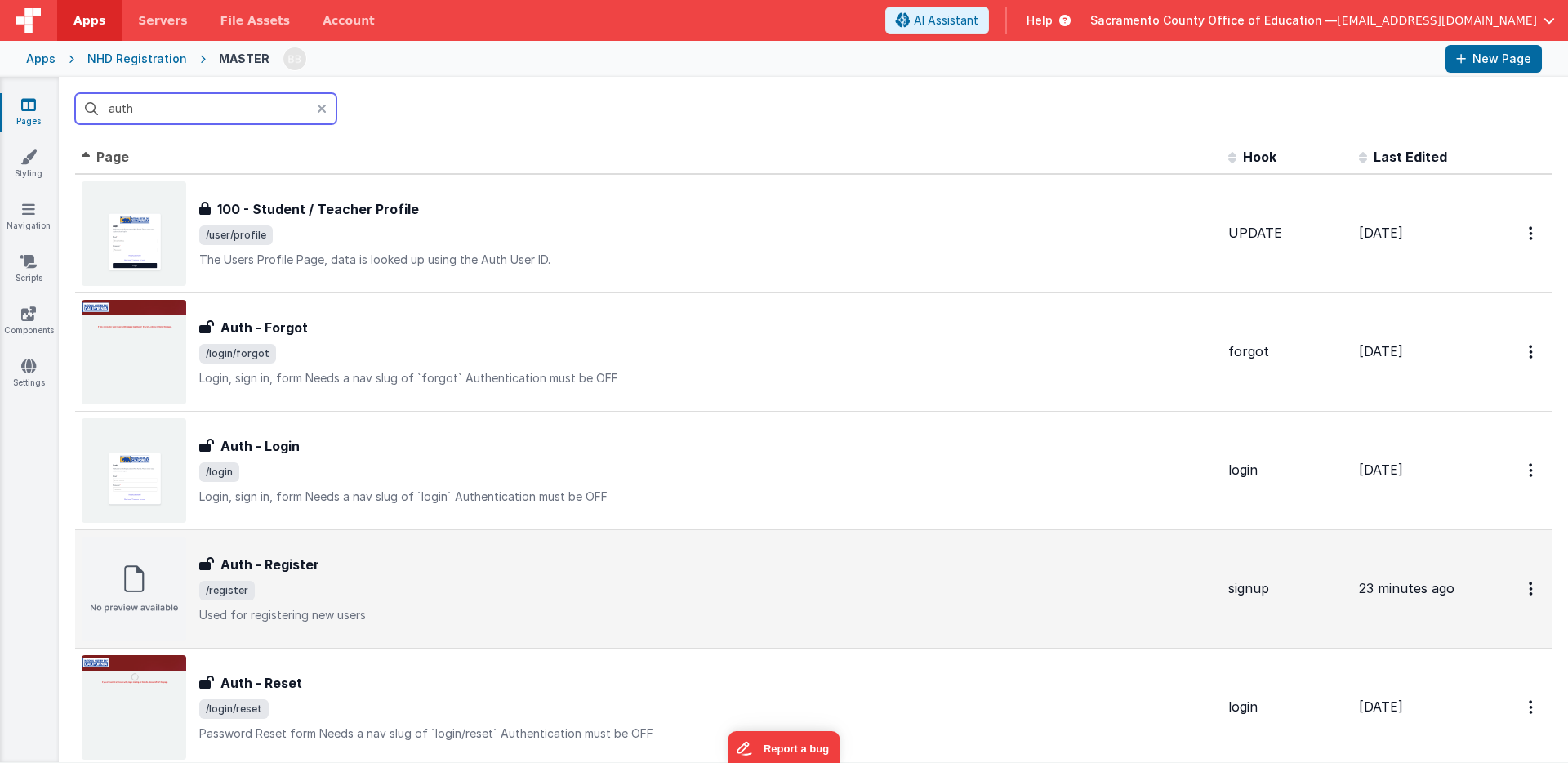
type input "auth"
click at [291, 560] on h3 "Auth - Register" at bounding box center [271, 564] width 99 height 19
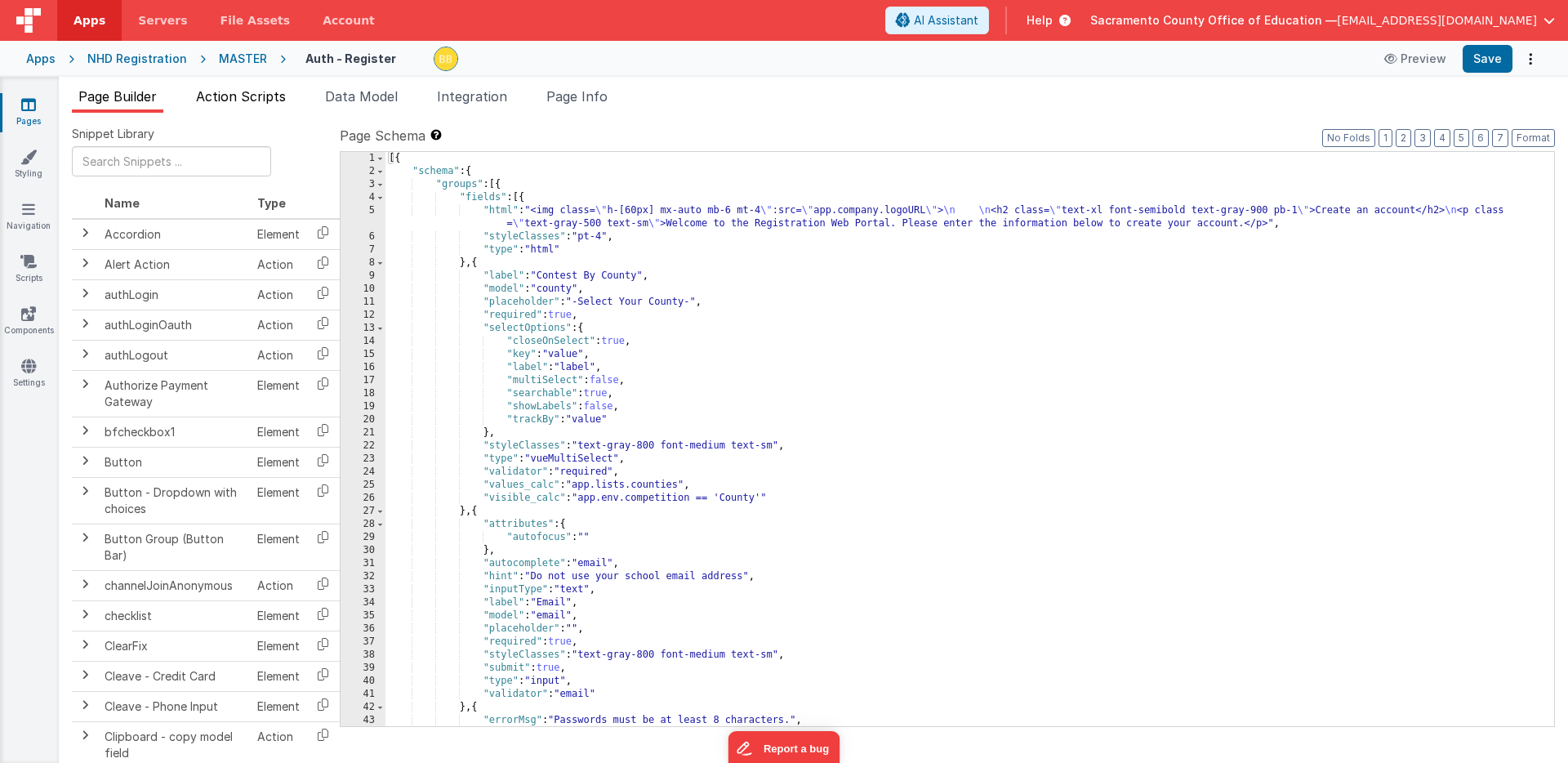
click at [252, 91] on span "Action Scripts" at bounding box center [241, 96] width 90 height 17
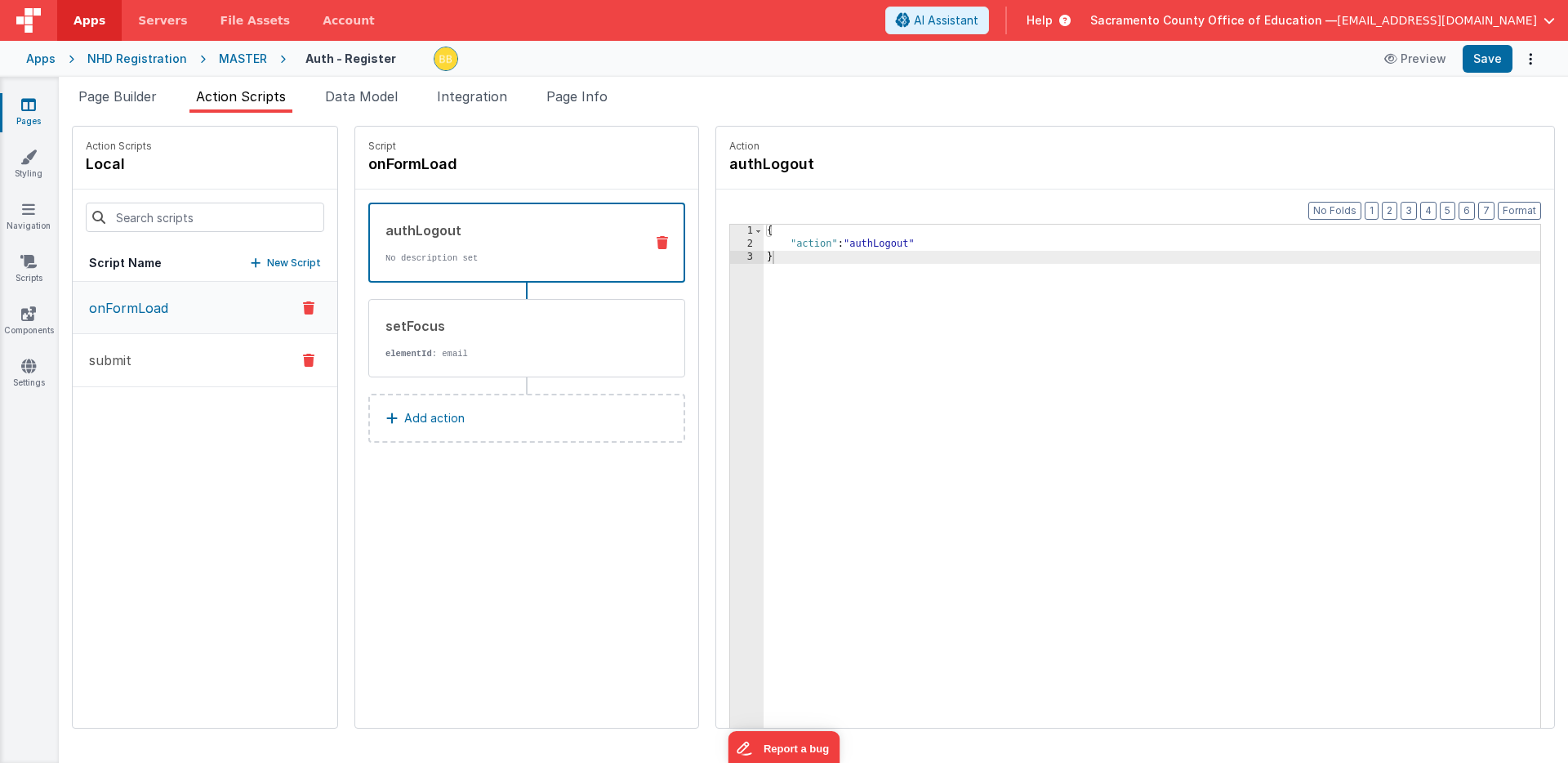
drag, startPoint x: 117, startPoint y: 365, endPoint x: 127, endPoint y: 359, distance: 11.7
click at [118, 364] on p "submit" at bounding box center [105, 359] width 52 height 19
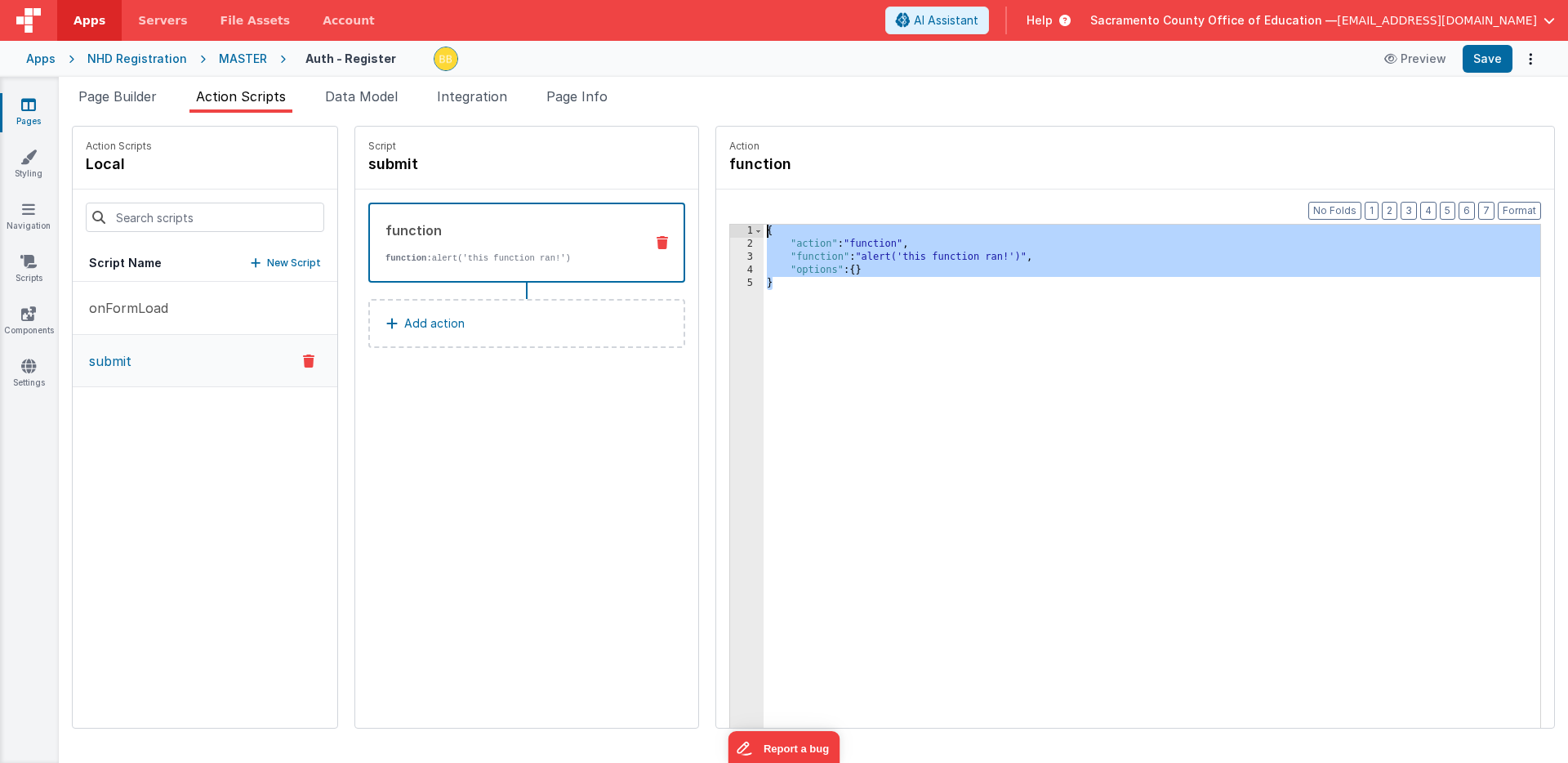
drag, startPoint x: 729, startPoint y: 310, endPoint x: 715, endPoint y: 227, distance: 84.2
click at [764, 227] on div "{ "action" : "function" , "function" : "alert('this function ran!')" , "options…" at bounding box center [1176, 514] width 825 height 580
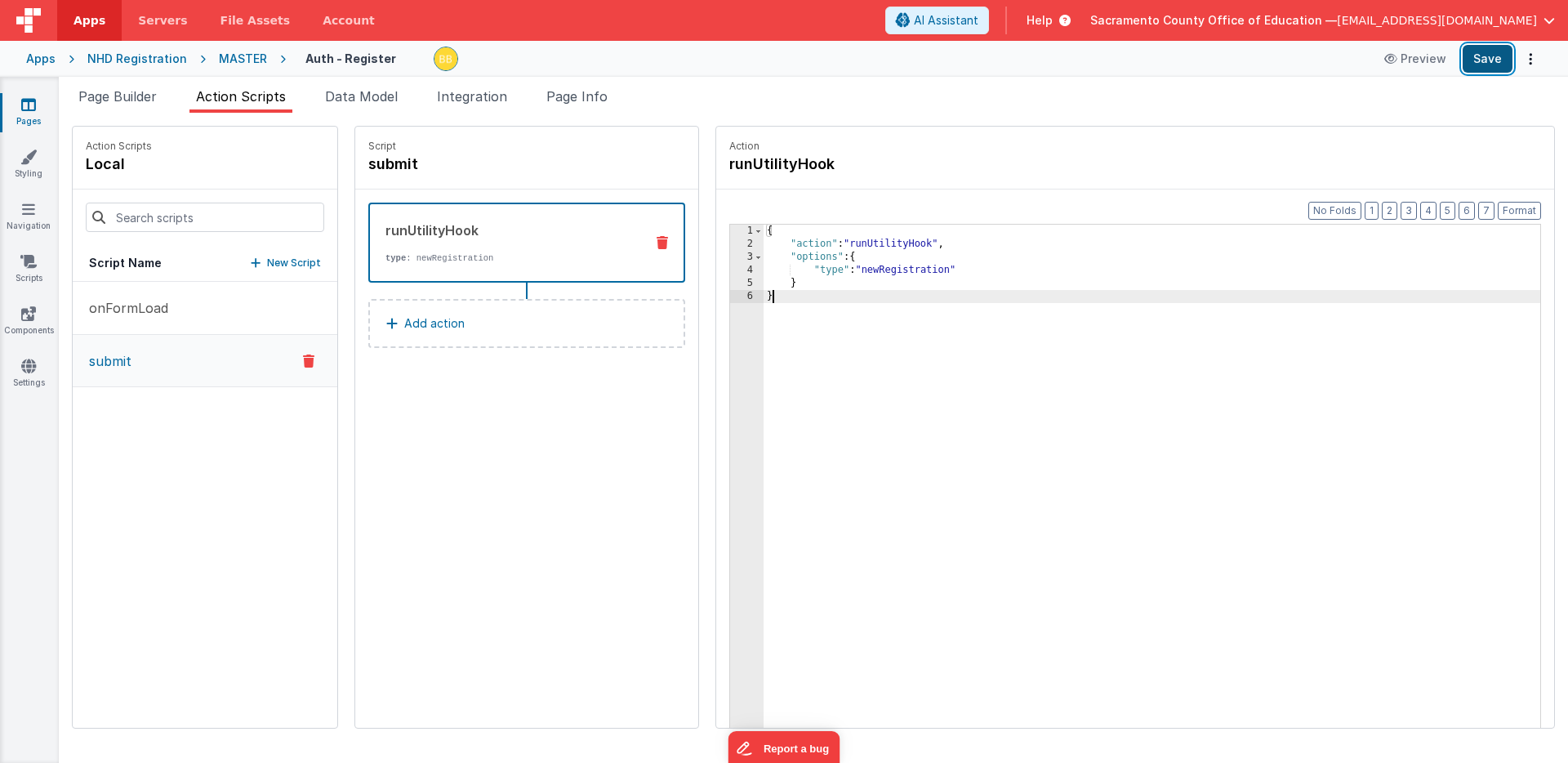
click at [1477, 53] on button "Save" at bounding box center [1487, 59] width 50 height 28
click at [591, 93] on span "Page Info" at bounding box center [577, 96] width 61 height 17
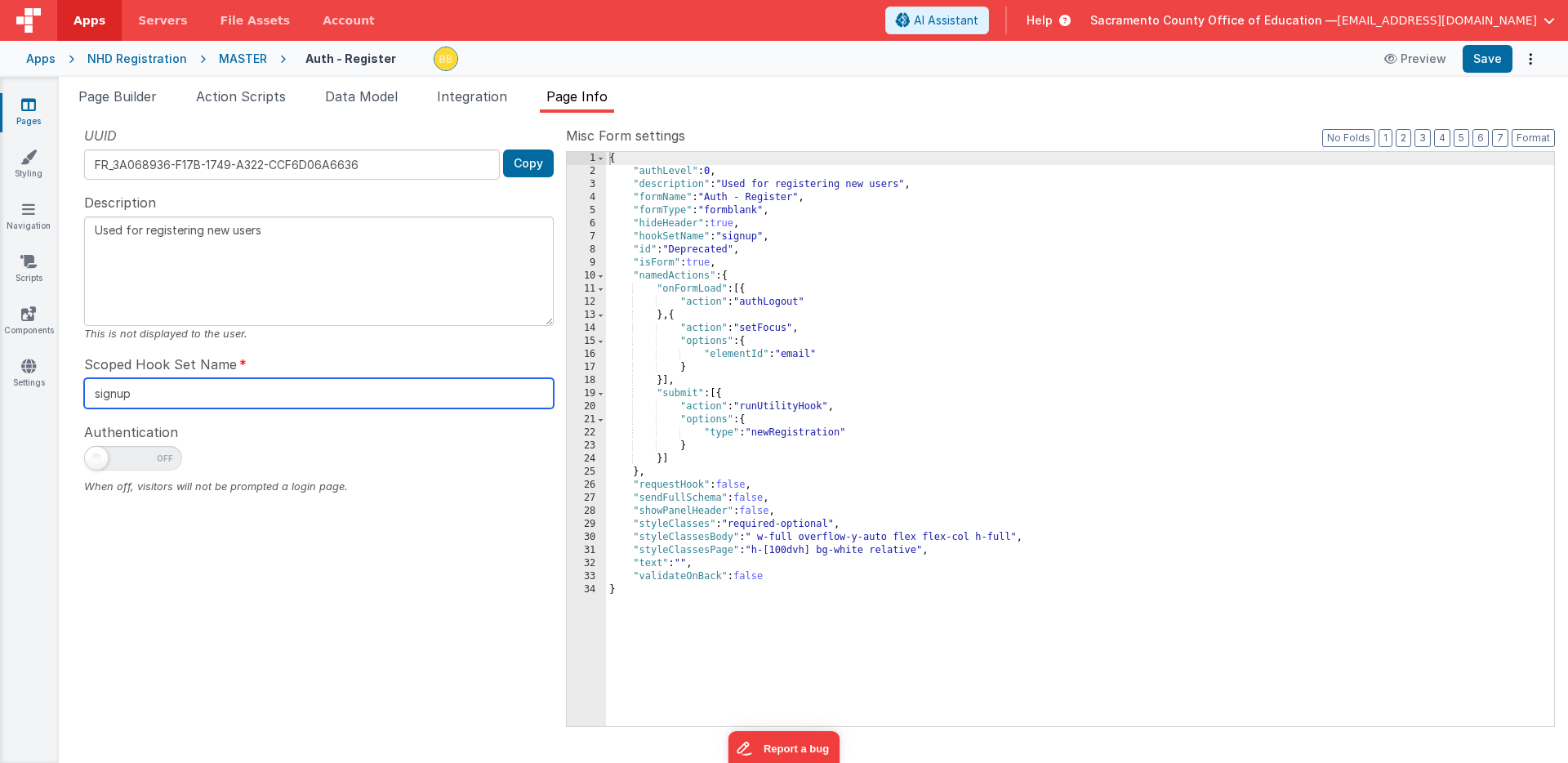
drag, startPoint x: 140, startPoint y: 393, endPoint x: 93, endPoint y: 392, distance: 47.0
click at [93, 392] on input "signup" at bounding box center [319, 393] width 469 height 30
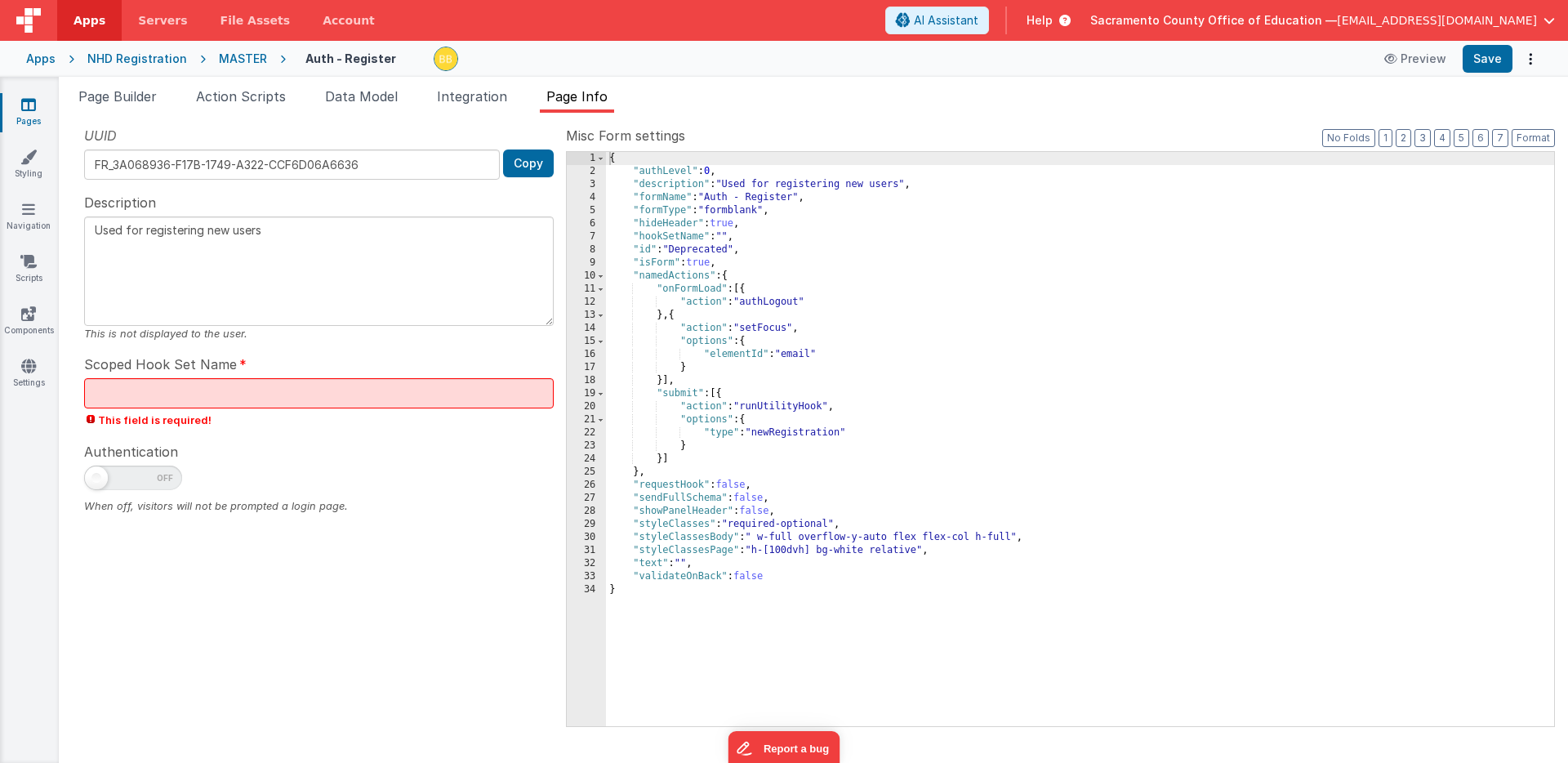
click at [272, 355] on div "Scoped Hook Set Name This field is required!" at bounding box center [319, 392] width 469 height 73
click at [228, 437] on div "UUID FR_3A068936-F17B-1749-A322-CCF6D06A6636 Copy Description Used for register…" at bounding box center [318, 426] width 494 height 600
click at [179, 399] on input "text" at bounding box center [319, 393] width 469 height 30
click at [243, 430] on div "UUID FR_3A068936-F17B-1749-A322-CCF6D06A6636 Copy Description Used for register…" at bounding box center [318, 426] width 494 height 600
click at [29, 102] on icon at bounding box center [28, 105] width 15 height 17
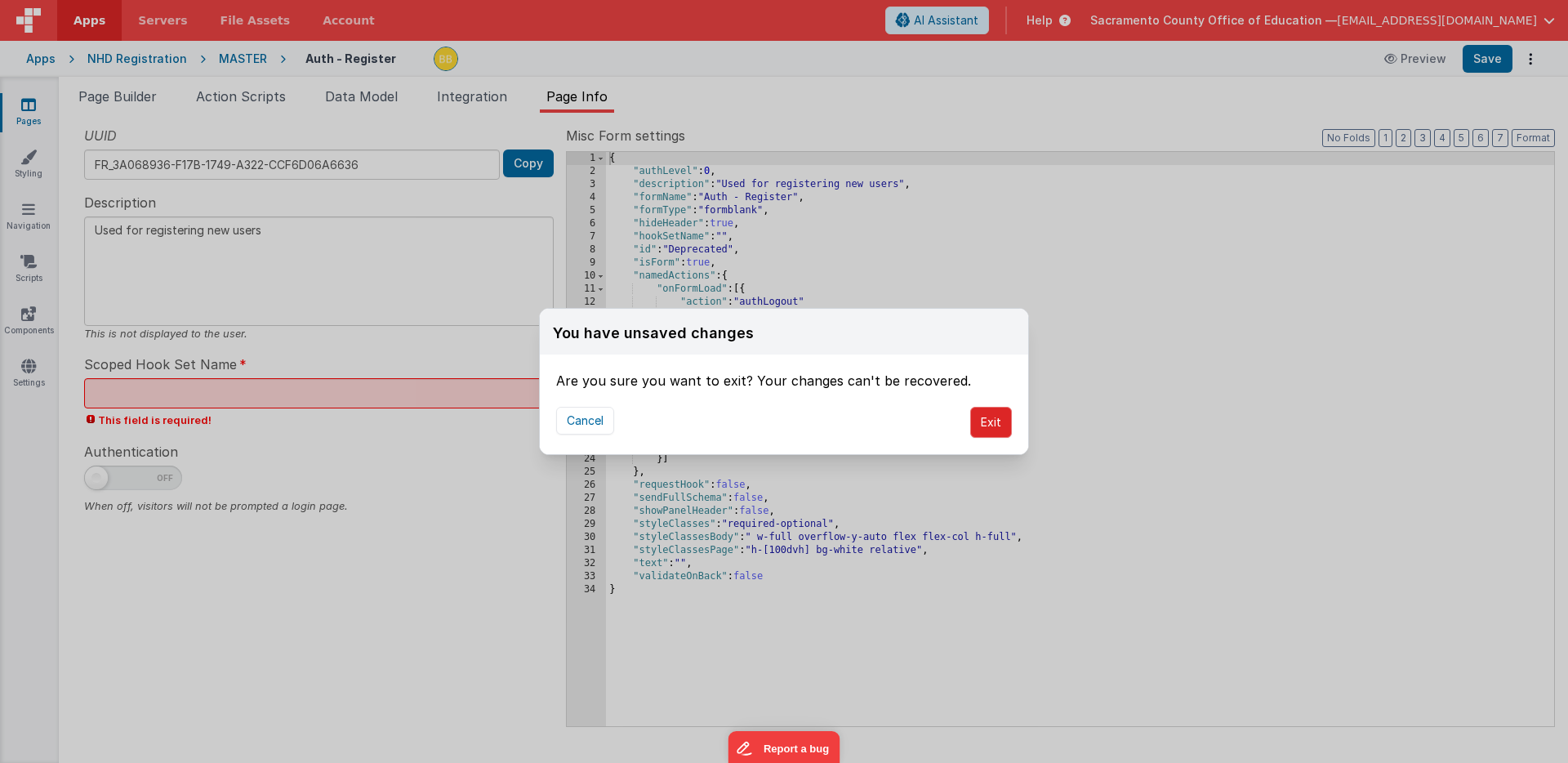
click at [991, 419] on button "Exit" at bounding box center [990, 423] width 41 height 31
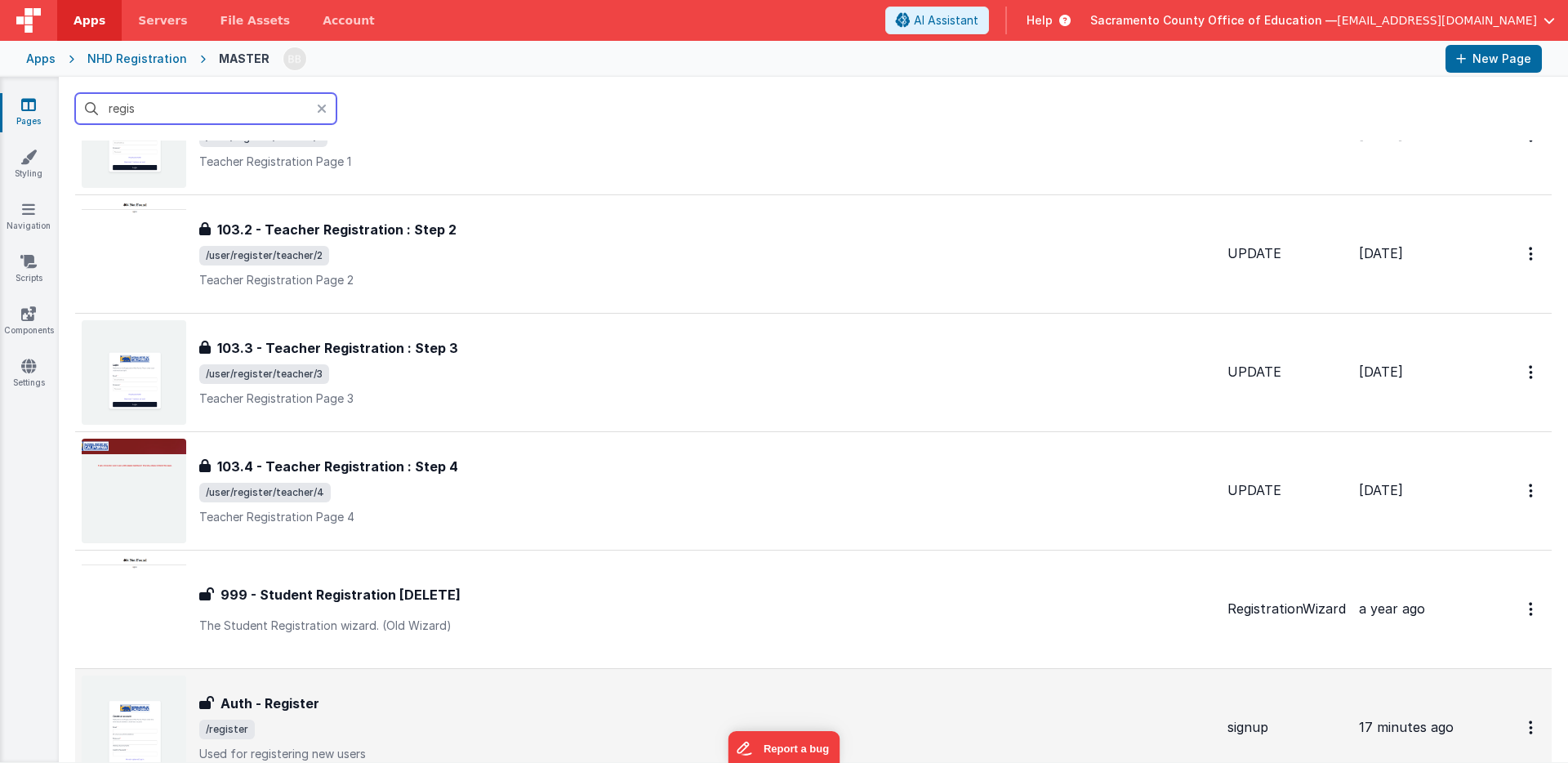
scroll to position [1166, 0]
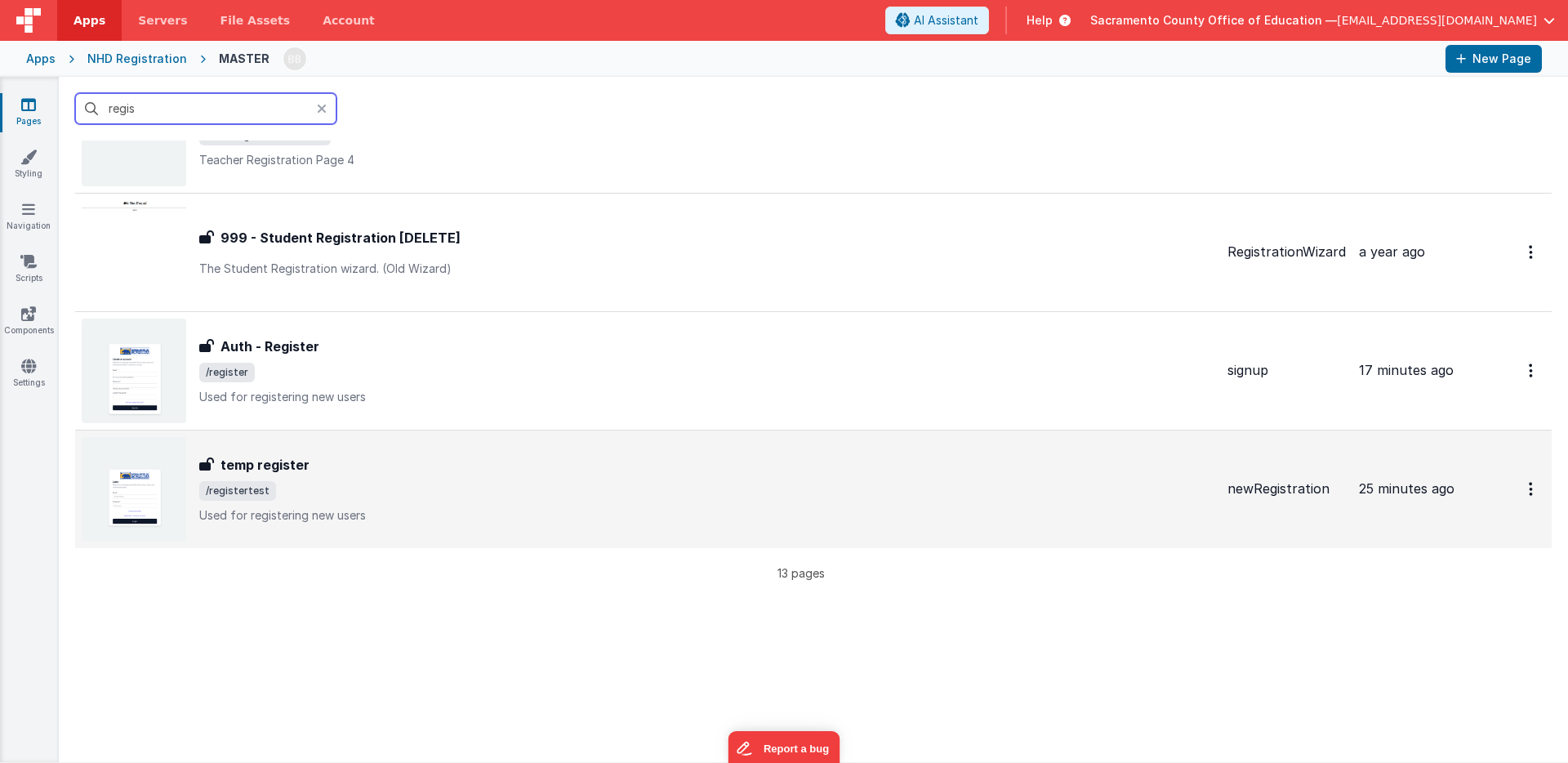
type input "regis"
click at [282, 464] on h3 "temp register" at bounding box center [265, 464] width 89 height 19
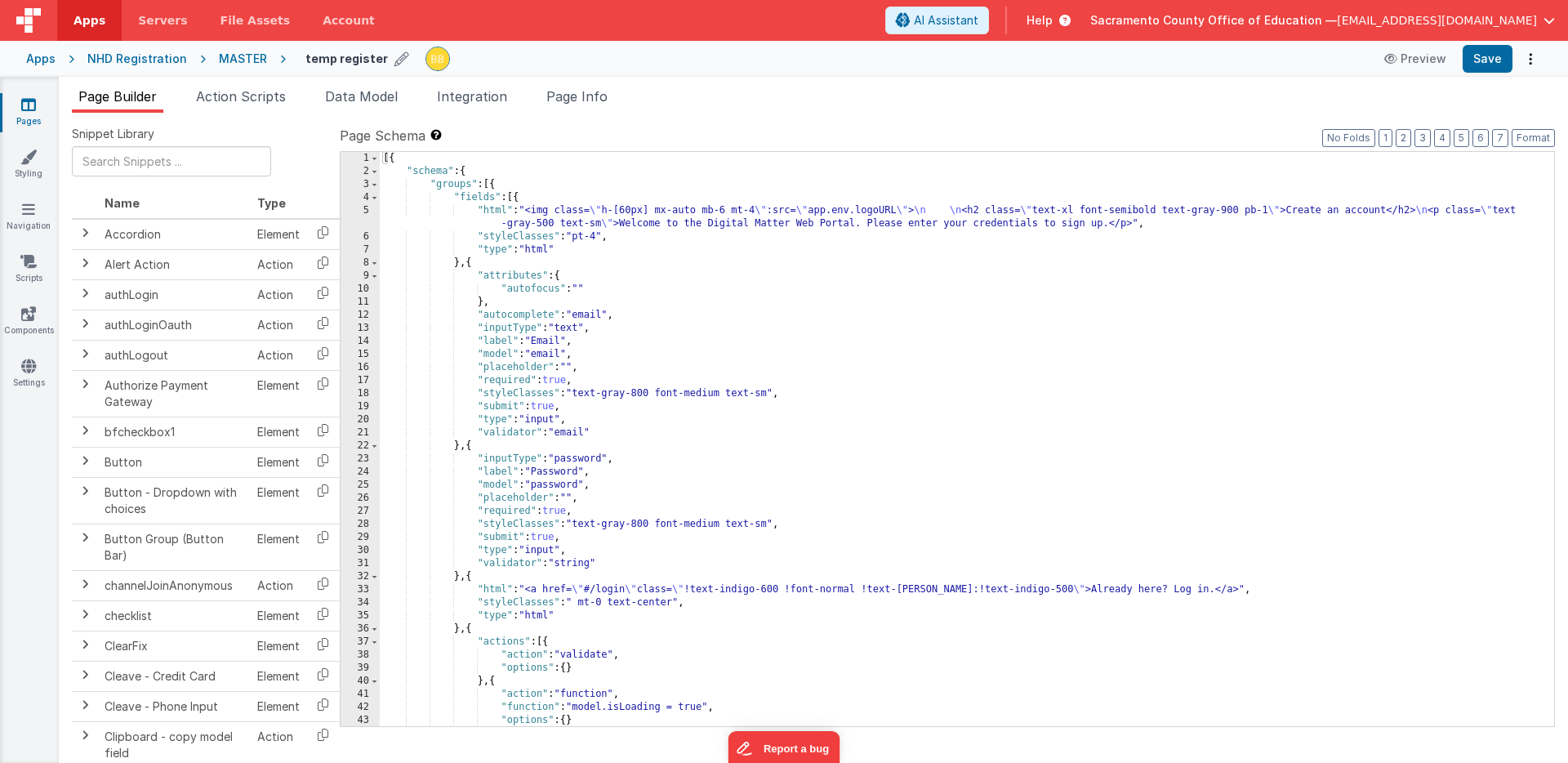
click at [331, 60] on h4 "temp register" at bounding box center [347, 58] width 83 height 12
click at [305, 59] on input "temp register" at bounding box center [407, 59] width 204 height 25
type input "AUTH - temp register"
click at [515, 53] on icon at bounding box center [522, 59] width 13 height 23
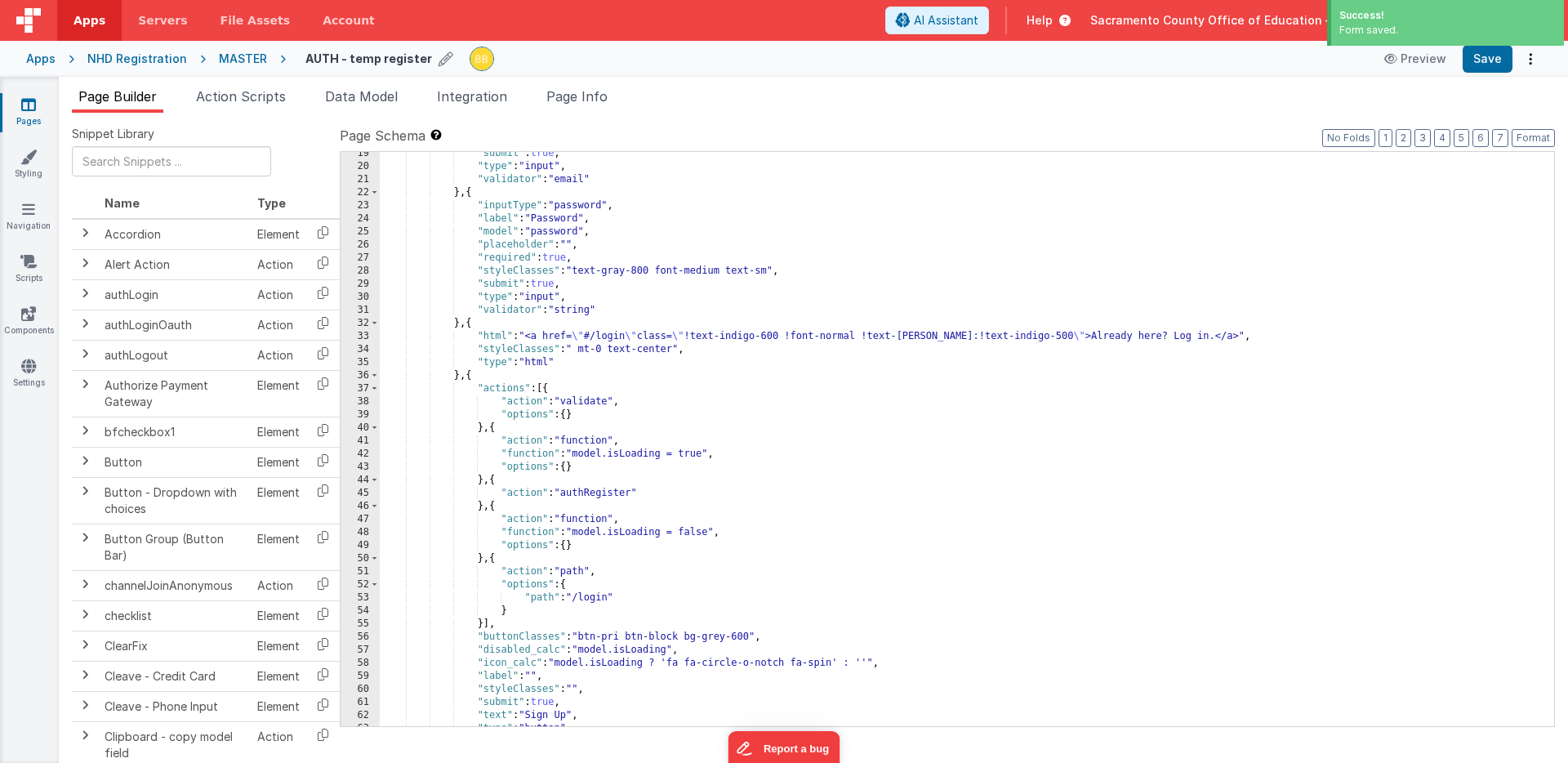
scroll to position [380, 0]
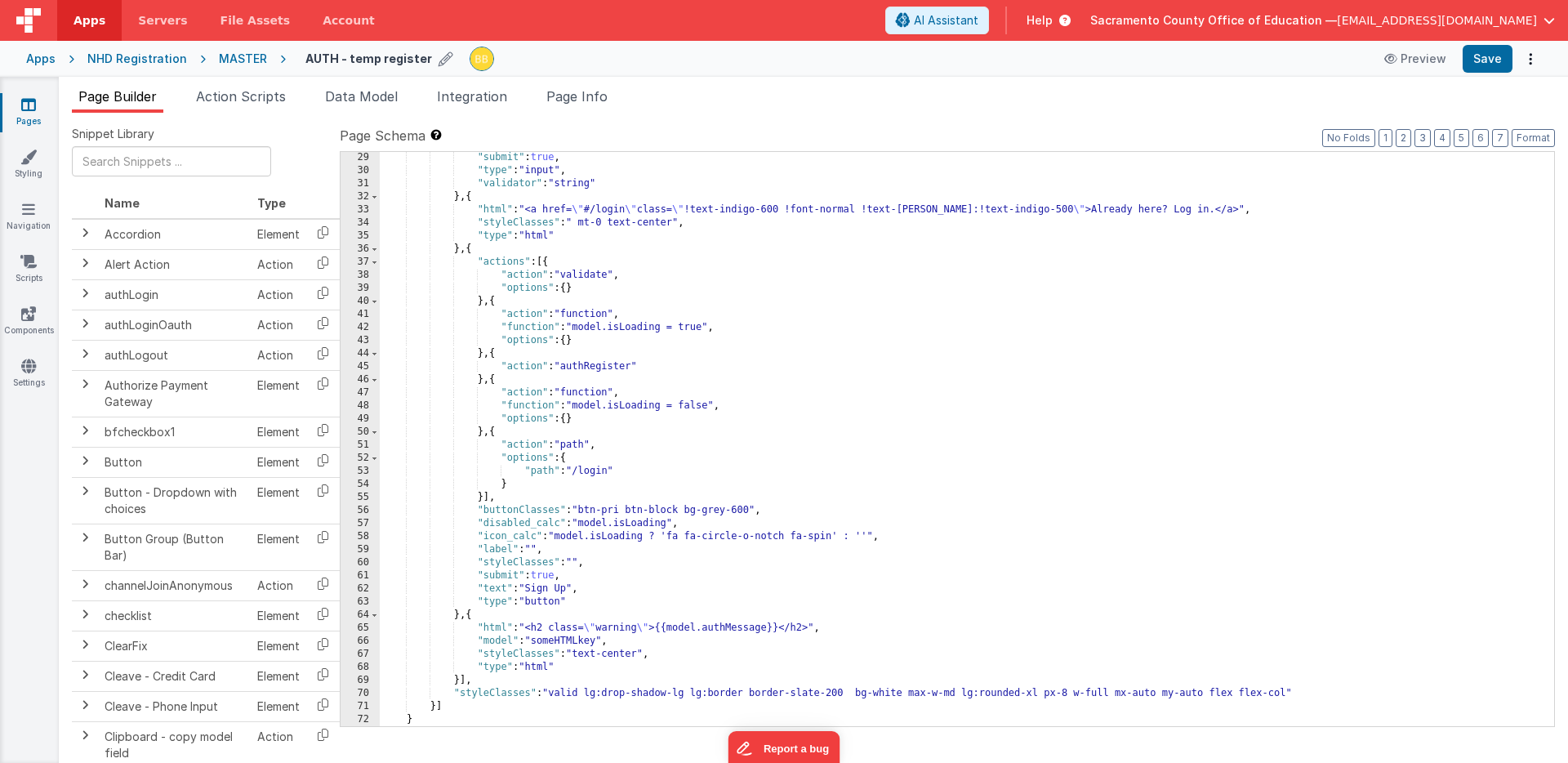
click at [28, 102] on icon at bounding box center [28, 105] width 15 height 17
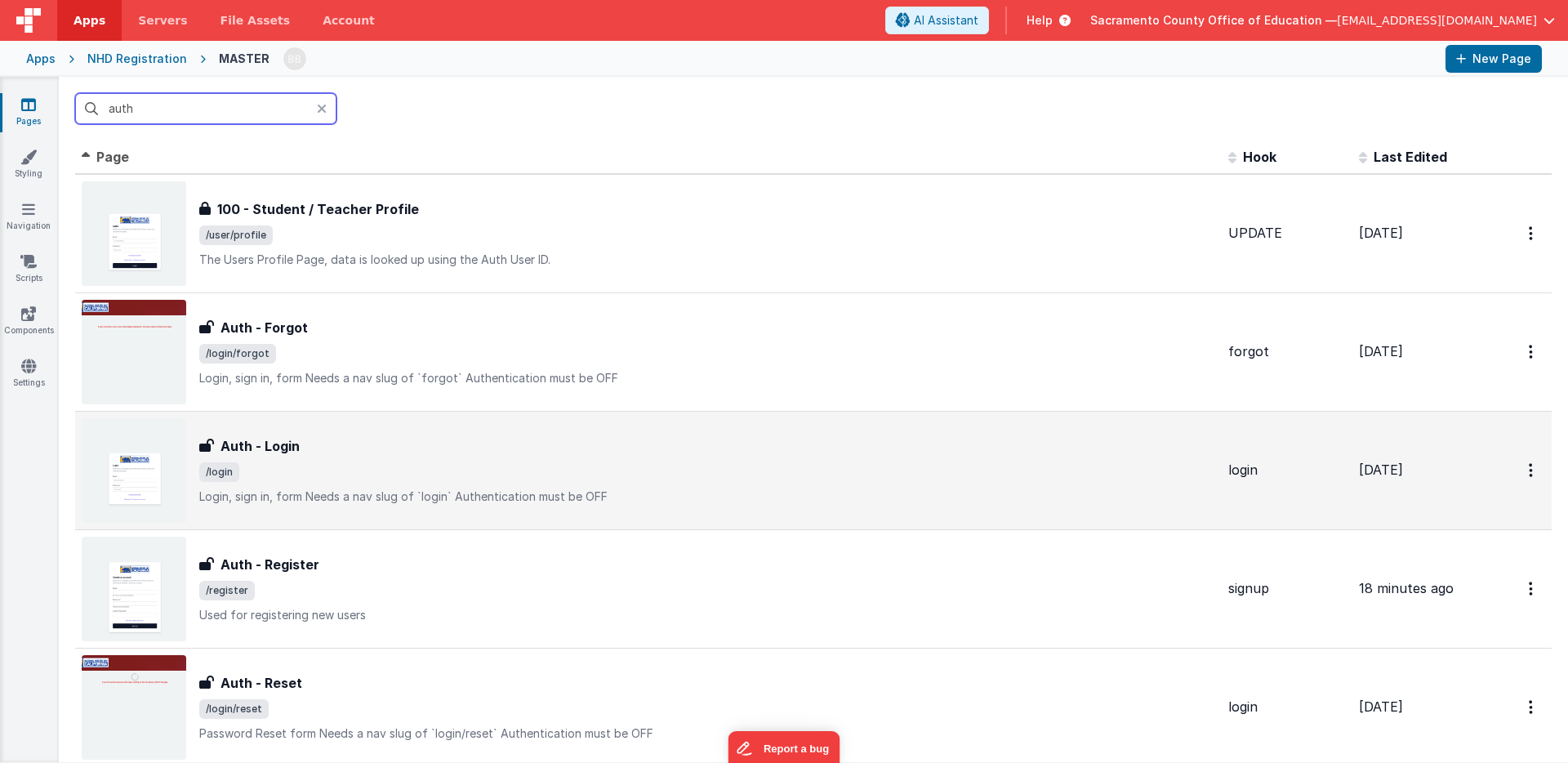
scroll to position [32, 0]
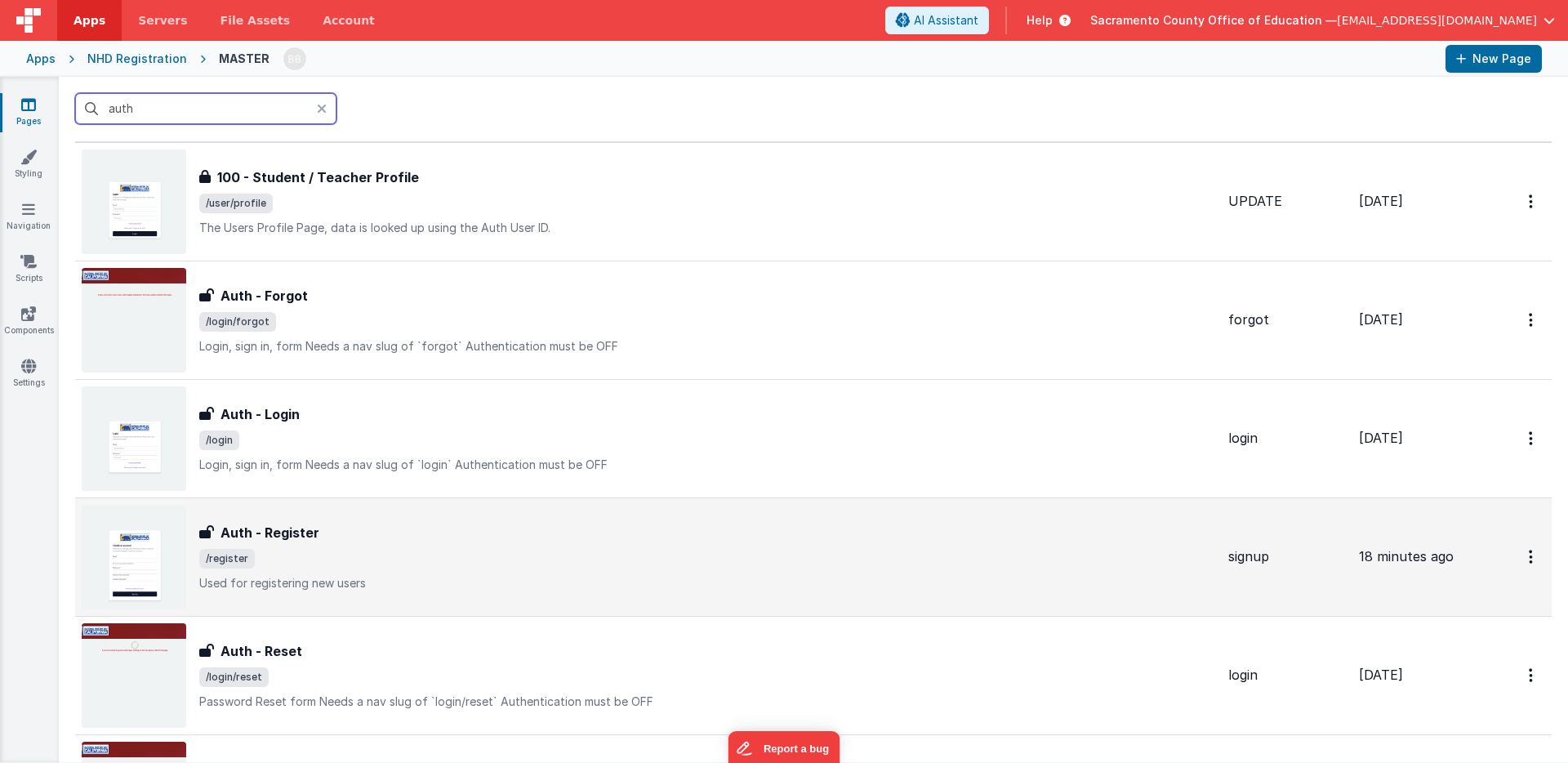
type input "auth"
click at [301, 528] on h3 "Auth - Register" at bounding box center [271, 532] width 99 height 19
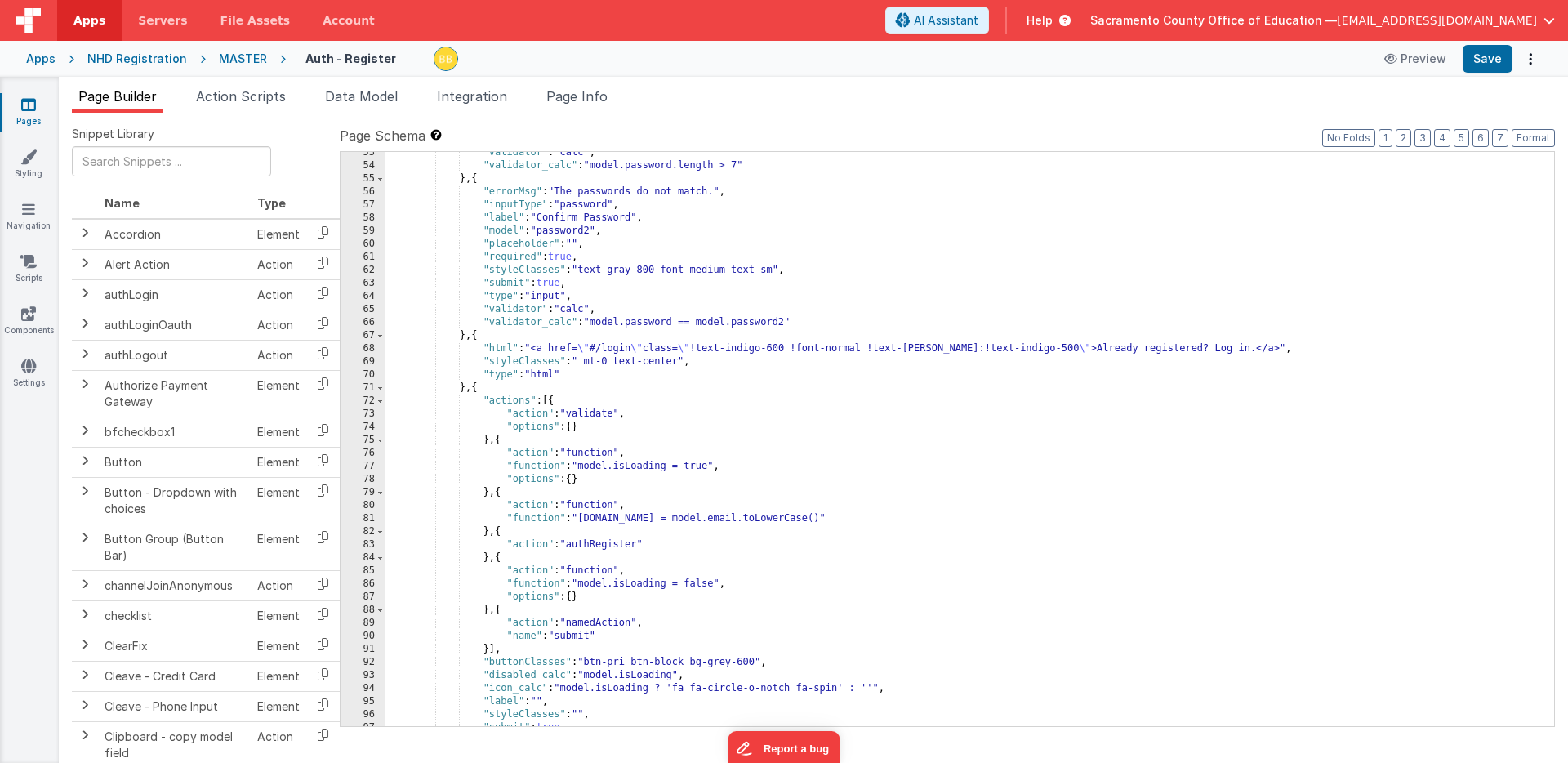
scroll to position [864, 0]
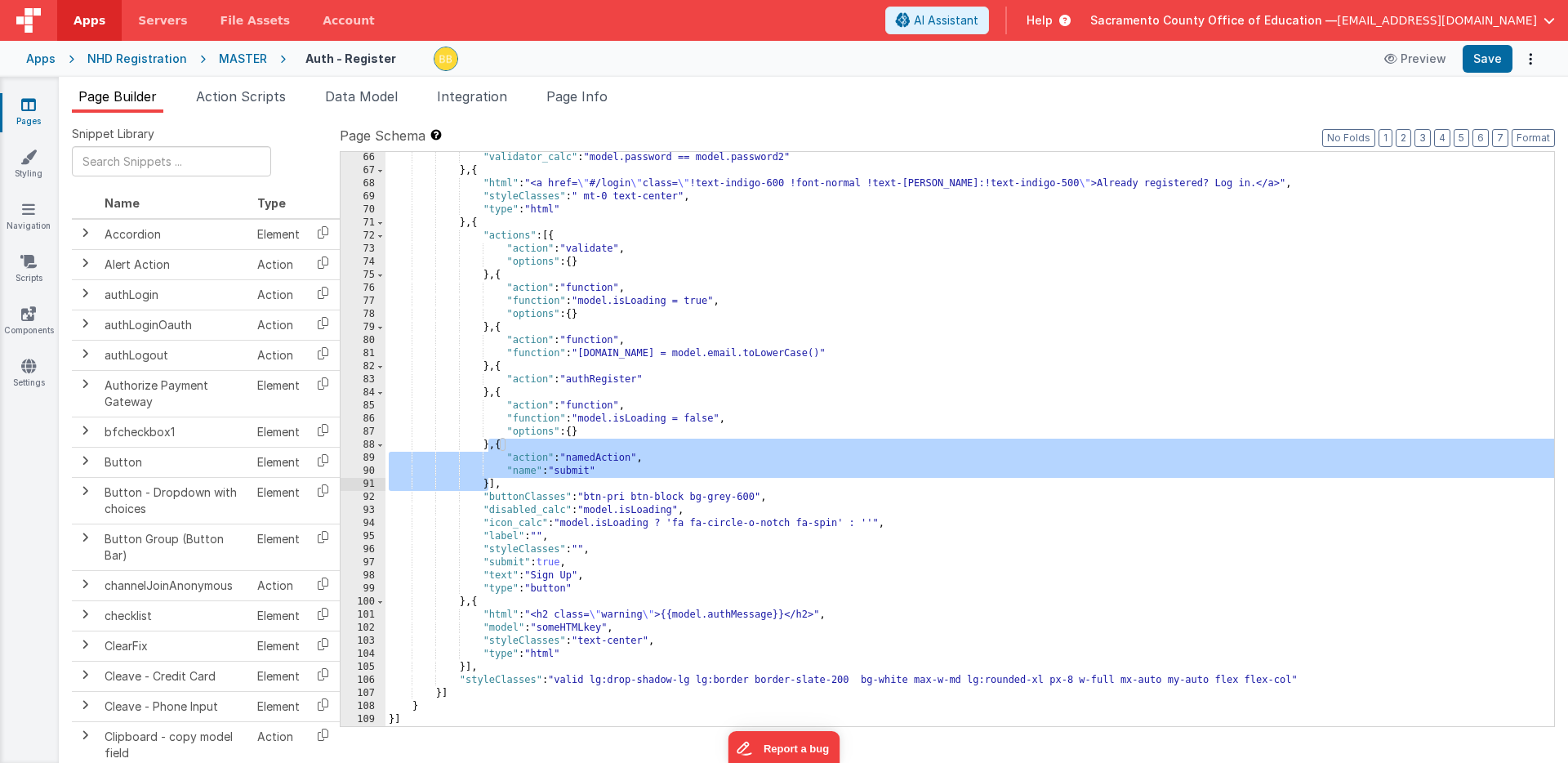
drag, startPoint x: 490, startPoint y: 448, endPoint x: 490, endPoint y: 481, distance: 33.0
click at [490, 481] on div ""validator_calc" : "model.password == model.password2" } , { "html" : "<a href=…" at bounding box center [969, 451] width 1169 height 601
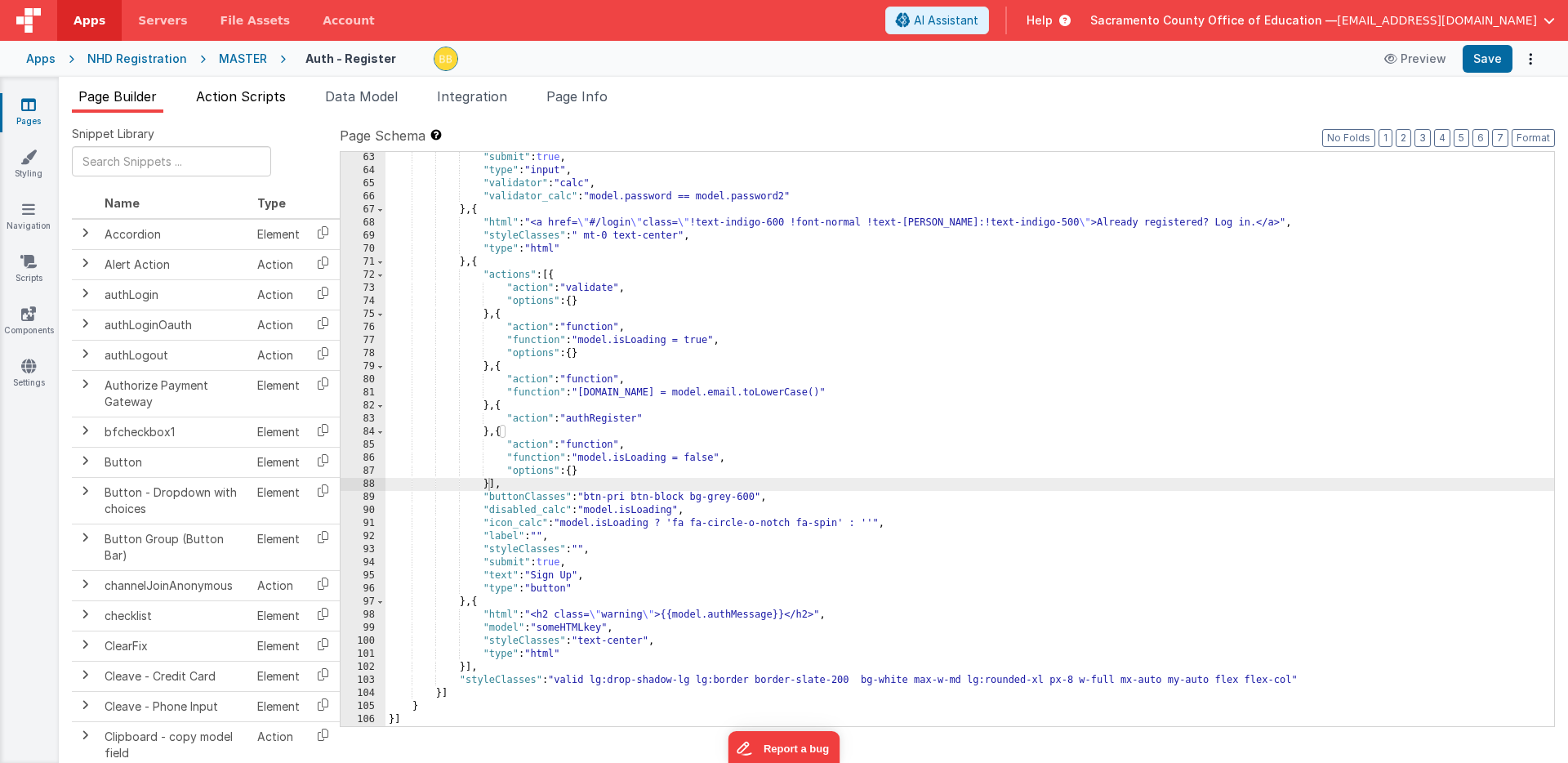
click at [268, 95] on span "Action Scripts" at bounding box center [241, 96] width 90 height 17
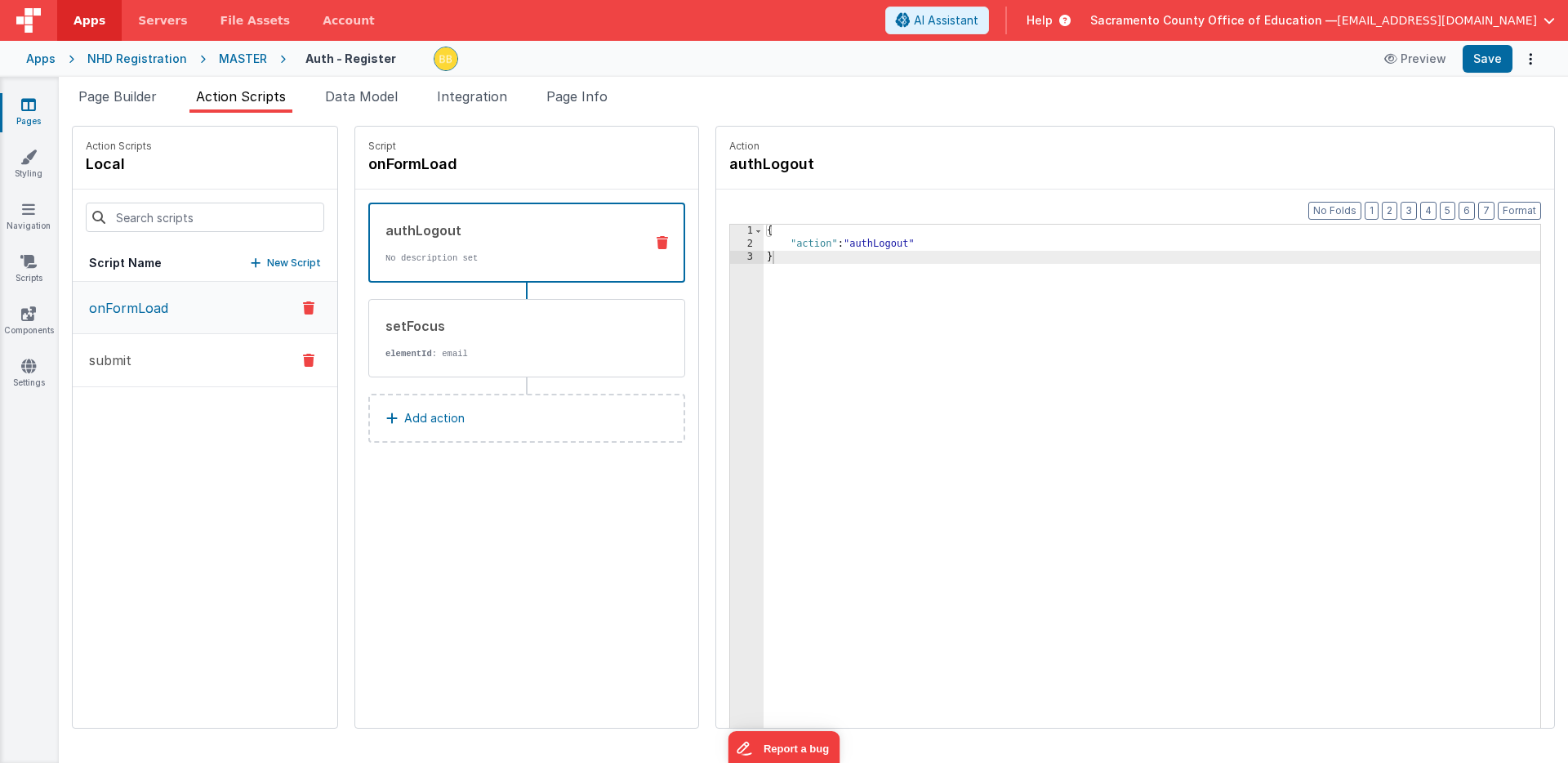
click at [132, 357] on button "submit" at bounding box center [204, 360] width 265 height 53
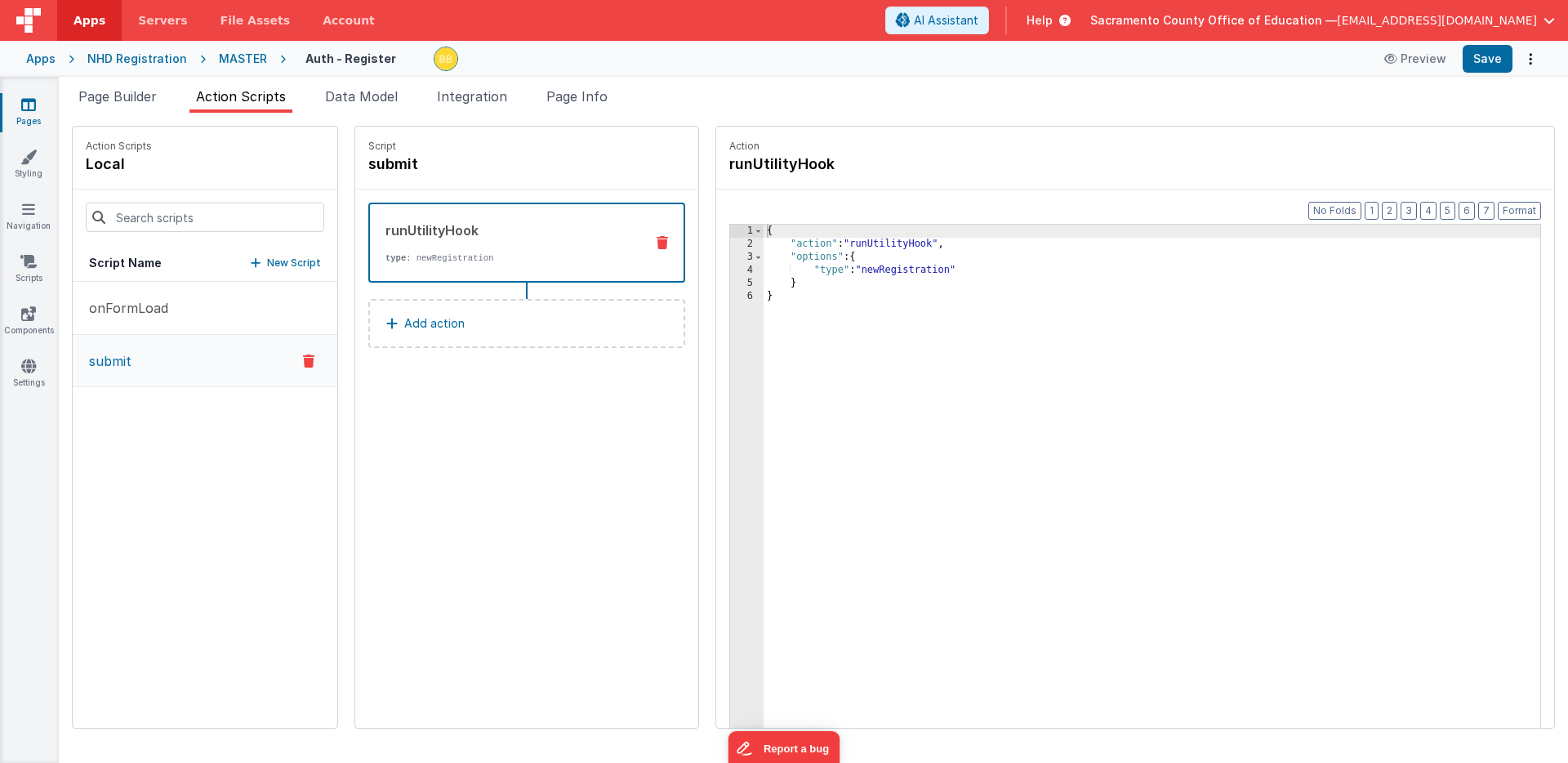
click at [864, 273] on div "{ "action" : "runUtilityHook" , "options" : { "type" : "newRegistration" } }" at bounding box center [1176, 514] width 825 height 580
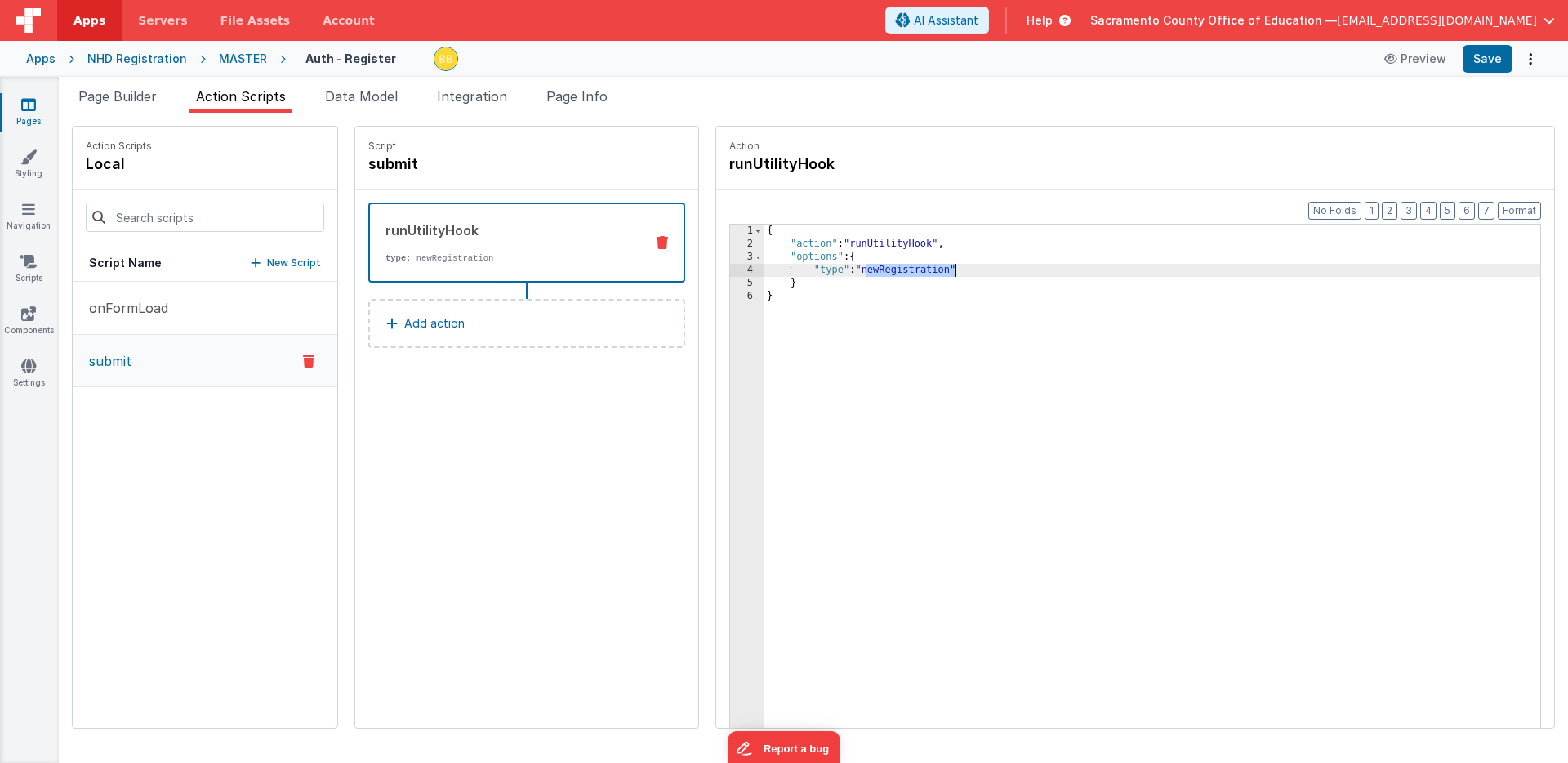
click at [864, 273] on div "{ "action" : "runUtilityHook" , "options" : { "type" : "newRegistration" } }" at bounding box center [1176, 514] width 825 height 580
click at [303, 357] on icon at bounding box center [308, 360] width 11 height 19
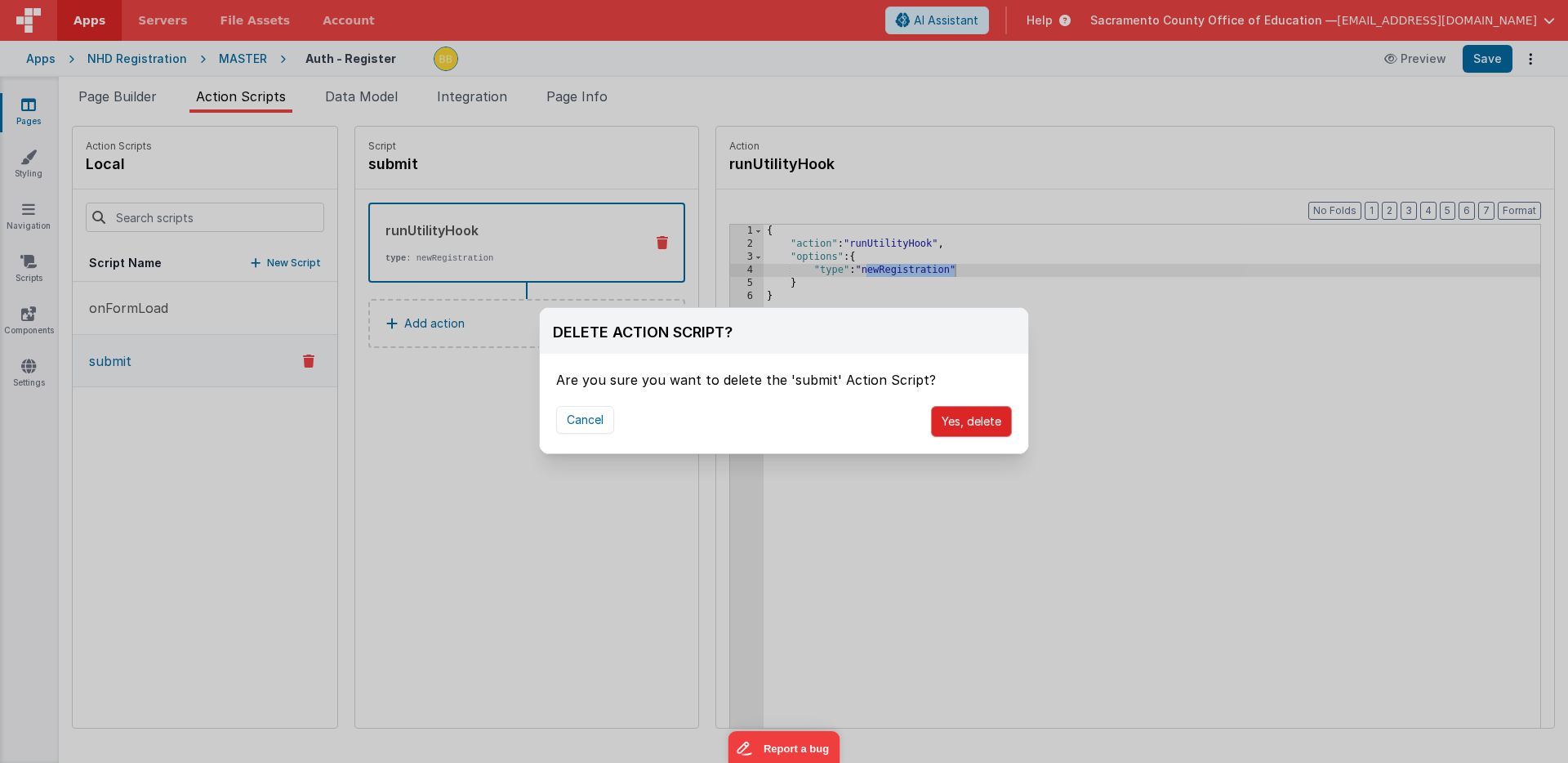
click at [976, 413] on button "Yes, delete" at bounding box center [971, 422] width 81 height 31
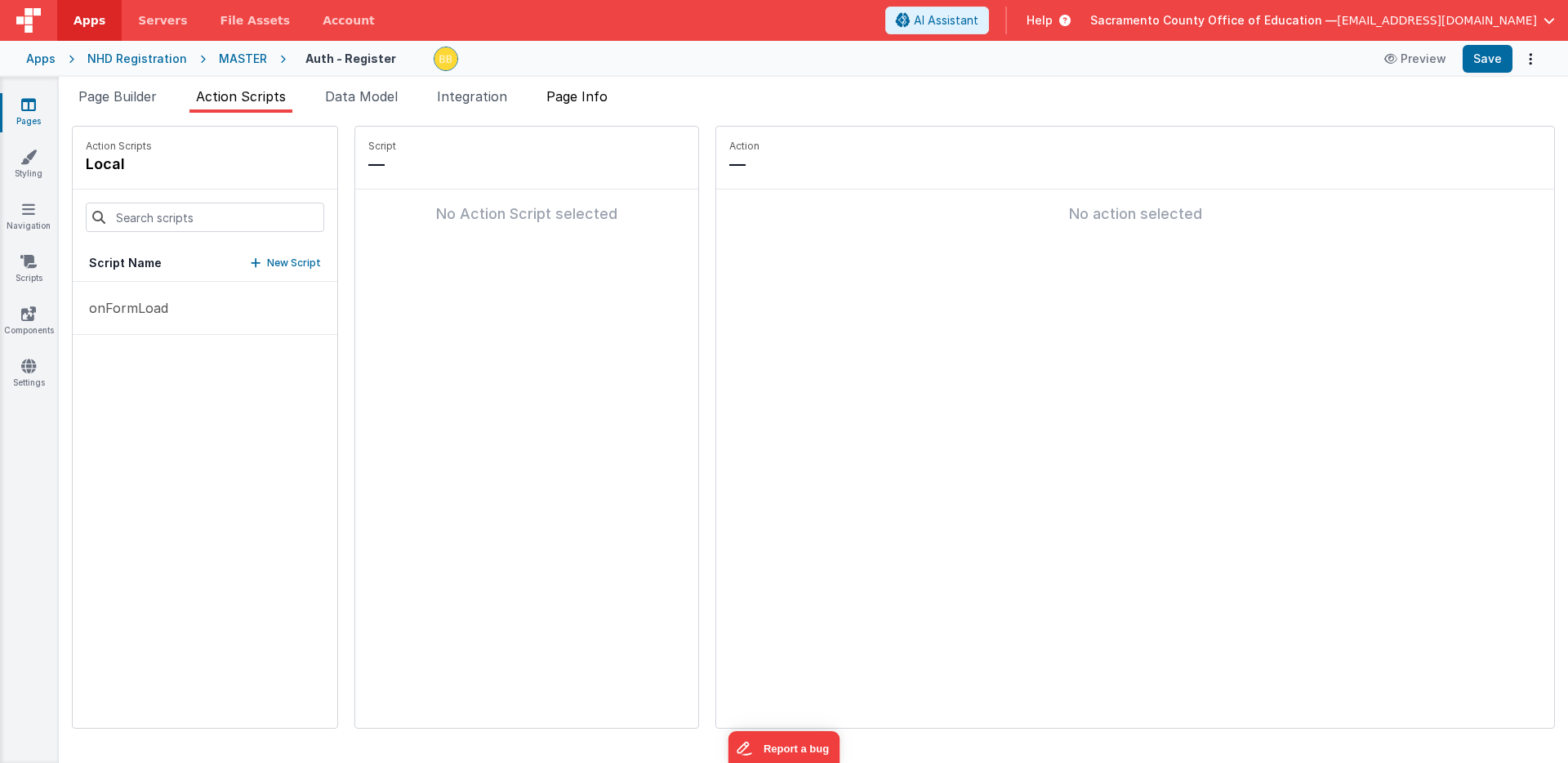
click at [591, 93] on span "Page Info" at bounding box center [577, 96] width 61 height 17
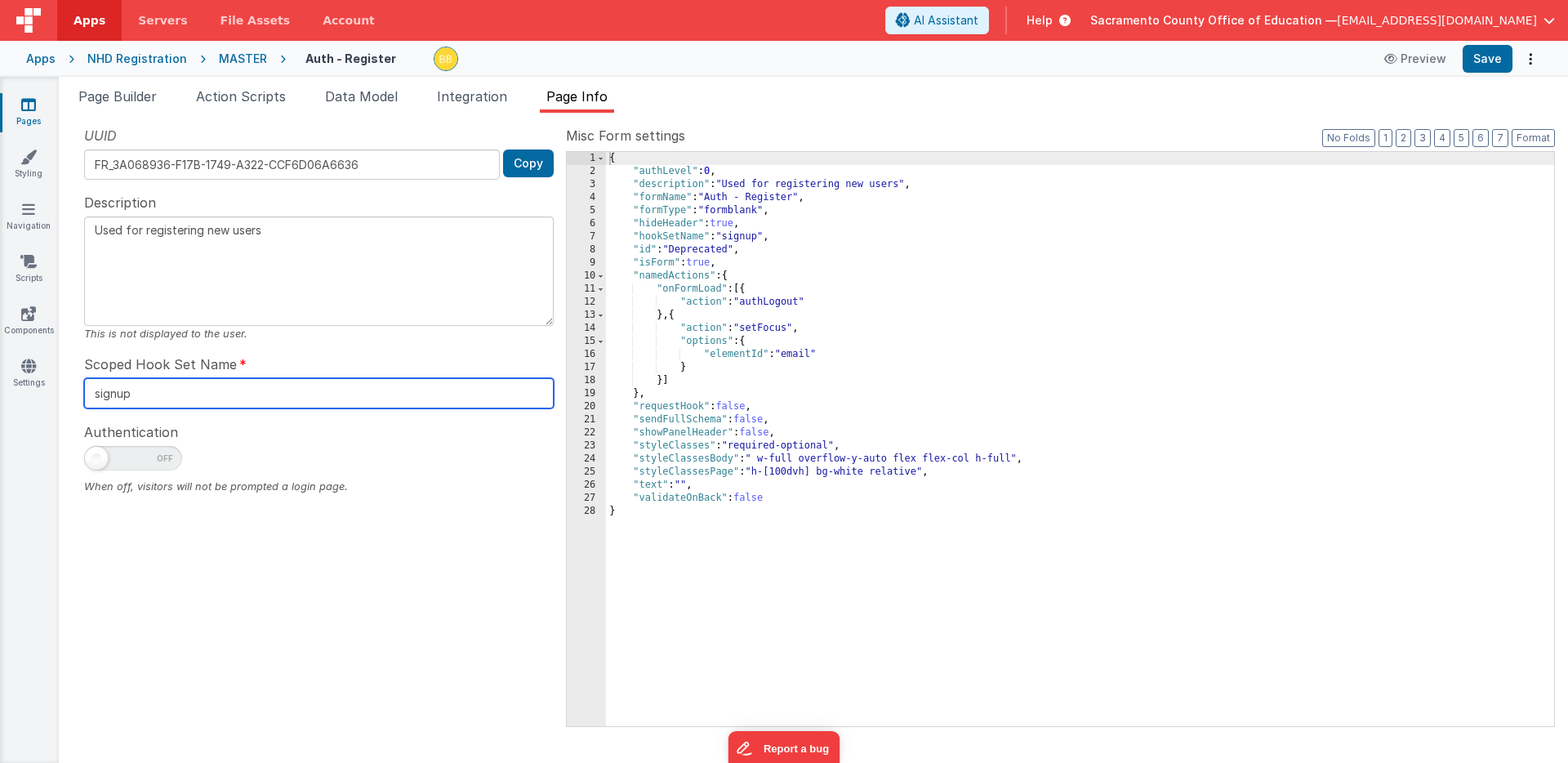
click at [132, 396] on input "signup" at bounding box center [319, 393] width 469 height 30
paste input "newRegistration"
type input "newRegistration"
click at [240, 513] on div "UUID FR_3A068936-F17B-1749-A322-CCF6D06A6636 Copy Description Used for register…" at bounding box center [318, 426] width 494 height 600
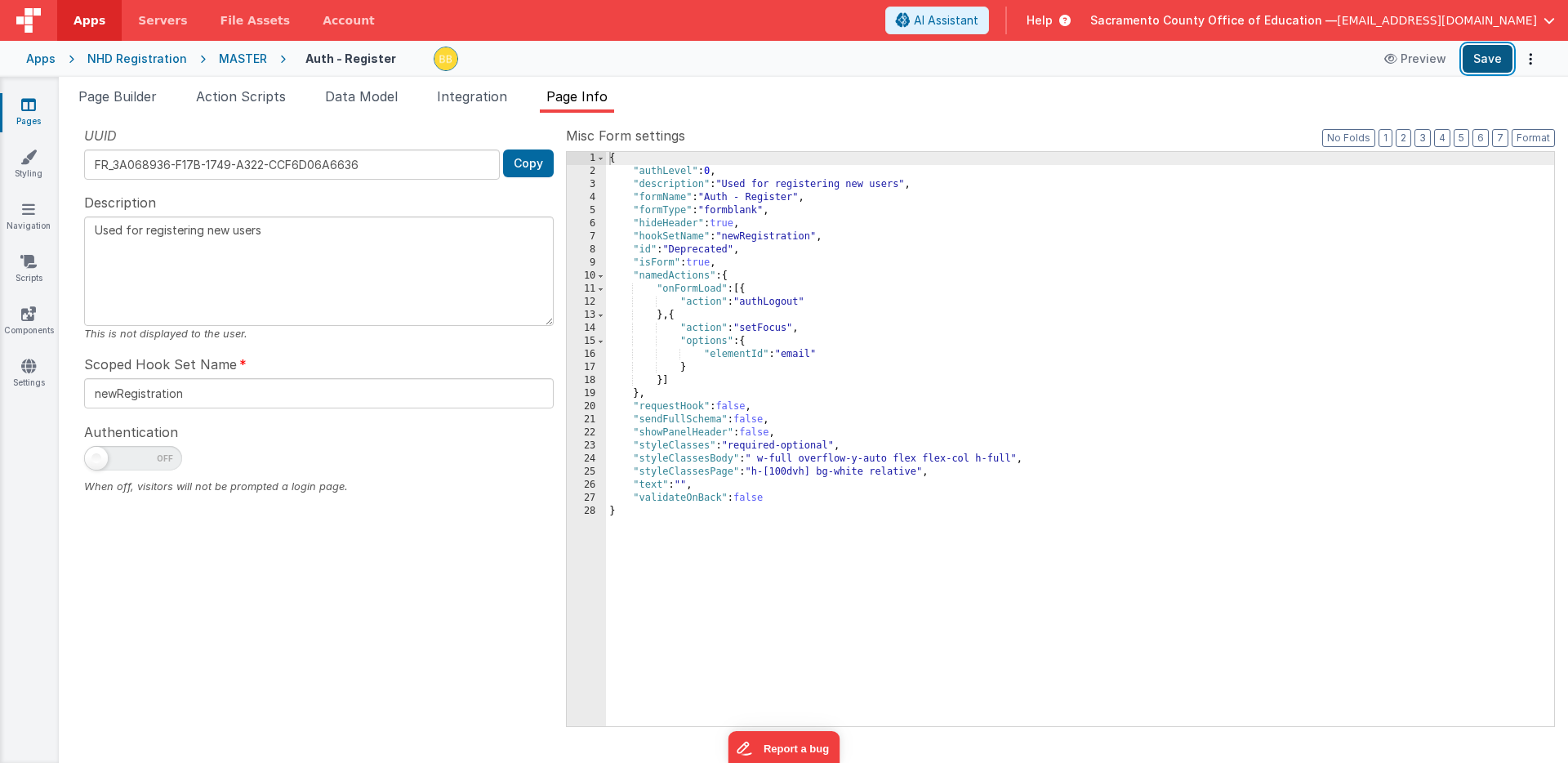
click at [1494, 52] on button "Save" at bounding box center [1487, 59] width 50 height 28
click at [28, 104] on icon at bounding box center [28, 105] width 15 height 17
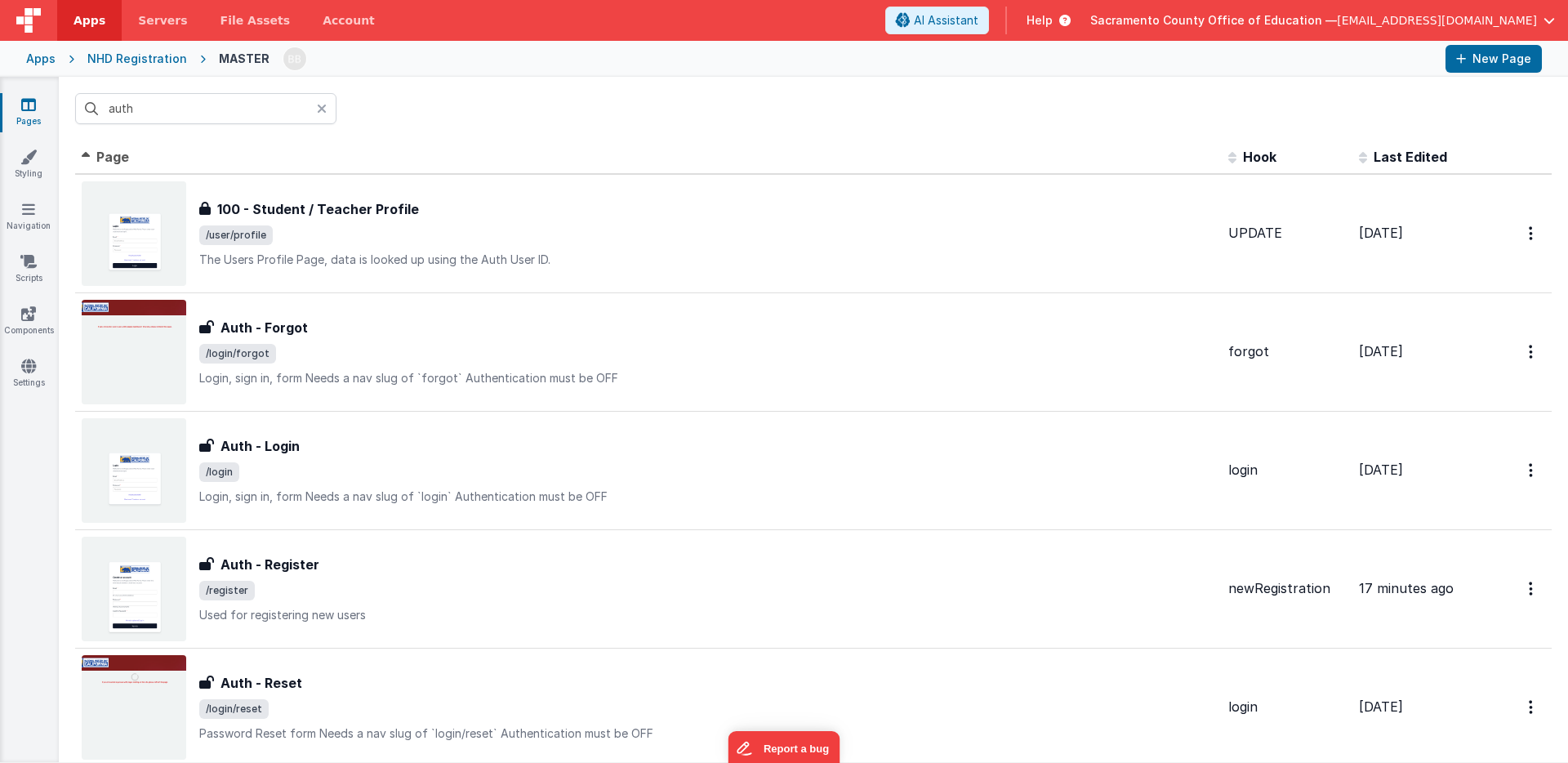
click at [321, 108] on icon at bounding box center [322, 108] width 10 height 13
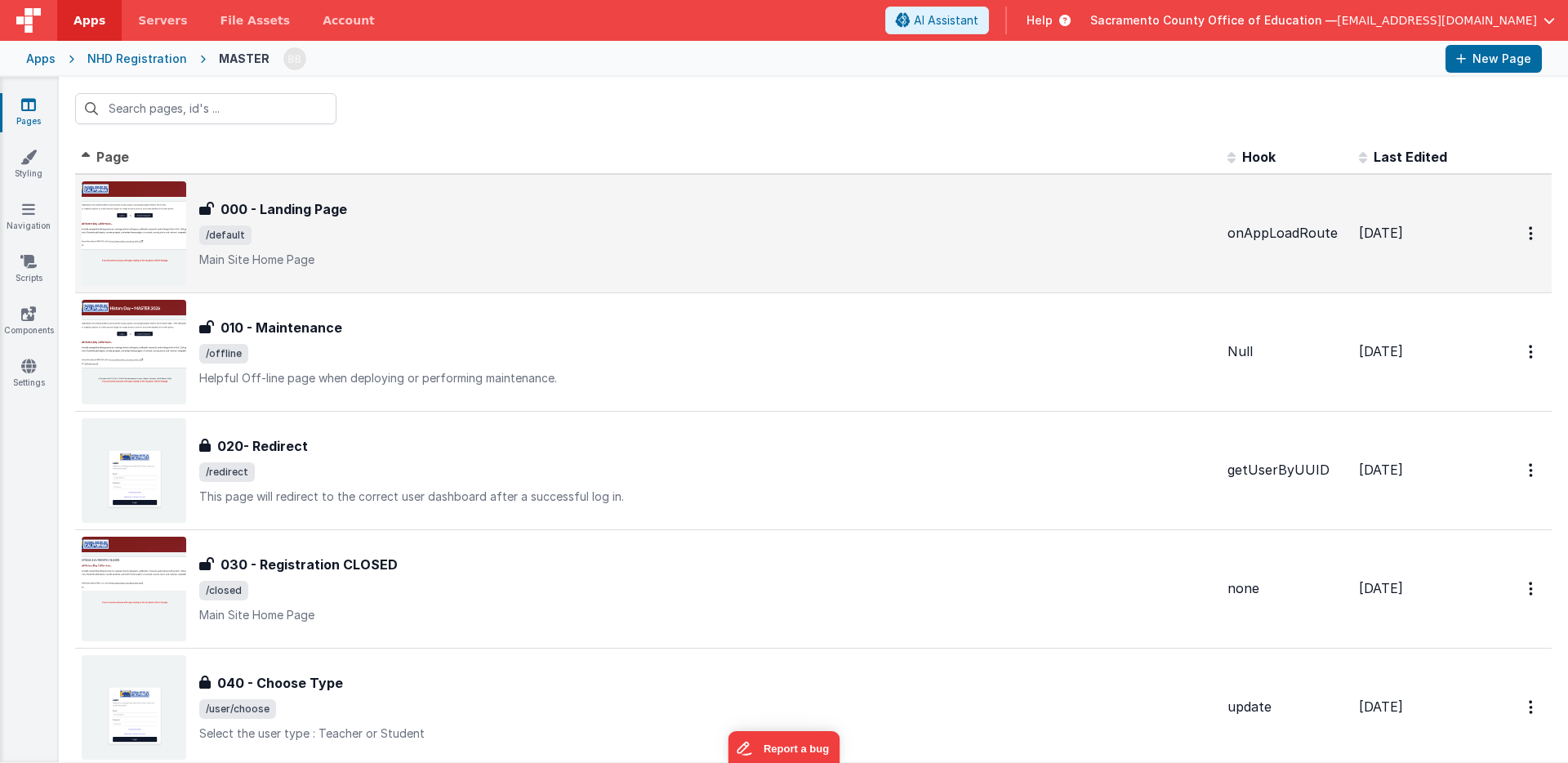
click at [283, 209] on h3 "000 - Landing Page" at bounding box center [284, 208] width 127 height 19
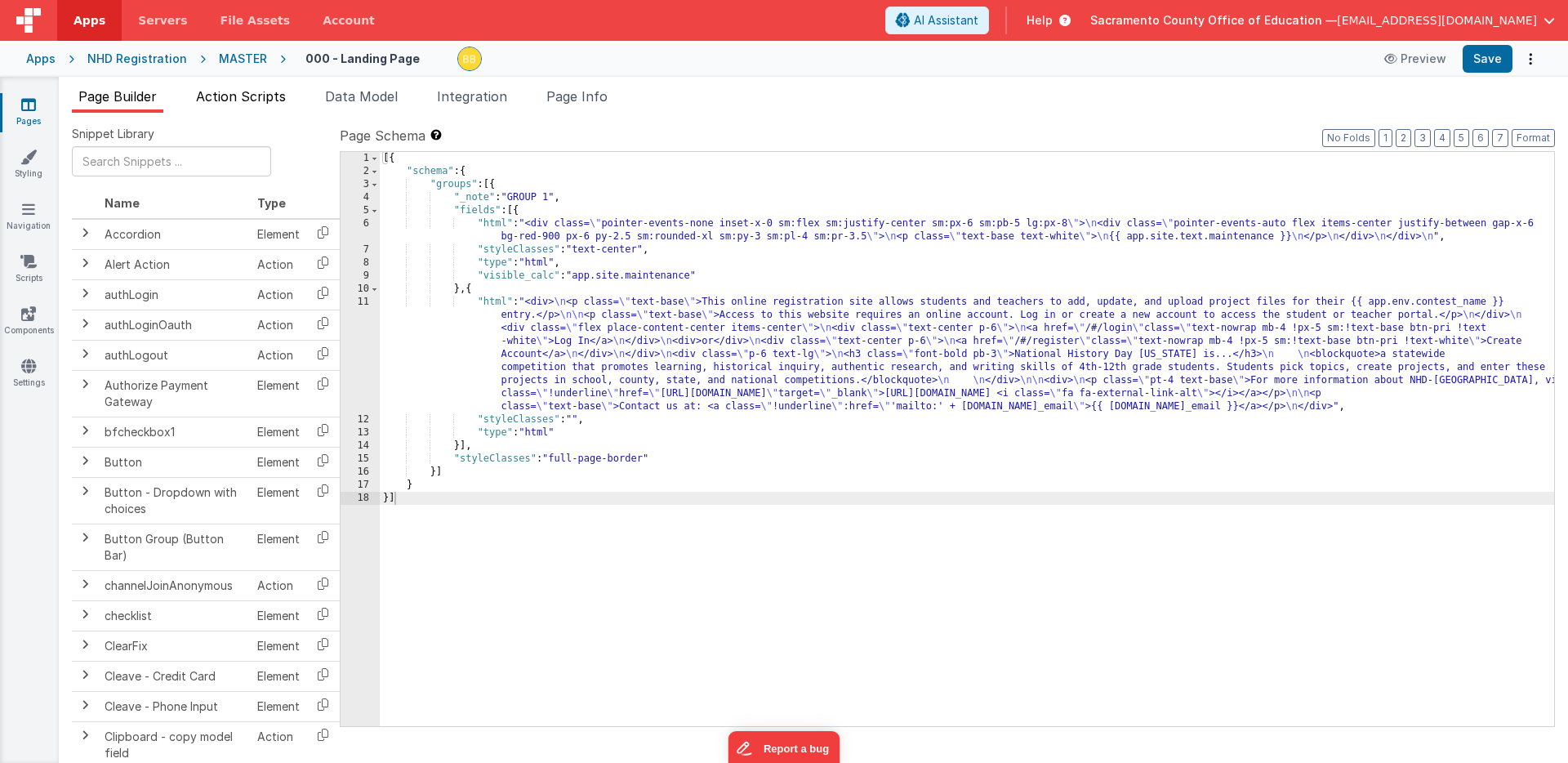
click at [250, 95] on span "Action Scripts" at bounding box center [241, 96] width 90 height 17
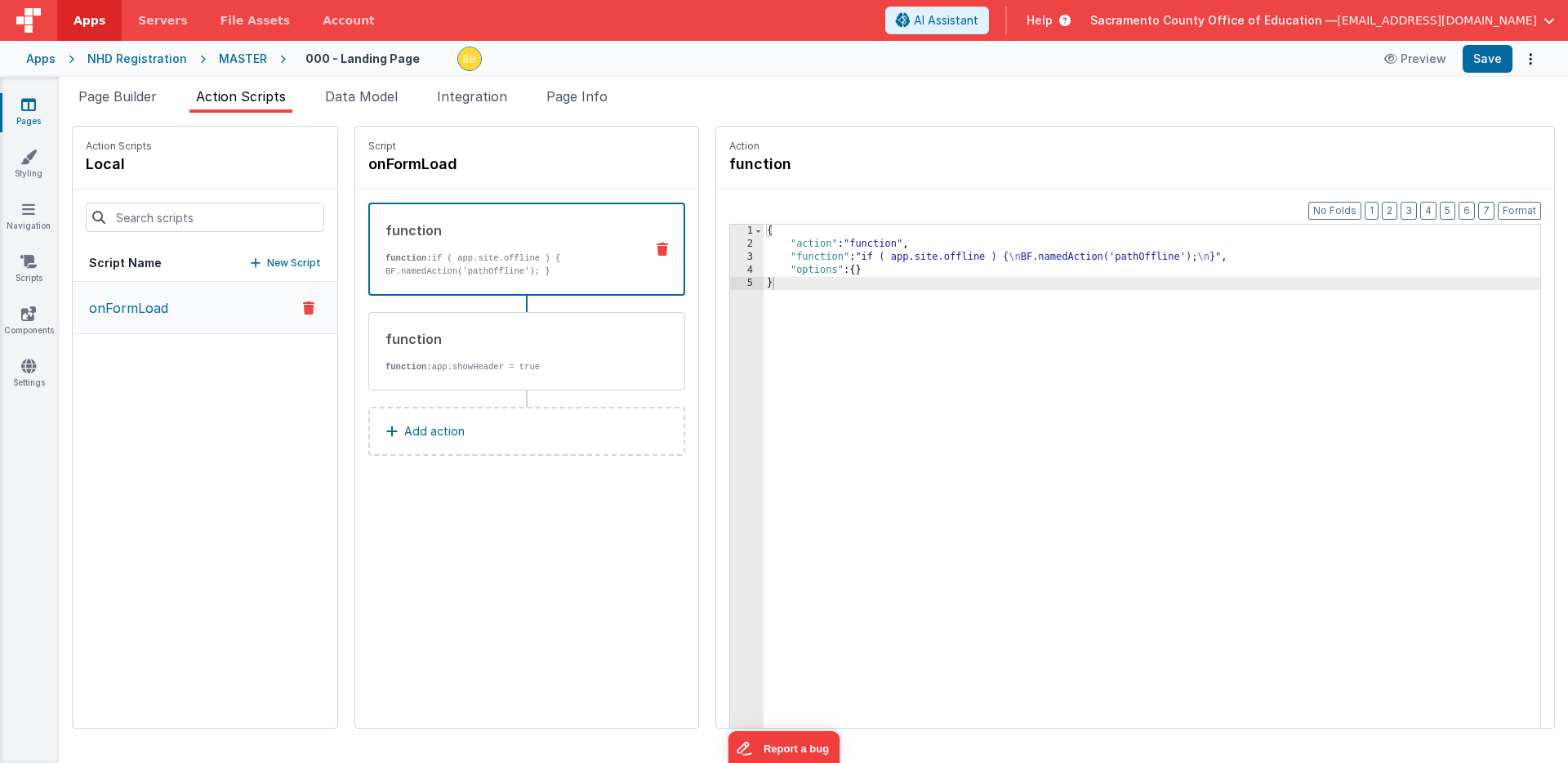
click at [160, 304] on p "onFormLoad" at bounding box center [123, 307] width 89 height 19
click at [376, 97] on span "Data Model" at bounding box center [361, 96] width 72 height 17
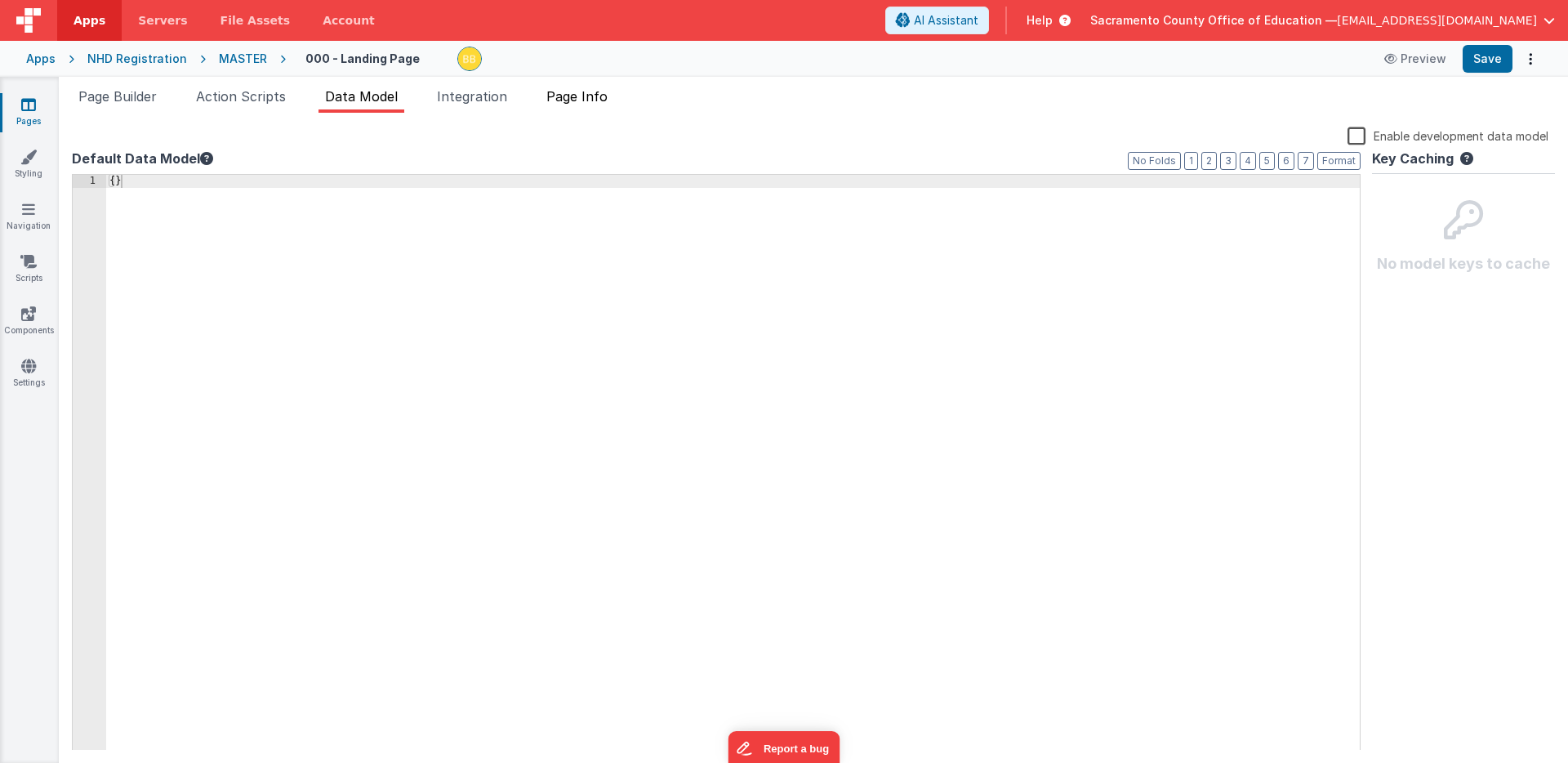
click at [574, 94] on span "Page Info" at bounding box center [577, 96] width 61 height 17
